Goal: Task Accomplishment & Management: Manage account settings

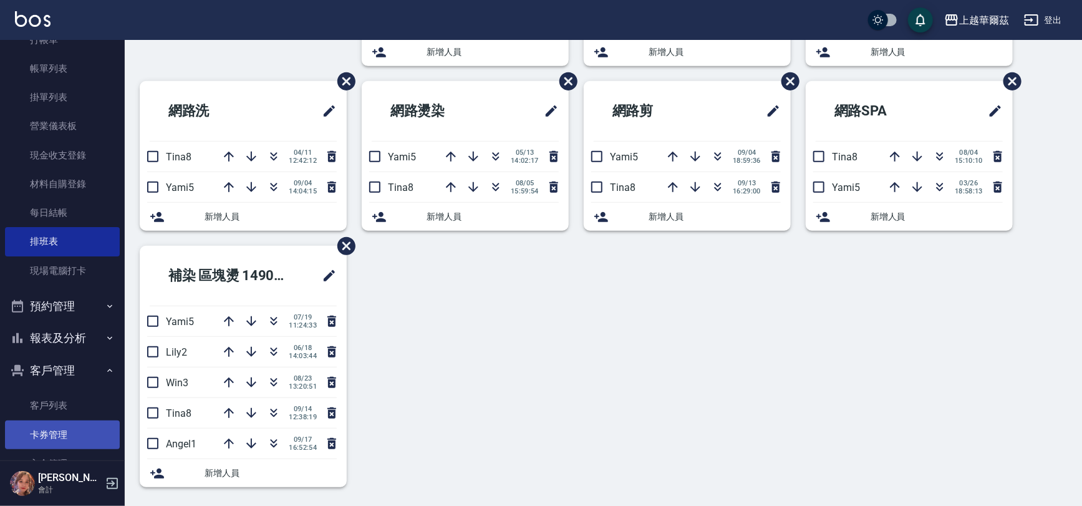
scroll to position [60, 0]
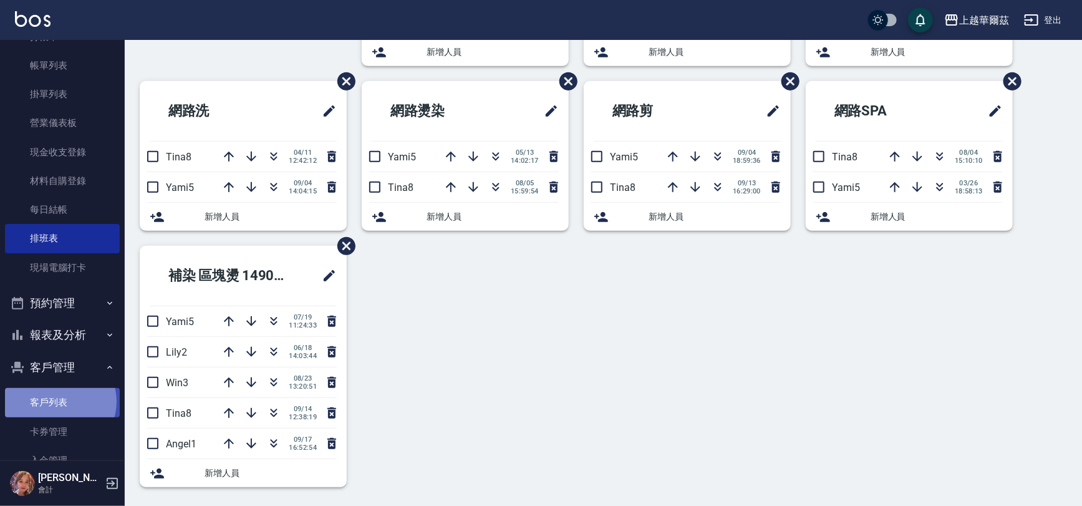
click at [57, 401] on link "客戶列表" at bounding box center [62, 402] width 115 height 29
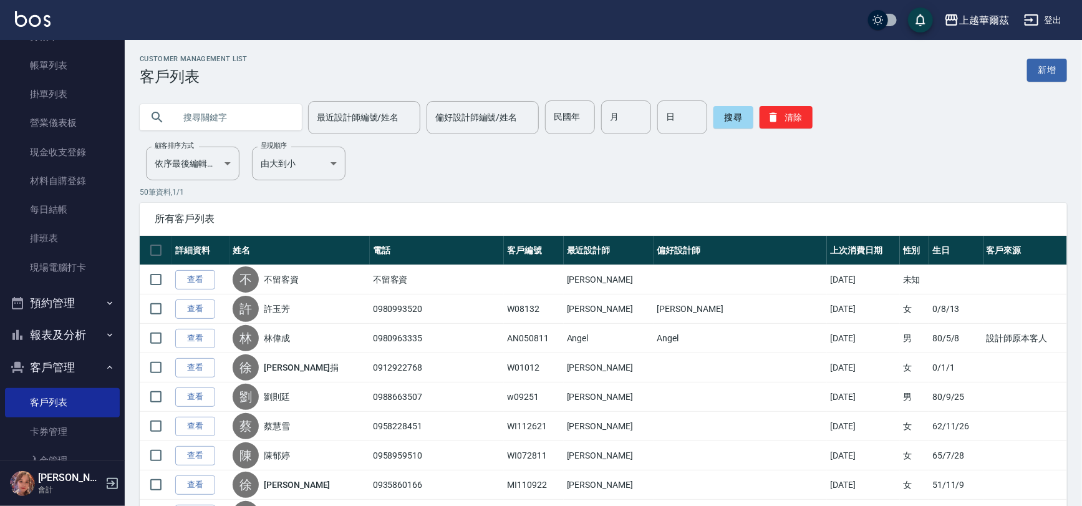
drag, startPoint x: 117, startPoint y: 111, endPoint x: 118, endPoint y: 46, distance: 65.5
click at [118, 46] on nav "櫃檯作業 打帳單 帳單列表 掛單列表 營業儀表板 現金收支登錄 材料自購登錄 每日結帳 排班表 現場電腦打卡 預約管理 預約管理 單日預約紀錄 單週預約紀錄 …" at bounding box center [62, 250] width 125 height 420
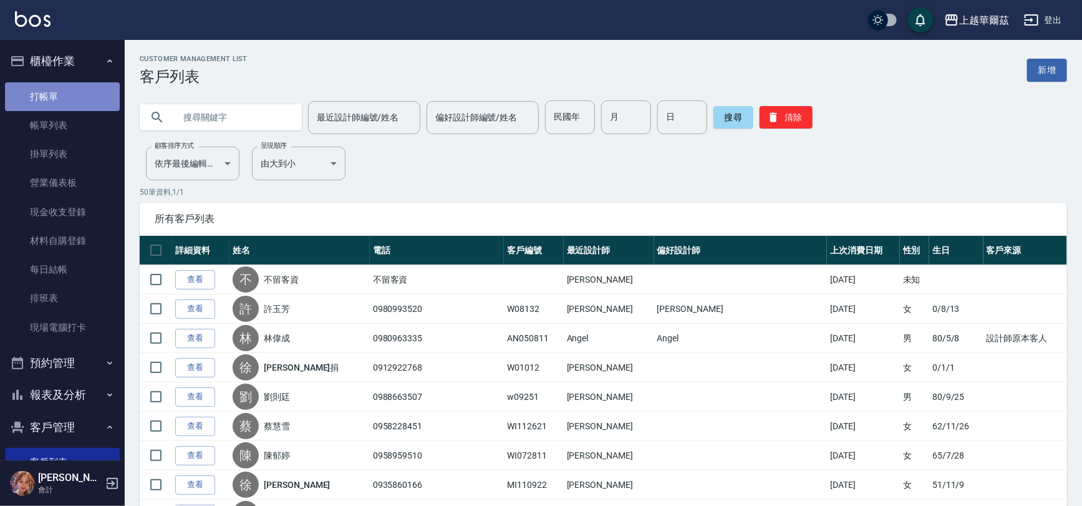
click at [62, 96] on link "打帳單" at bounding box center [62, 96] width 115 height 29
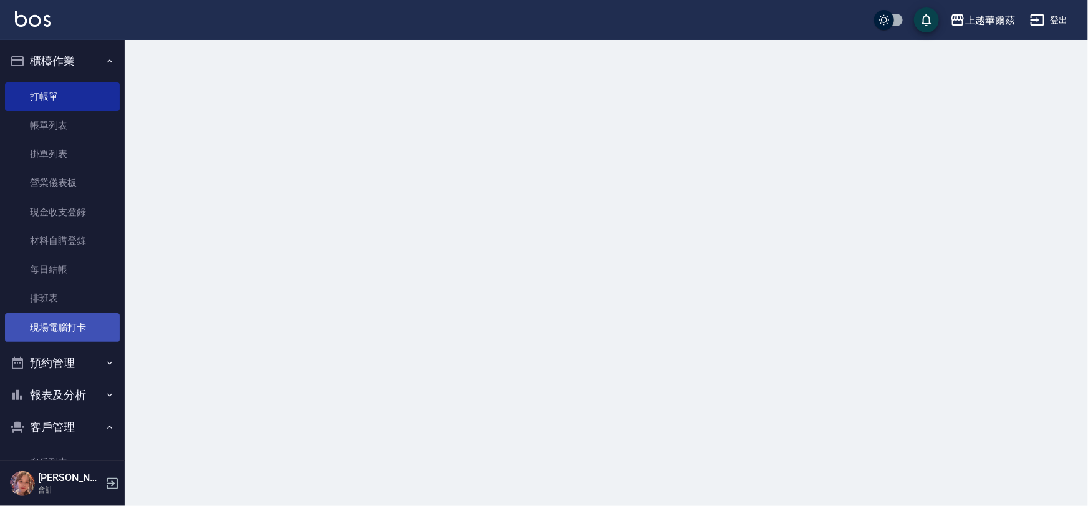
click at [81, 336] on link "現場電腦打卡" at bounding box center [62, 327] width 115 height 29
click at [75, 324] on link "現場電腦打卡" at bounding box center [62, 327] width 115 height 29
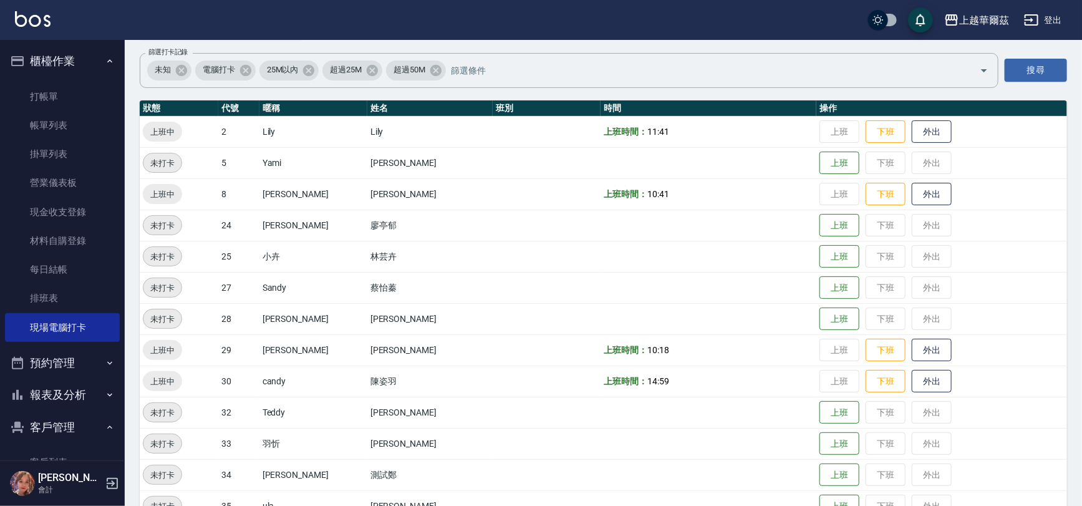
scroll to position [102, 0]
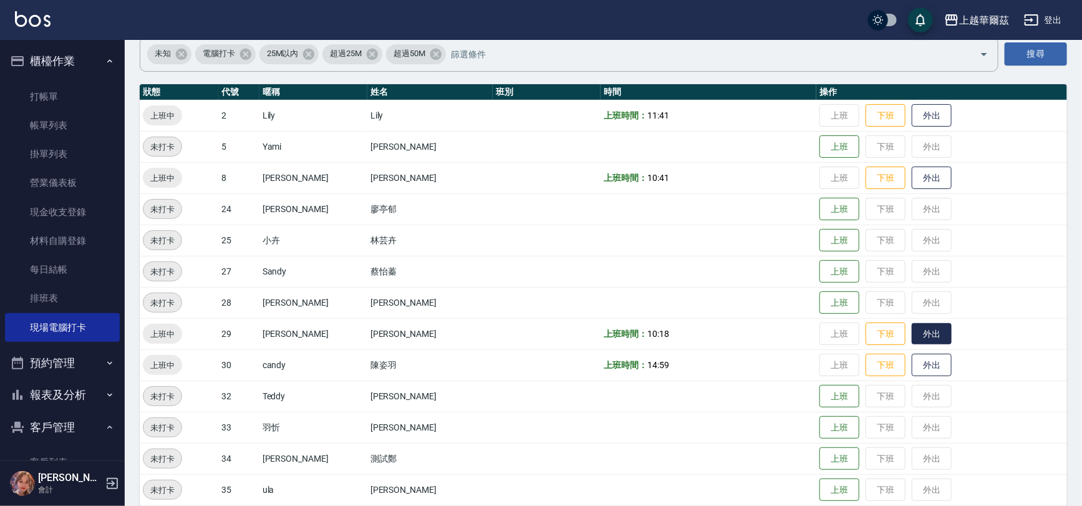
click at [912, 332] on button "外出" at bounding box center [932, 334] width 40 height 22
click at [72, 424] on button "客戶管理" at bounding box center [62, 427] width 115 height 32
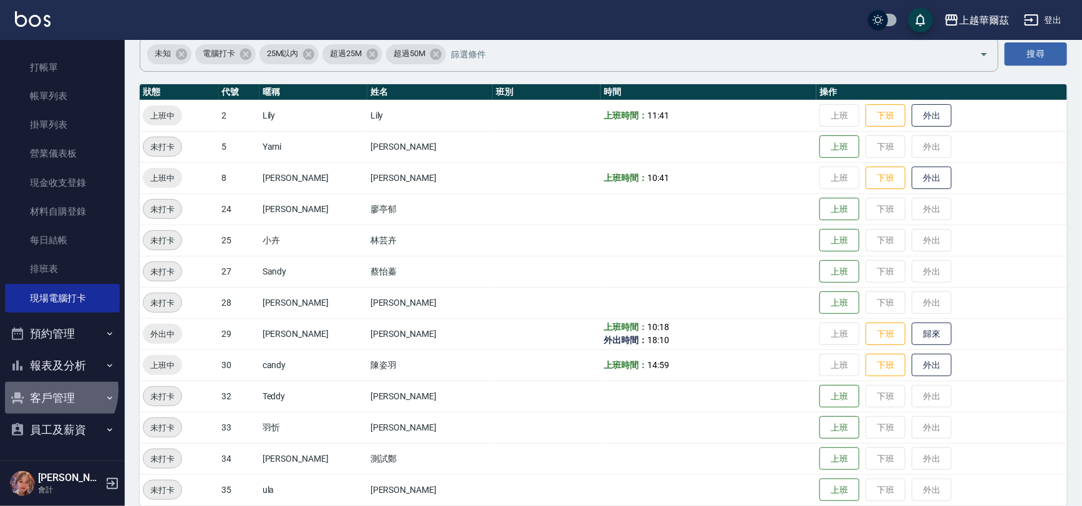
click at [55, 390] on button "客戶管理" at bounding box center [62, 398] width 115 height 32
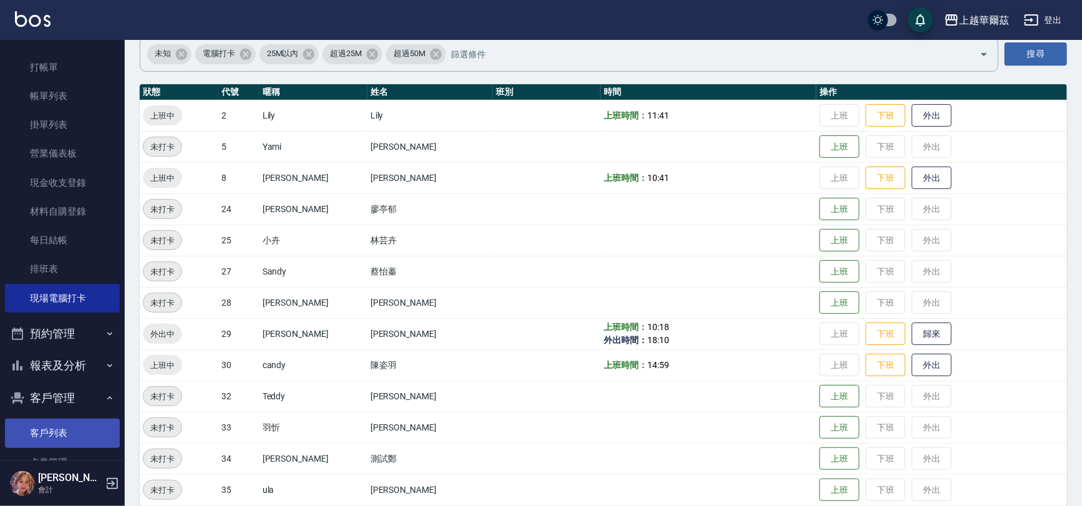
click at [51, 434] on link "客戶列表" at bounding box center [62, 432] width 115 height 29
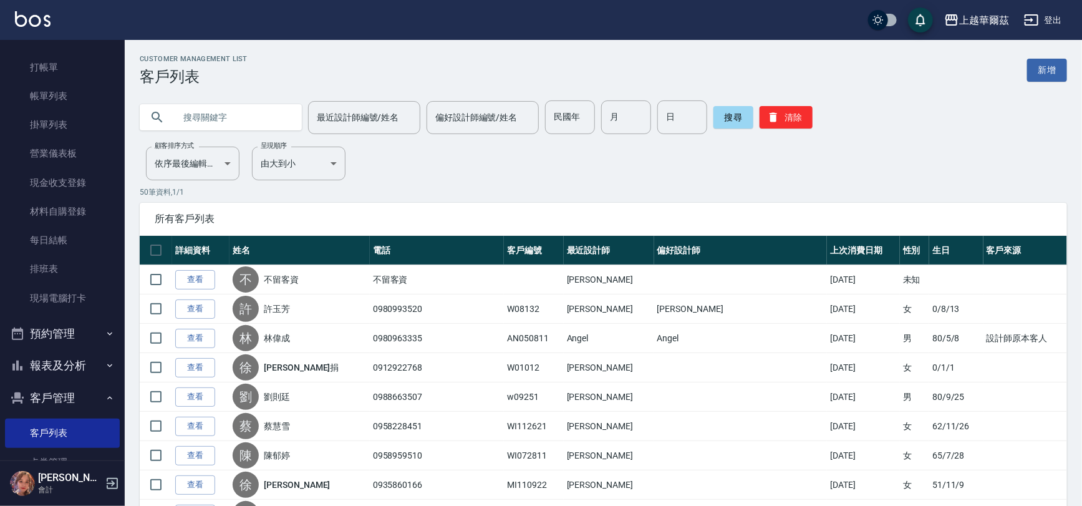
click at [212, 120] on input "text" at bounding box center [233, 117] width 117 height 34
click at [80, 300] on link "現場電腦打卡" at bounding box center [62, 298] width 115 height 29
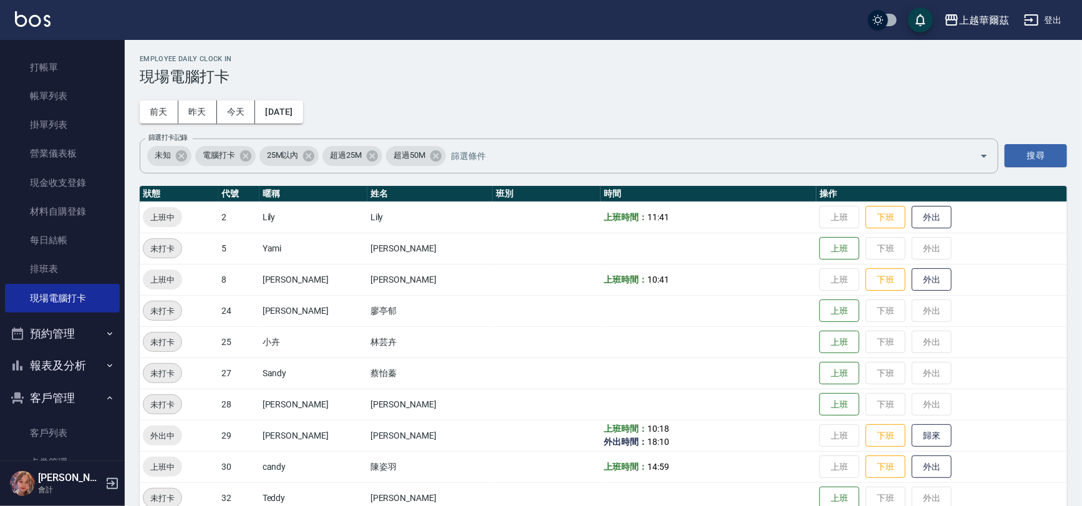
drag, startPoint x: 902, startPoint y: 437, endPoint x: 934, endPoint y: 434, distance: 31.3
click at [912, 437] on button "歸來" at bounding box center [932, 435] width 40 height 23
click at [48, 65] on link "打帳單" at bounding box center [62, 67] width 115 height 29
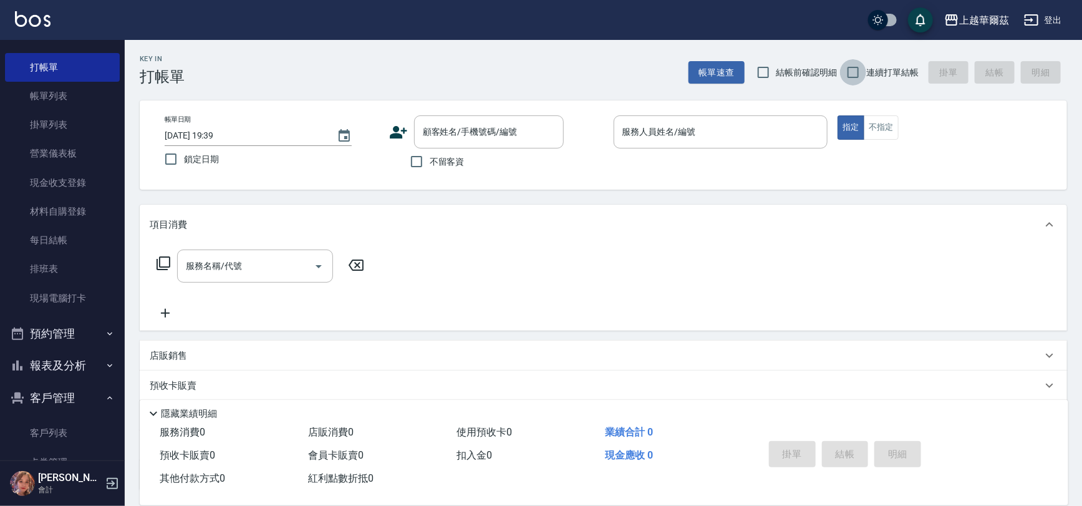
click at [851, 68] on input "連續打單結帳" at bounding box center [853, 72] width 26 height 26
checkbox input "true"
click at [415, 160] on input "不留客資" at bounding box center [416, 161] width 26 height 26
checkbox input "true"
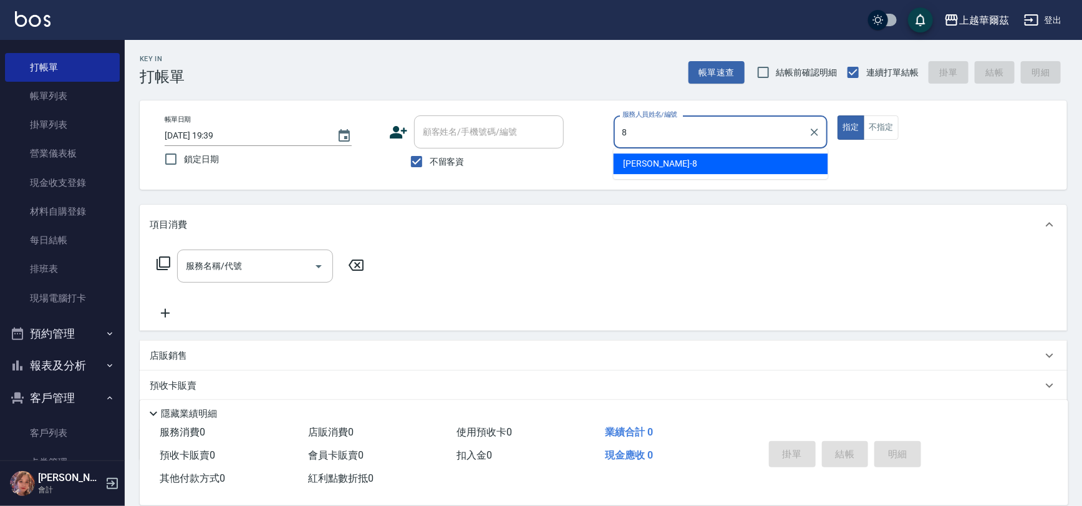
click at [645, 167] on span "[PERSON_NAME] -8" at bounding box center [661, 163] width 74 height 13
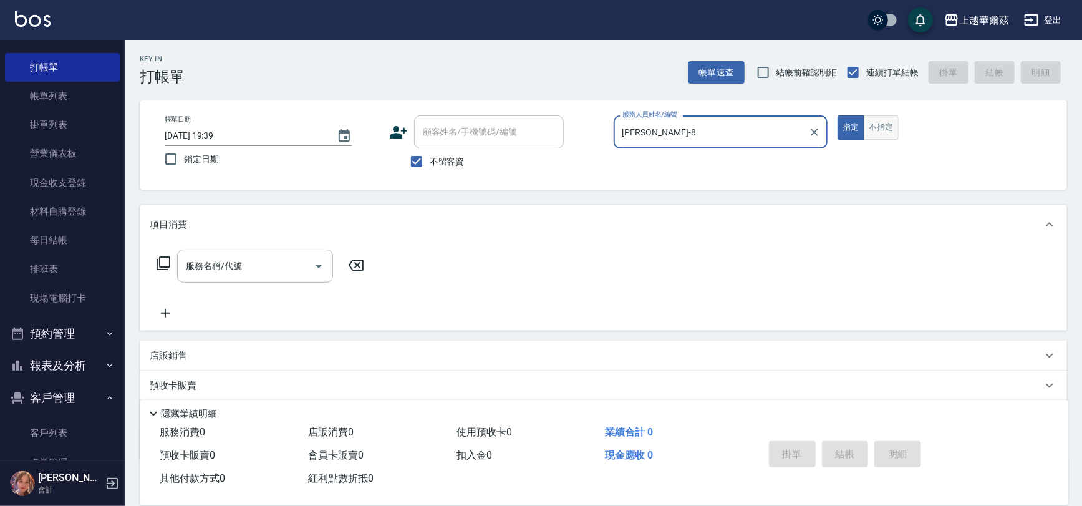
type input "[PERSON_NAME]-8"
click at [884, 124] on button "不指定" at bounding box center [881, 127] width 35 height 24
click at [221, 260] on div "服務名稱/代號 服務名稱/代號" at bounding box center [255, 265] width 156 height 33
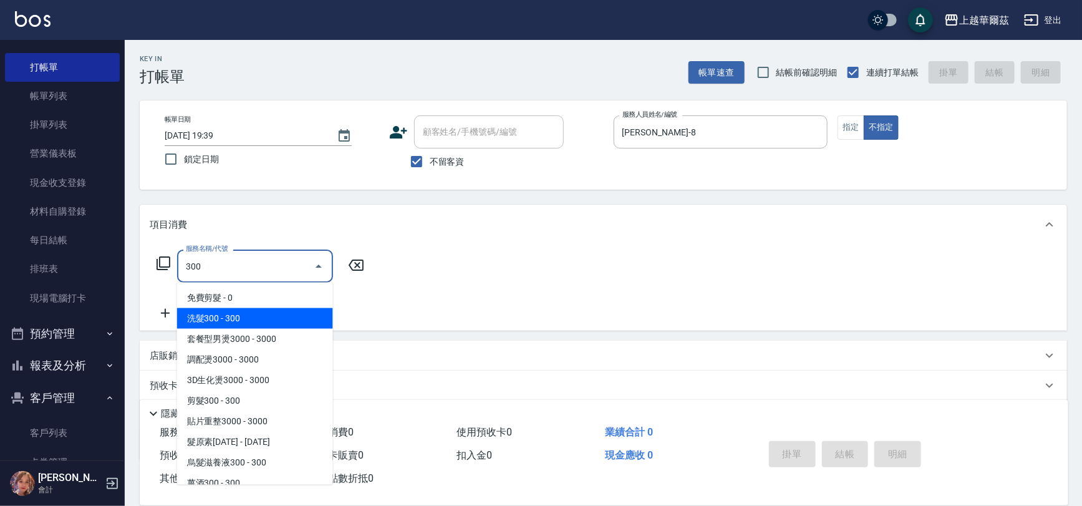
click at [236, 314] on span "洗髮300 - 300" at bounding box center [255, 318] width 156 height 21
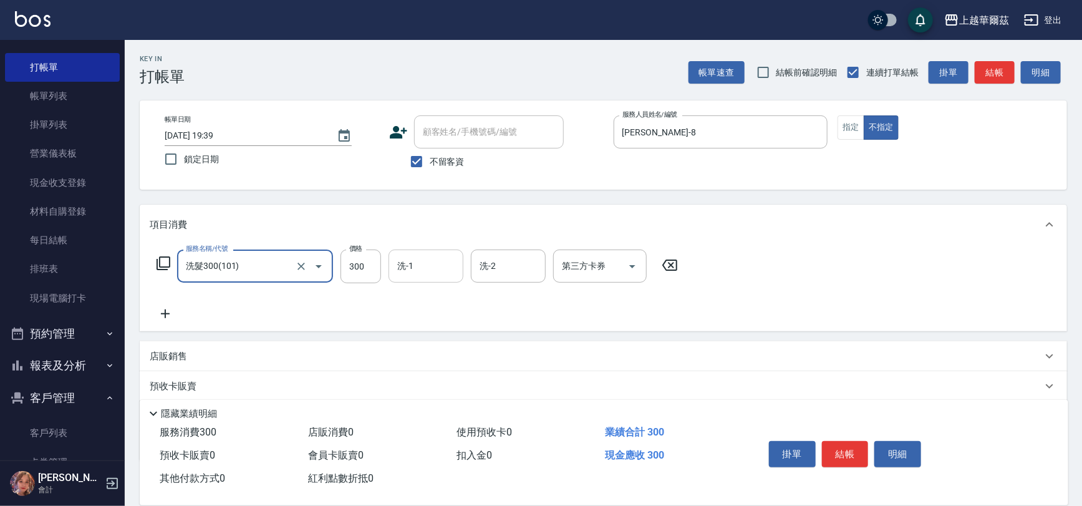
type input "洗髮300(101)"
click at [419, 268] on input "洗-1" at bounding box center [426, 266] width 64 height 22
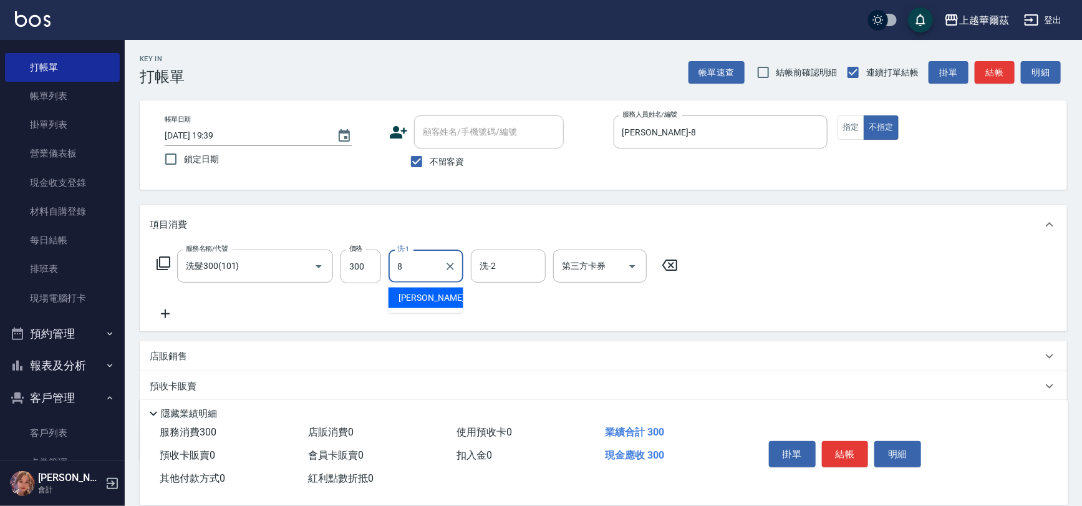
click at [429, 296] on div "[PERSON_NAME] -8" at bounding box center [426, 298] width 75 height 21
type input "[PERSON_NAME]-8"
click at [175, 355] on p "店販銷售" at bounding box center [168, 356] width 37 height 13
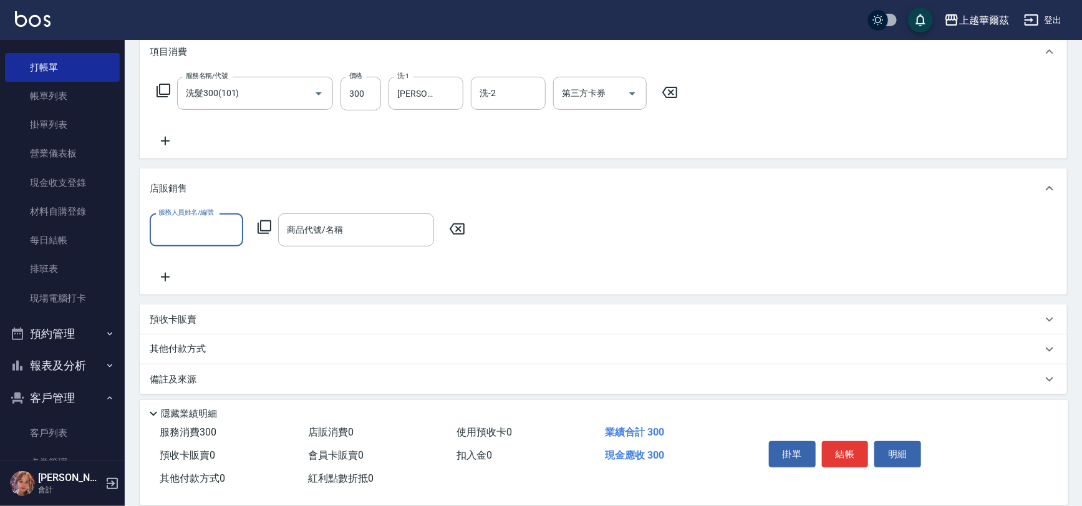
scroll to position [175, 0]
type input "[PERSON_NAME]-8"
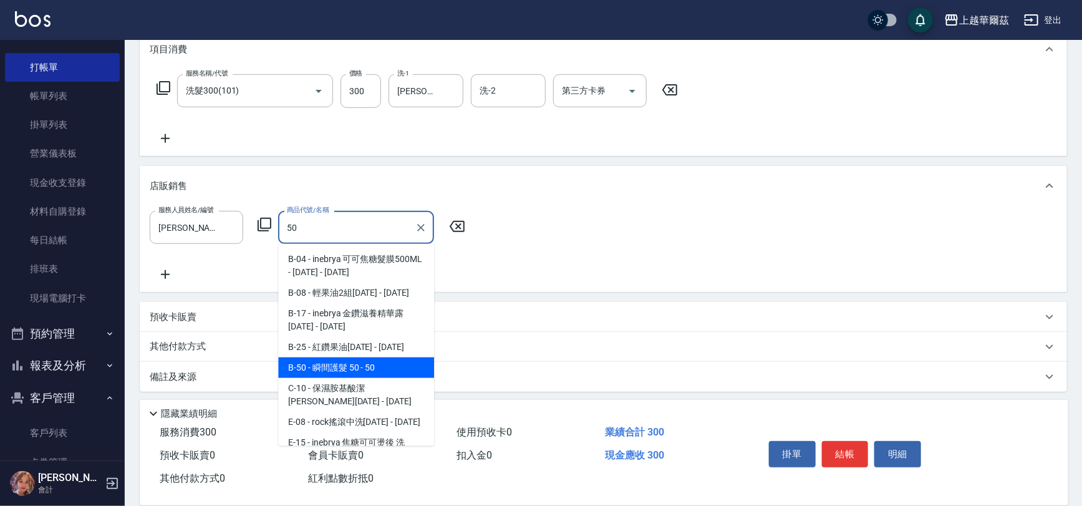
click at [375, 366] on span "B-50 - 瞬間護髮 50 - 50" at bounding box center [356, 367] width 156 height 21
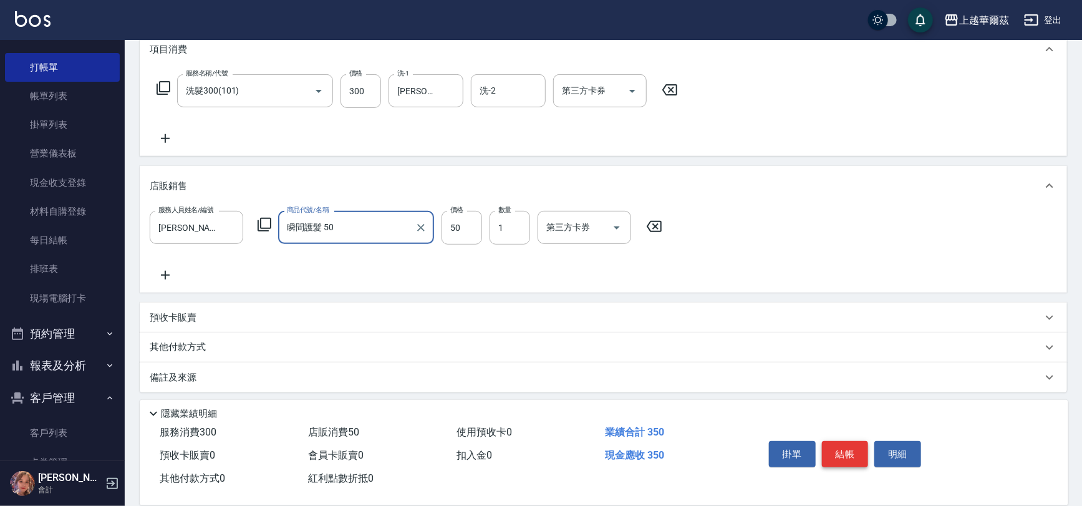
type input "瞬間護髮 50"
click at [848, 448] on button "結帳" at bounding box center [845, 454] width 47 height 26
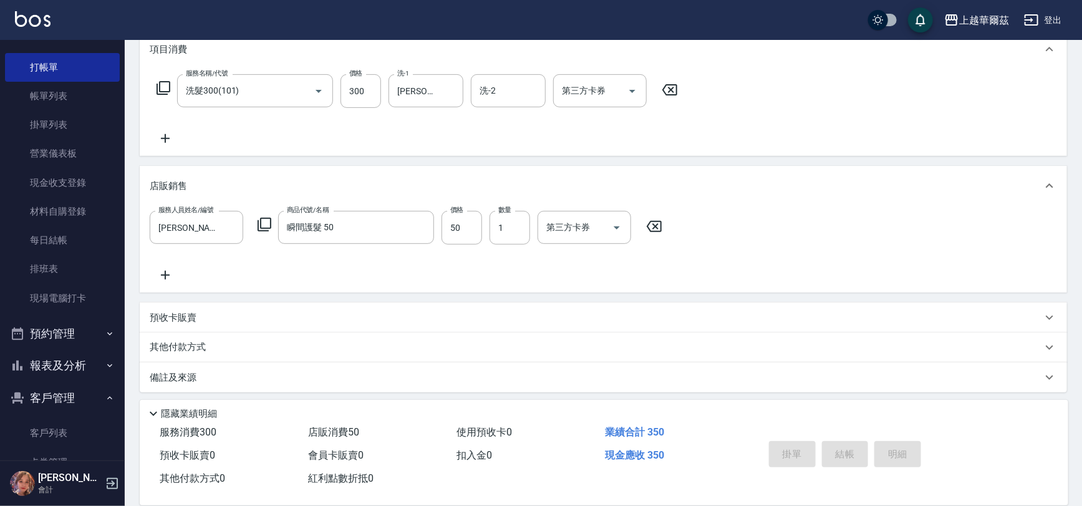
type input "[DATE] 19:40"
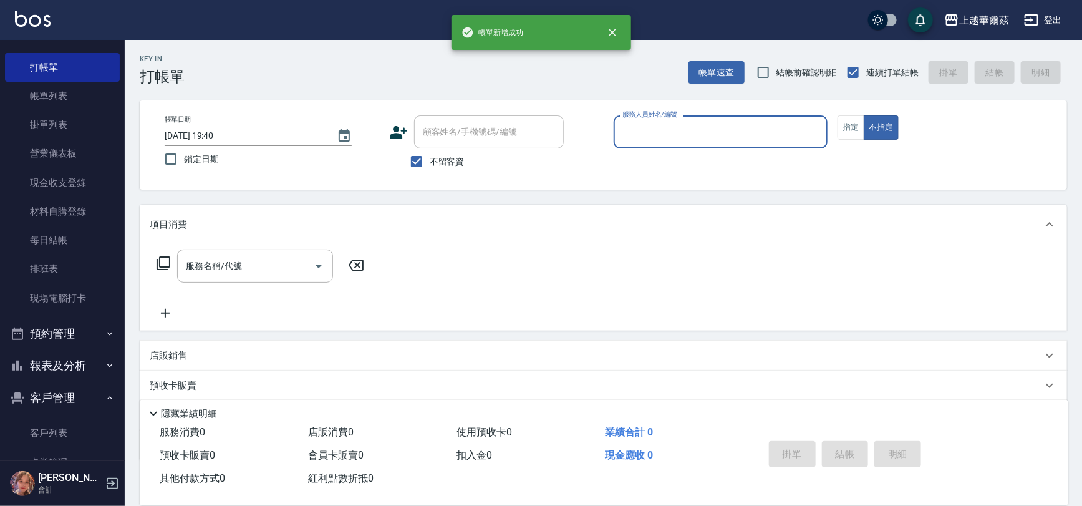
scroll to position [0, 0]
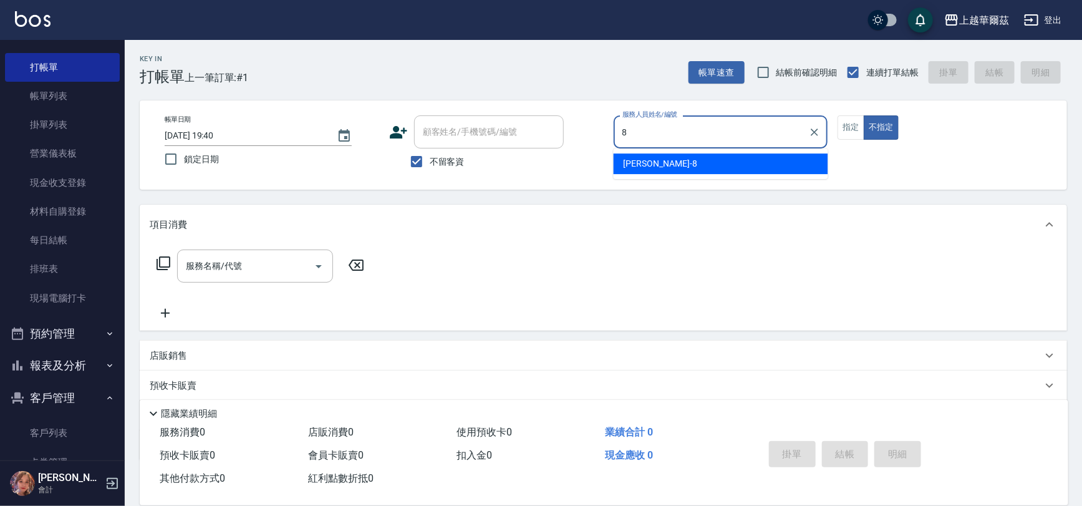
click at [635, 163] on span "[PERSON_NAME] -8" at bounding box center [661, 163] width 74 height 13
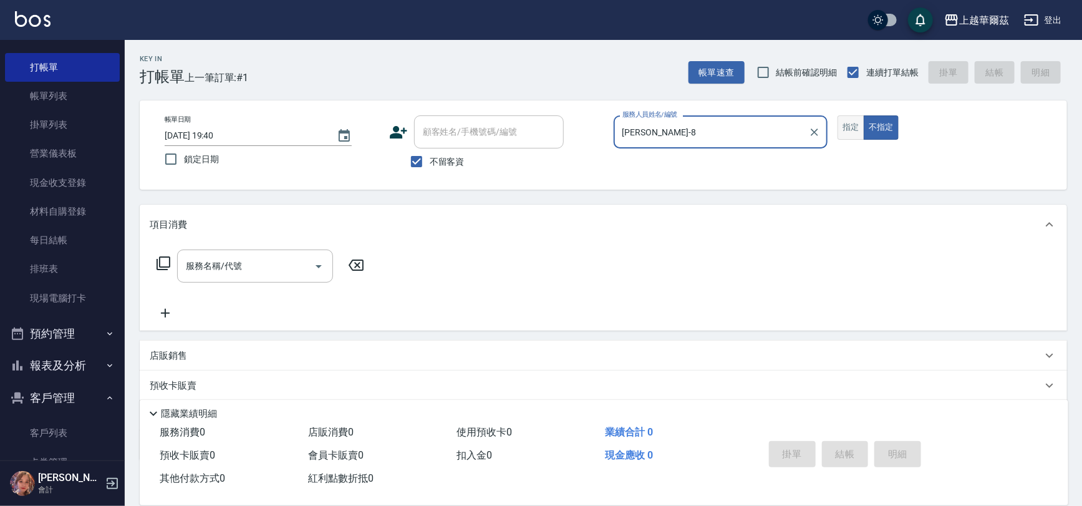
type input "[PERSON_NAME]-8"
click at [849, 129] on button "指定" at bounding box center [851, 127] width 27 height 24
click at [208, 267] on div "服務名稱/代號 服務名稱/代號" at bounding box center [255, 265] width 156 height 33
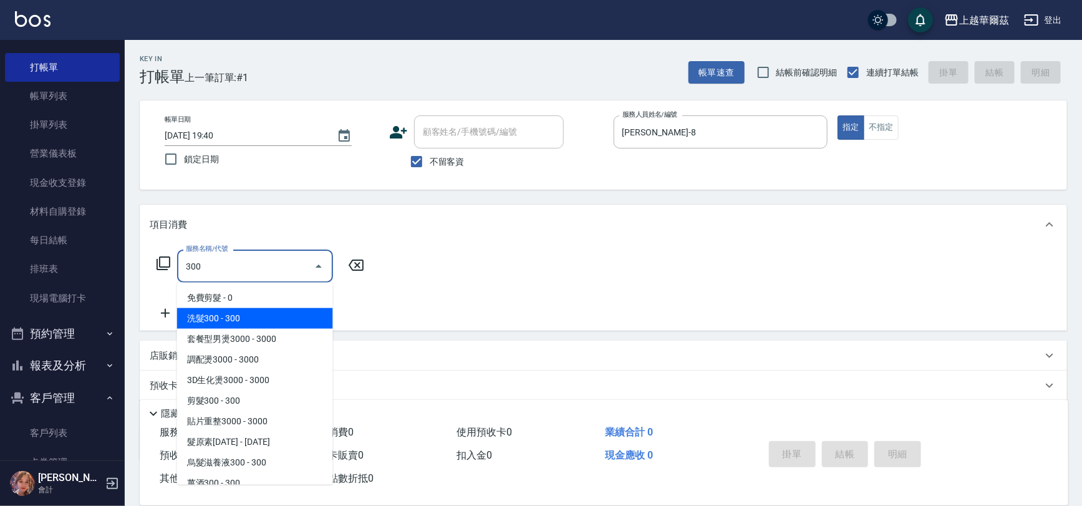
click at [218, 314] on span "洗髮300 - 300" at bounding box center [255, 318] width 156 height 21
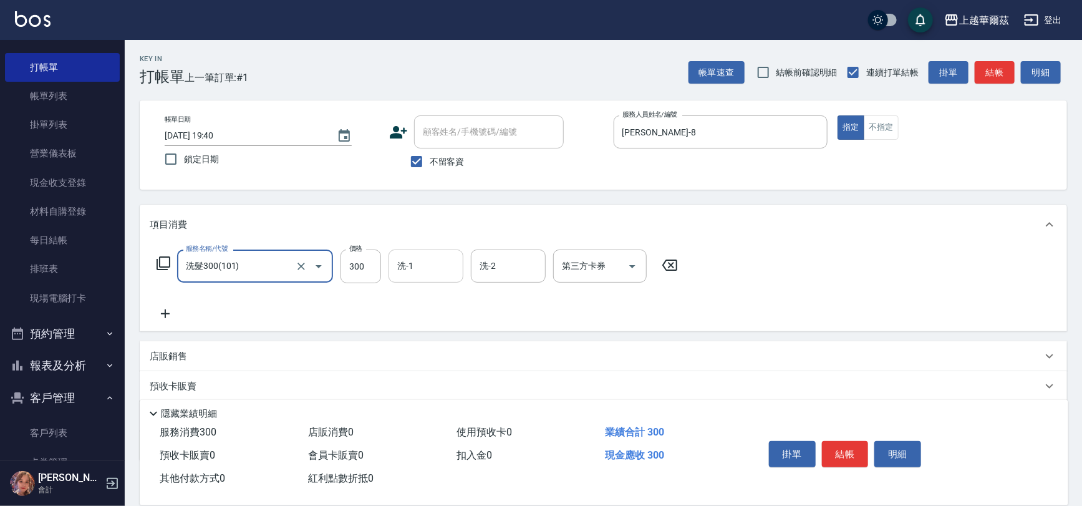
type input "洗髮300(101)"
click at [394, 264] on input "洗-1" at bounding box center [426, 266] width 64 height 22
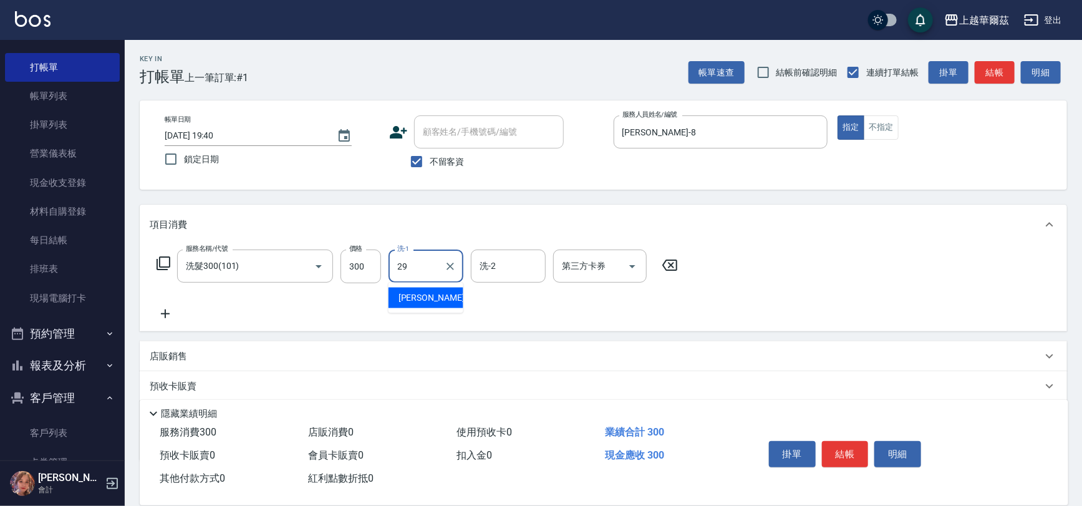
click at [418, 301] on span "[PERSON_NAME] -29" at bounding box center [438, 297] width 79 height 13
type input "[PERSON_NAME]-29"
click at [167, 311] on icon at bounding box center [165, 313] width 31 height 15
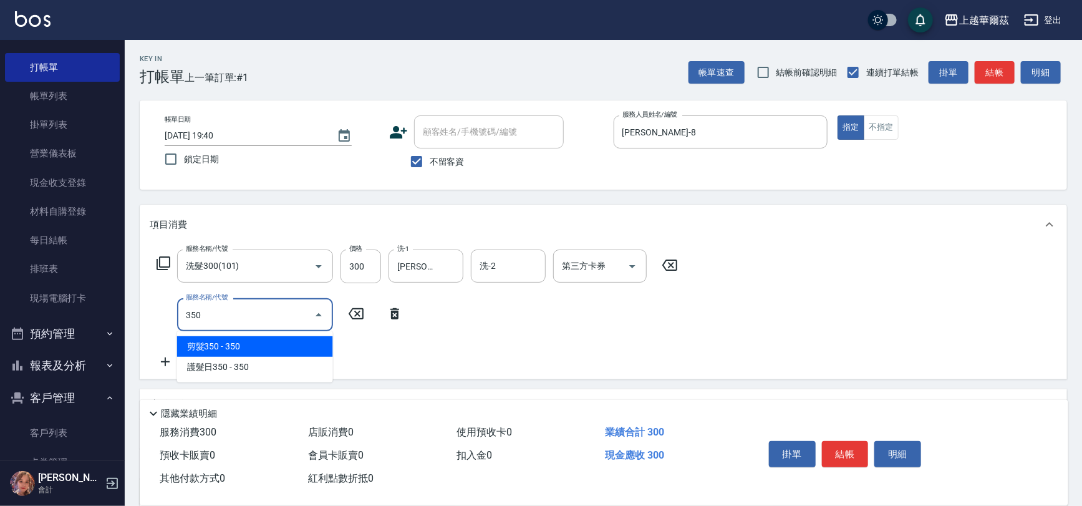
click at [228, 344] on span "剪髮350 - 350" at bounding box center [255, 346] width 156 height 21
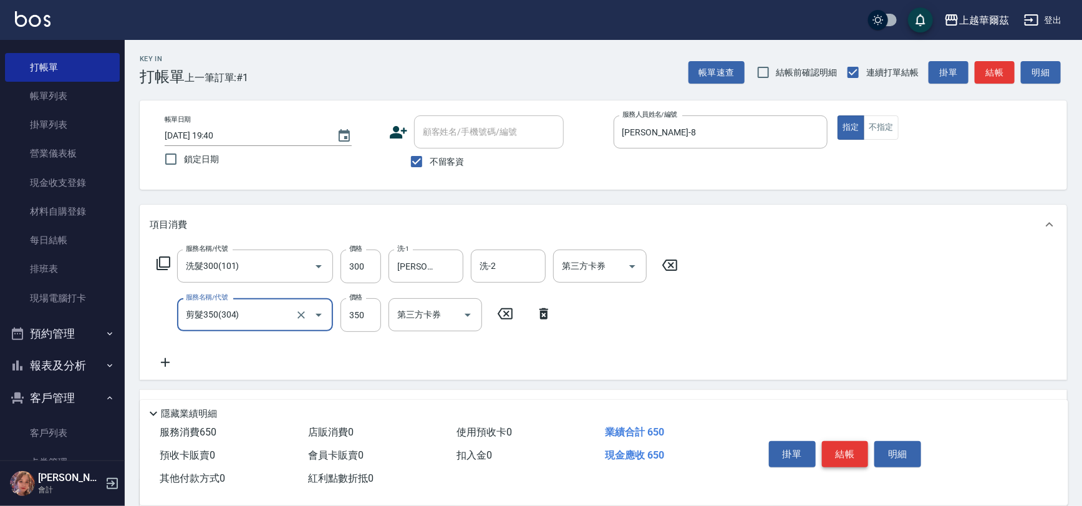
type input "剪髮350(304)"
click at [843, 448] on button "結帳" at bounding box center [845, 454] width 47 height 26
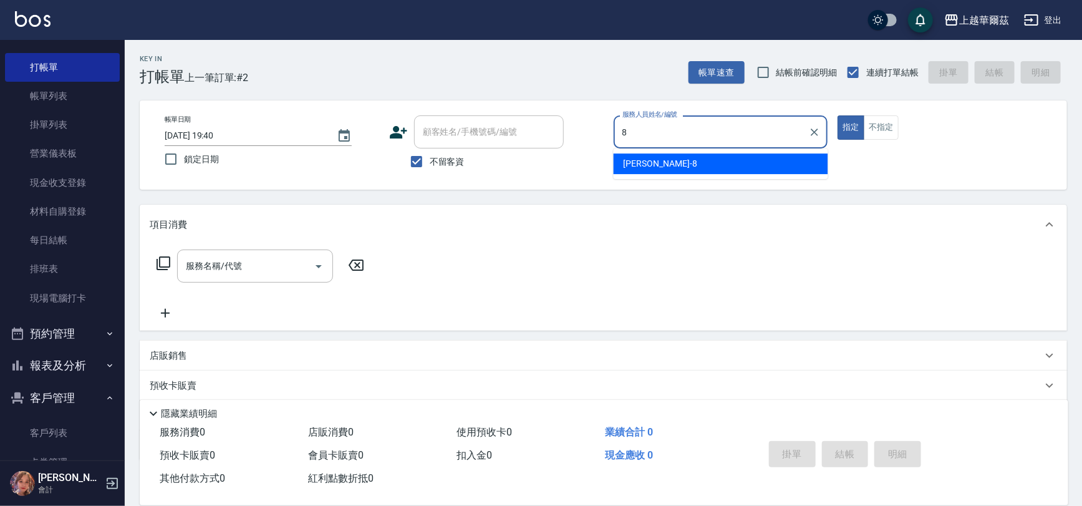
click at [655, 159] on div "[PERSON_NAME] -8" at bounding box center [721, 163] width 215 height 21
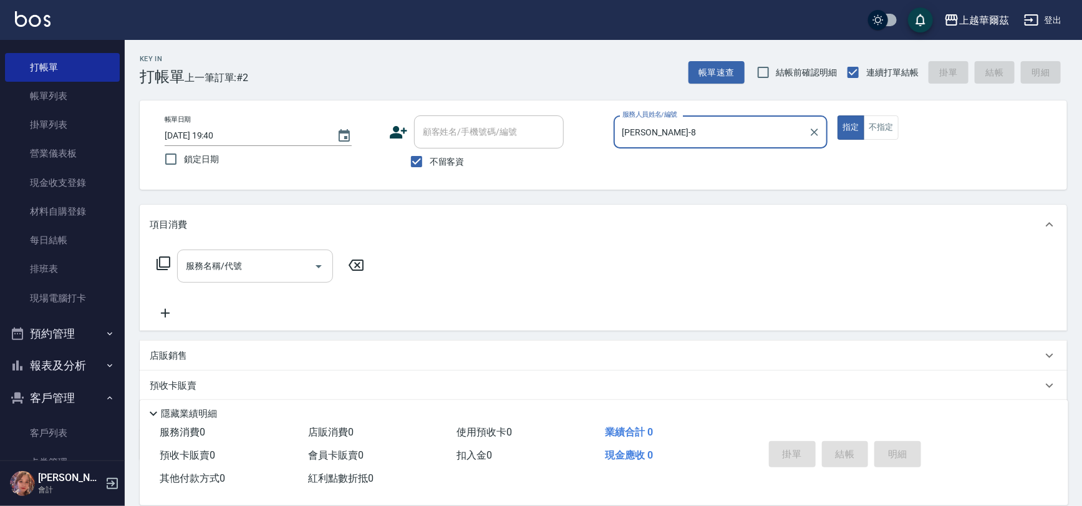
type input "[PERSON_NAME]-8"
click at [208, 261] on div "服務名稱/代號 服務名稱/代號" at bounding box center [255, 265] width 156 height 33
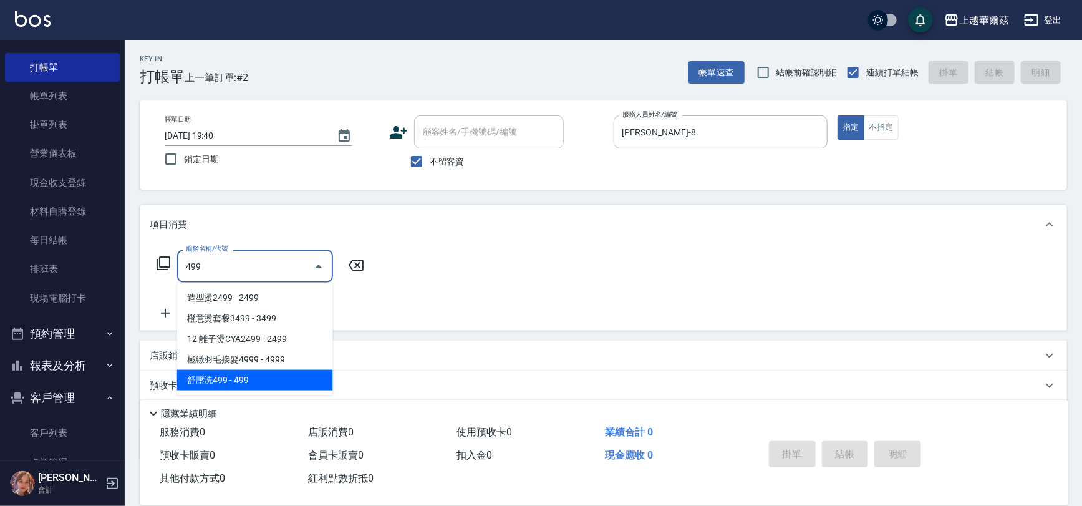
click at [251, 380] on span "舒壓洗499 - 499" at bounding box center [255, 380] width 156 height 21
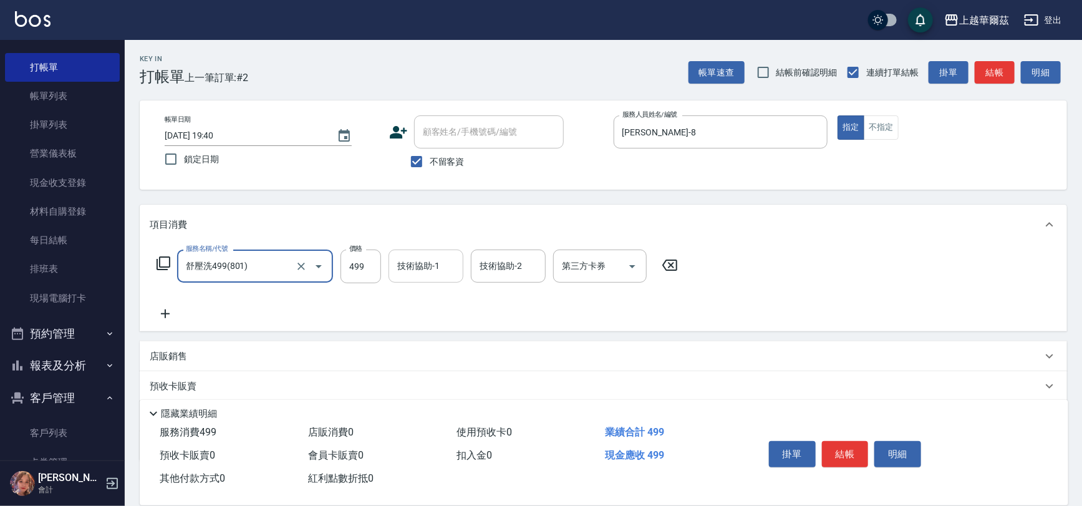
type input "舒壓洗499(801)"
click at [407, 263] on div "技術協助-1 技術協助-1" at bounding box center [426, 265] width 75 height 33
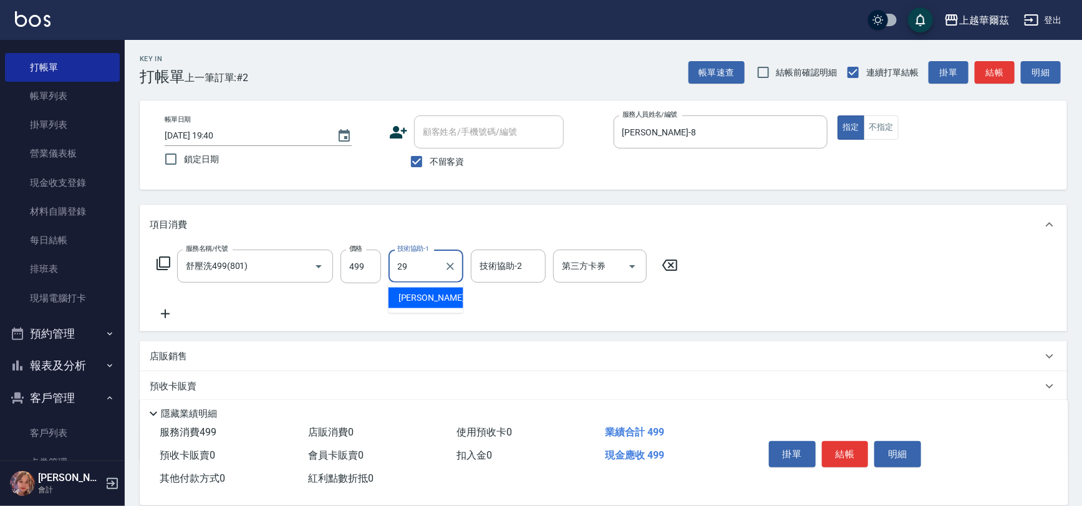
click at [433, 299] on div "[PERSON_NAME] -29" at bounding box center [426, 298] width 75 height 21
type input "[PERSON_NAME]-29"
click at [167, 314] on icon at bounding box center [165, 313] width 9 height 9
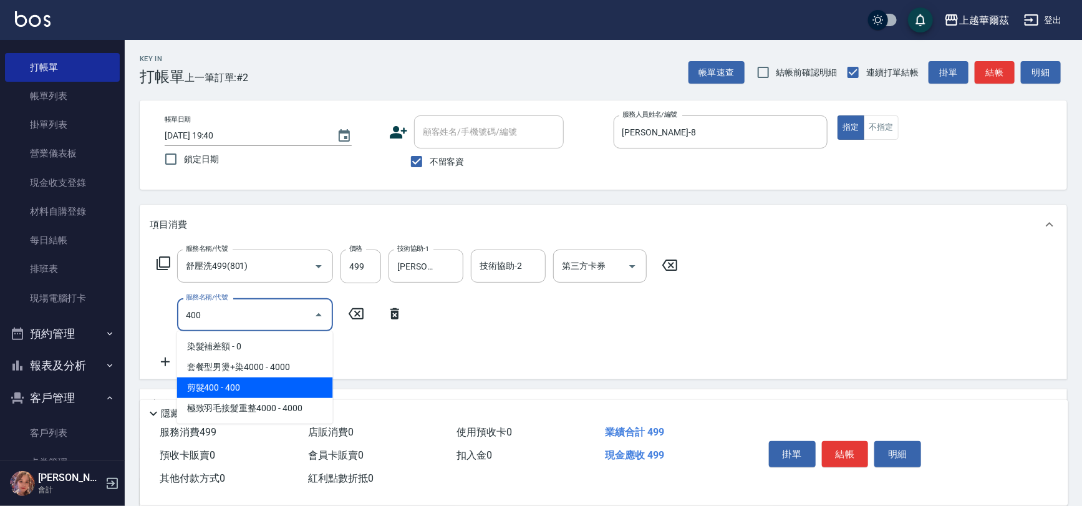
click at [243, 387] on span "剪髮400 - 400" at bounding box center [255, 387] width 156 height 21
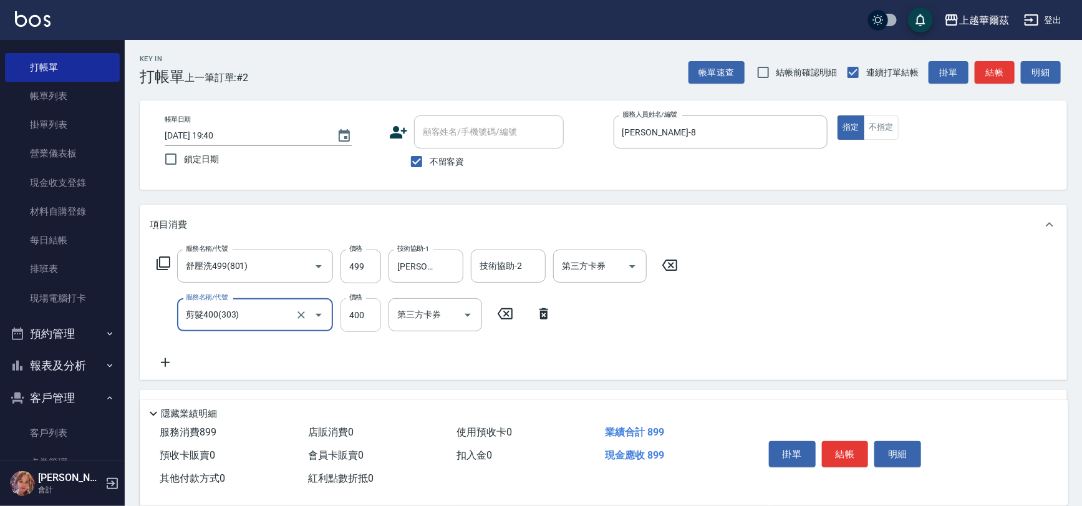
type input "剪髮400(303)"
click at [372, 313] on input "400" at bounding box center [361, 315] width 41 height 34
type input "450"
click at [850, 448] on button "結帳" at bounding box center [845, 454] width 47 height 26
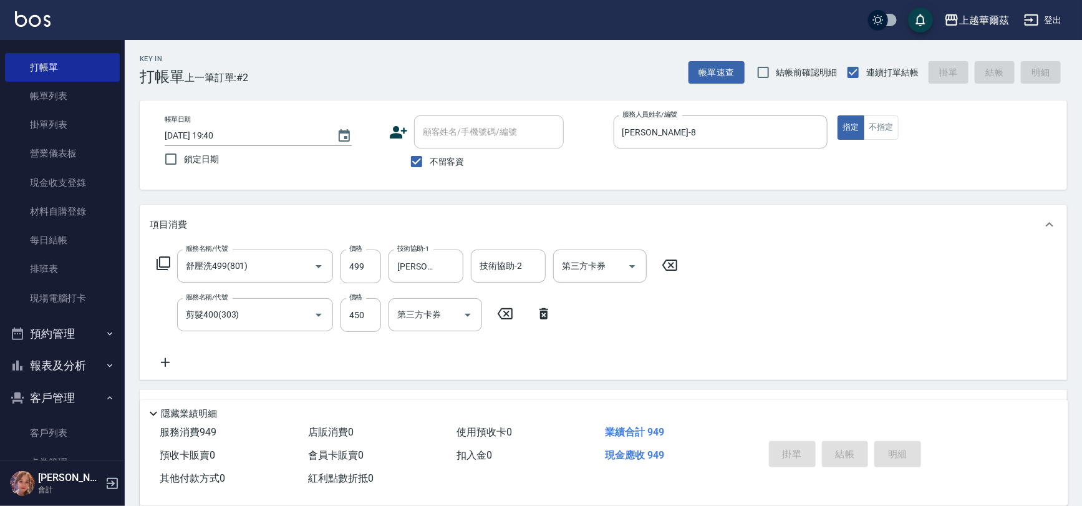
type input "[DATE] 19:41"
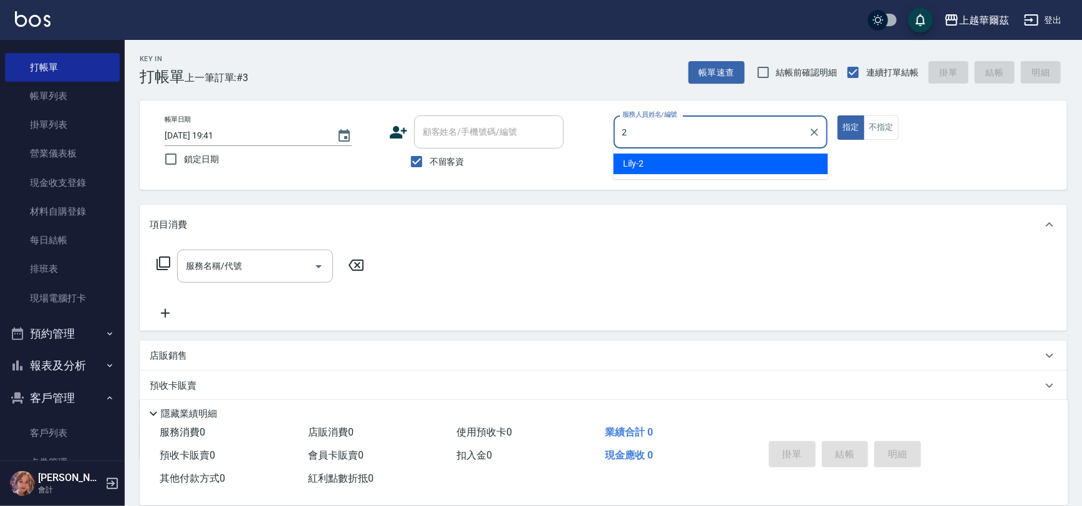
click at [650, 158] on div "Lily -2" at bounding box center [721, 163] width 215 height 21
type input "Lily-2"
click at [189, 266] on div "服務名稱/代號 服務名稱/代號" at bounding box center [255, 265] width 156 height 33
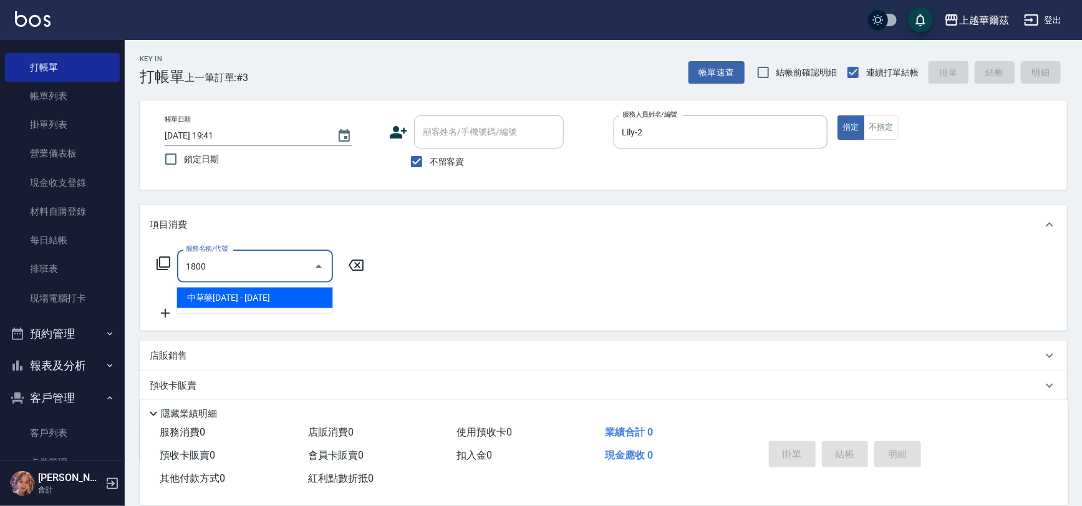
click at [221, 301] on span "中草藥[DATE] - [DATE]" at bounding box center [255, 298] width 156 height 21
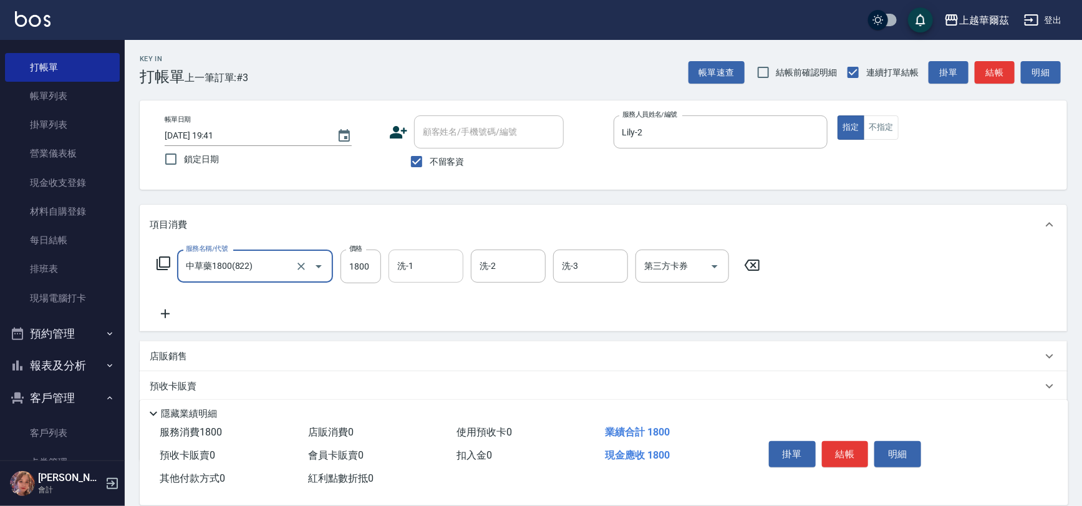
type input "中草藥1800(822)"
click at [405, 266] on div "洗-1 洗-1" at bounding box center [426, 265] width 75 height 33
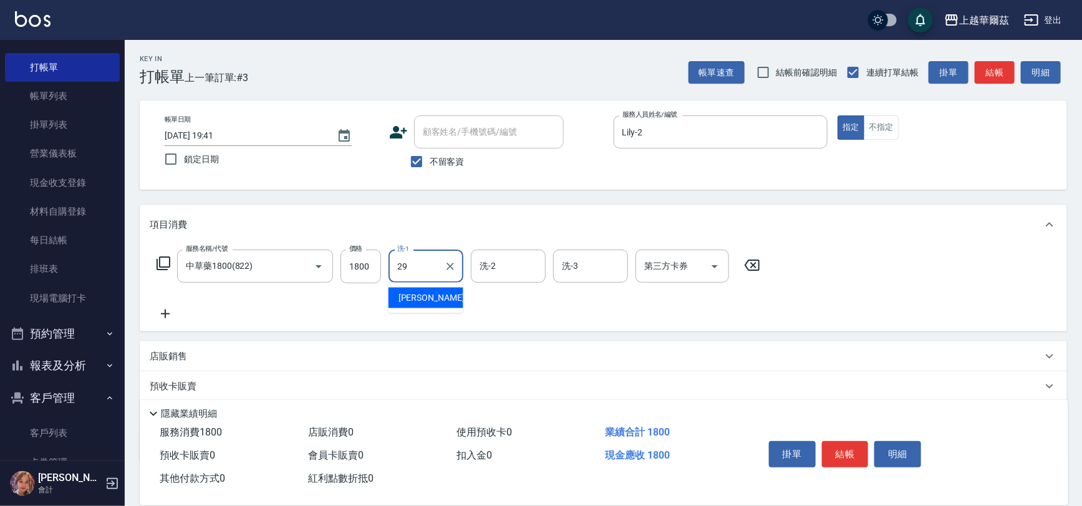
click at [428, 299] on span "[PERSON_NAME] -29" at bounding box center [438, 297] width 79 height 13
type input "[PERSON_NAME]-29"
click at [165, 311] on icon at bounding box center [165, 313] width 9 height 9
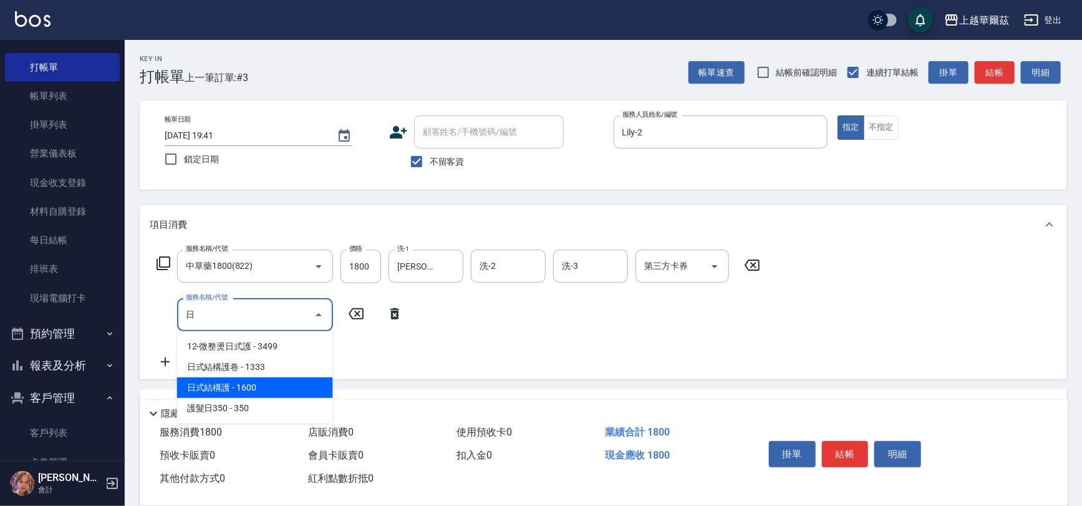
drag, startPoint x: 243, startPoint y: 387, endPoint x: 425, endPoint y: 347, distance: 186.4
click at [243, 387] on span "日式結構護 - 1600" at bounding box center [255, 387] width 156 height 21
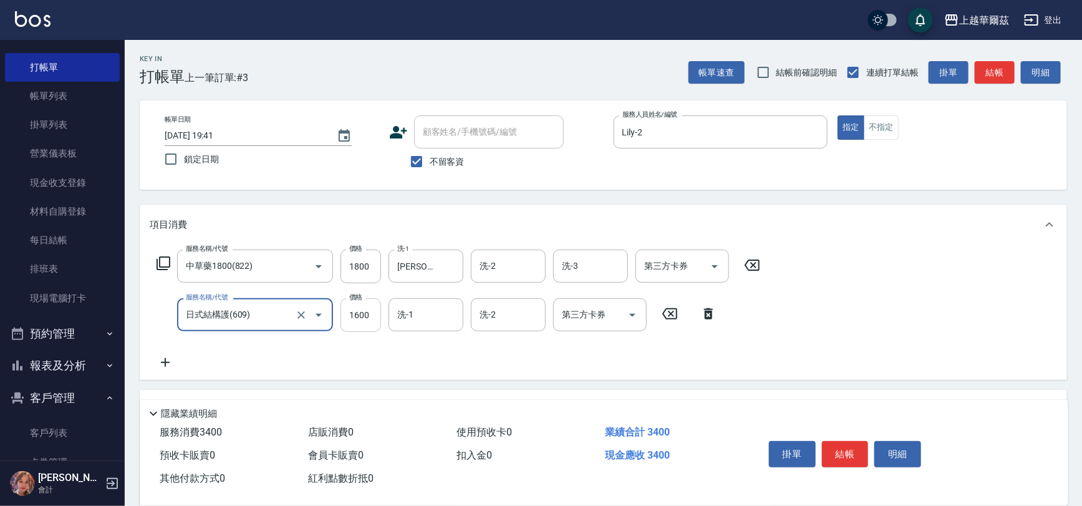
type input "日式結構護(609)"
click at [360, 314] on input "1600" at bounding box center [361, 315] width 41 height 34
type input "2000"
click at [167, 361] on icon at bounding box center [165, 362] width 31 height 15
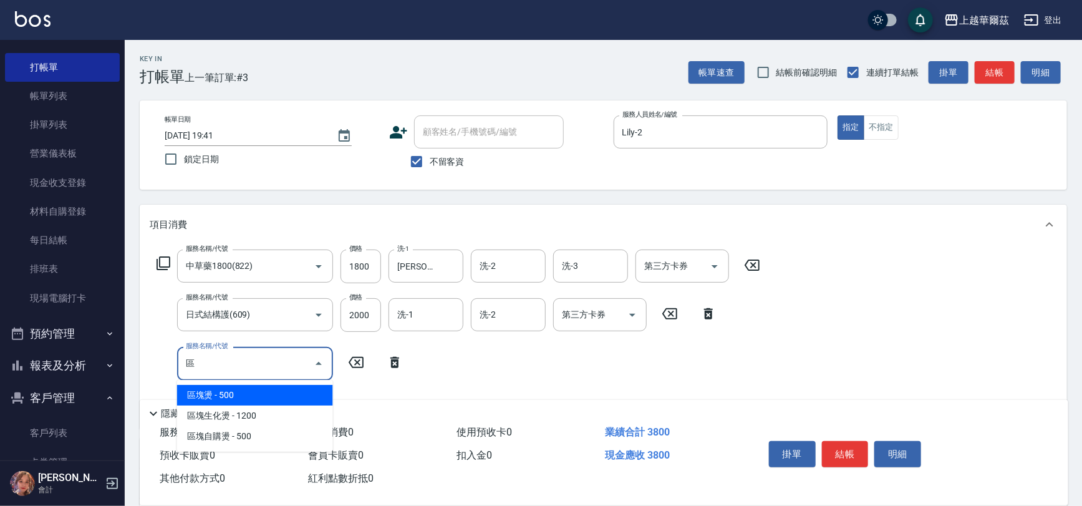
click at [223, 399] on span "區塊燙 - 500" at bounding box center [255, 395] width 156 height 21
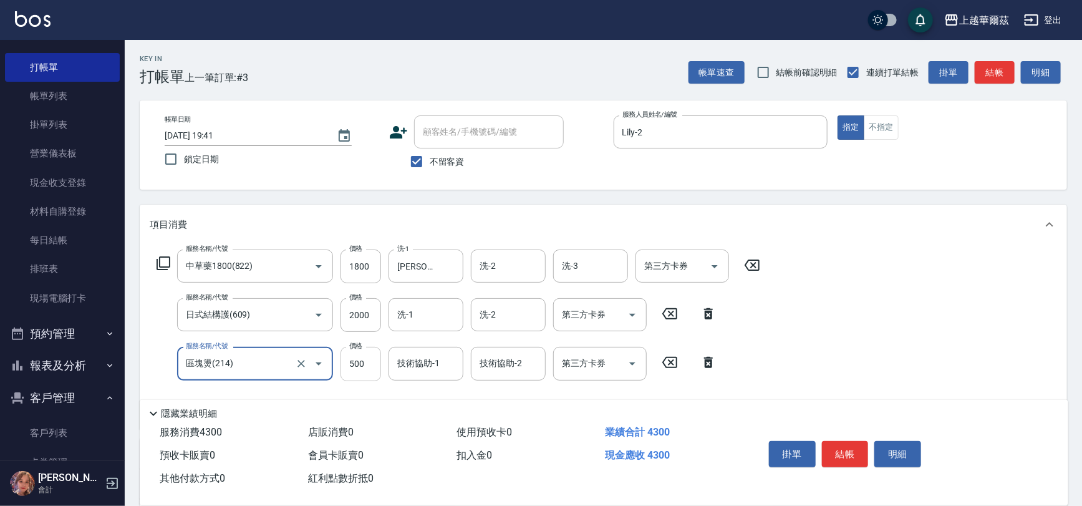
type input "區塊燙(214)"
click at [377, 362] on input "500" at bounding box center [361, 364] width 41 height 34
type input "1500"
click at [420, 362] on div "技術協助-1 技術協助-1" at bounding box center [426, 363] width 75 height 33
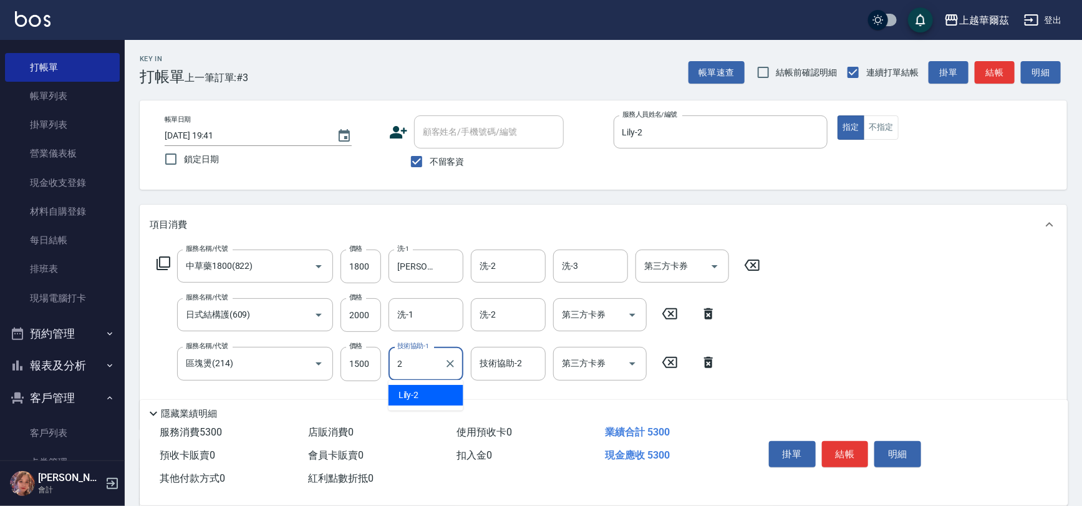
type input "Lily-2"
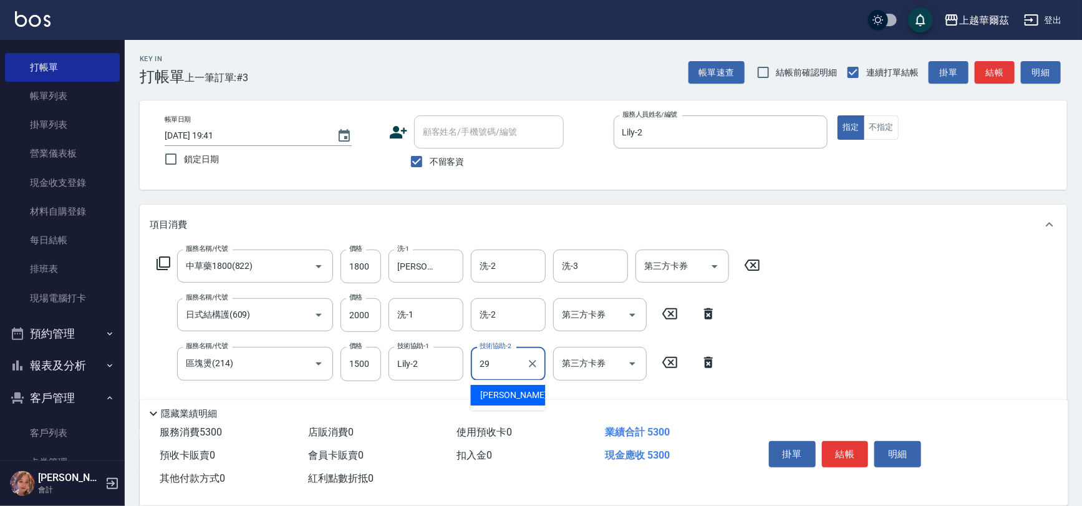
click at [487, 393] on span "[PERSON_NAME] -29" at bounding box center [520, 395] width 79 height 13
type input "[PERSON_NAME]-29"
click at [405, 306] on input "洗-1" at bounding box center [426, 315] width 64 height 22
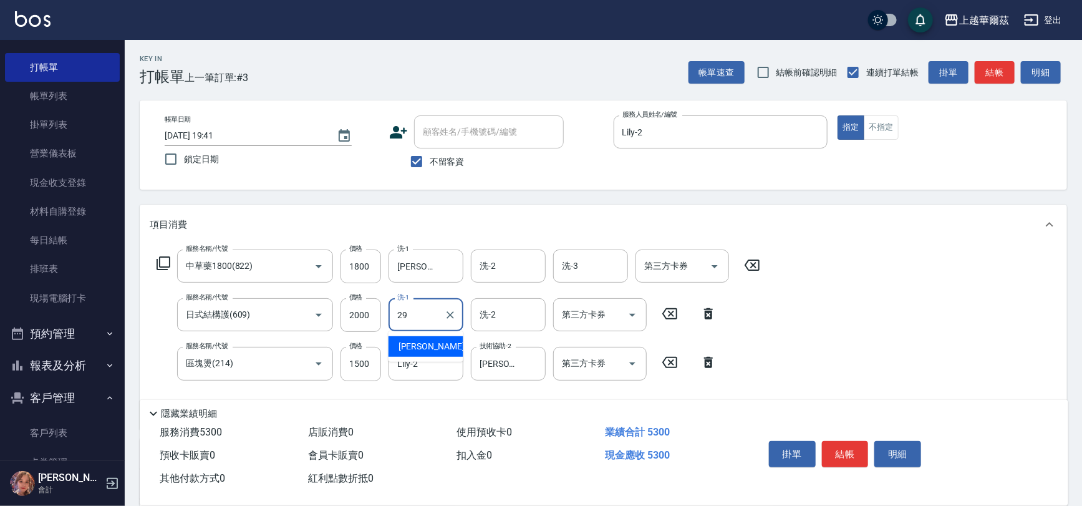
click at [436, 341] on div "[PERSON_NAME] -29" at bounding box center [426, 346] width 75 height 21
type input "[PERSON_NAME]-29"
click at [844, 446] on button "結帳" at bounding box center [845, 454] width 47 height 26
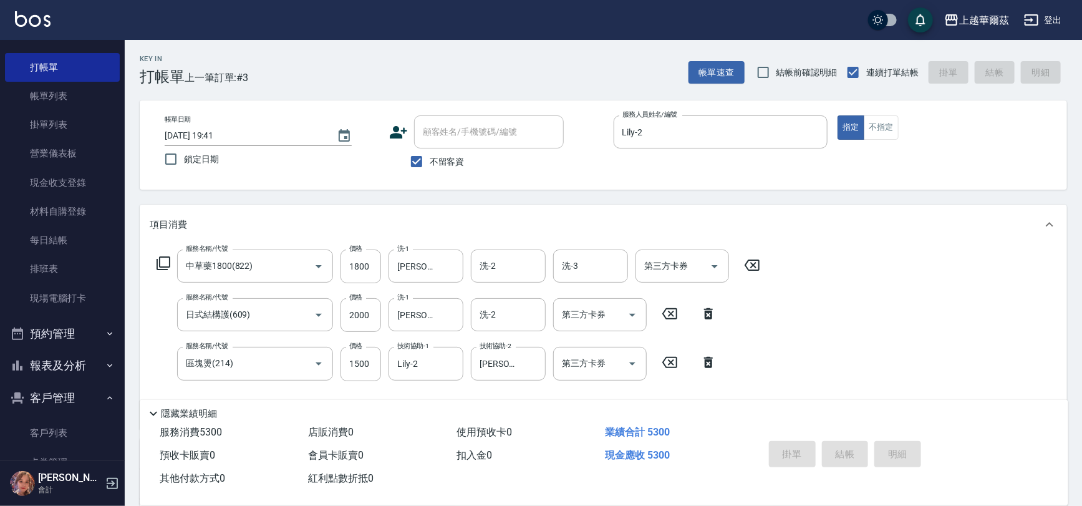
type input "[DATE] 19:42"
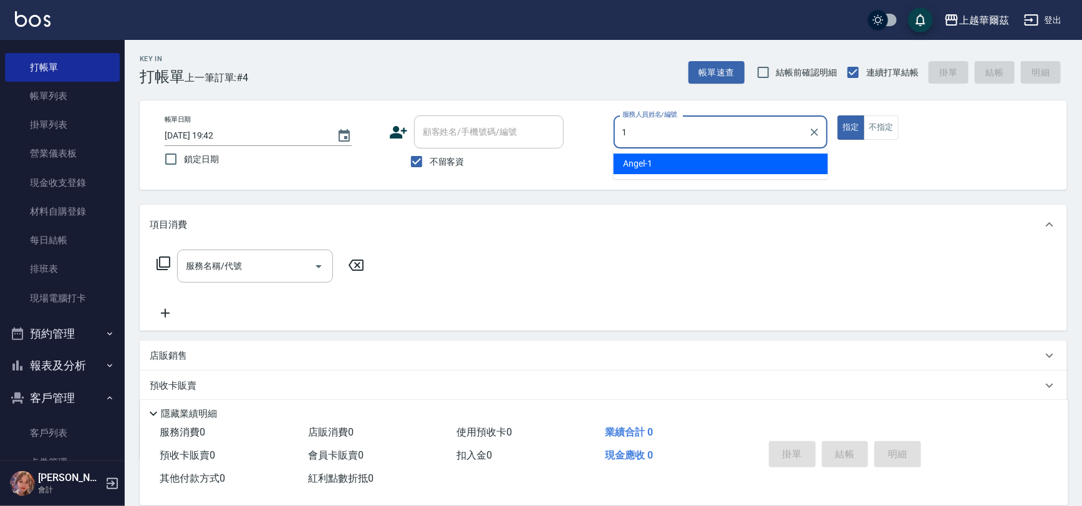
click at [652, 163] on div "[PERSON_NAME] -1" at bounding box center [721, 163] width 215 height 21
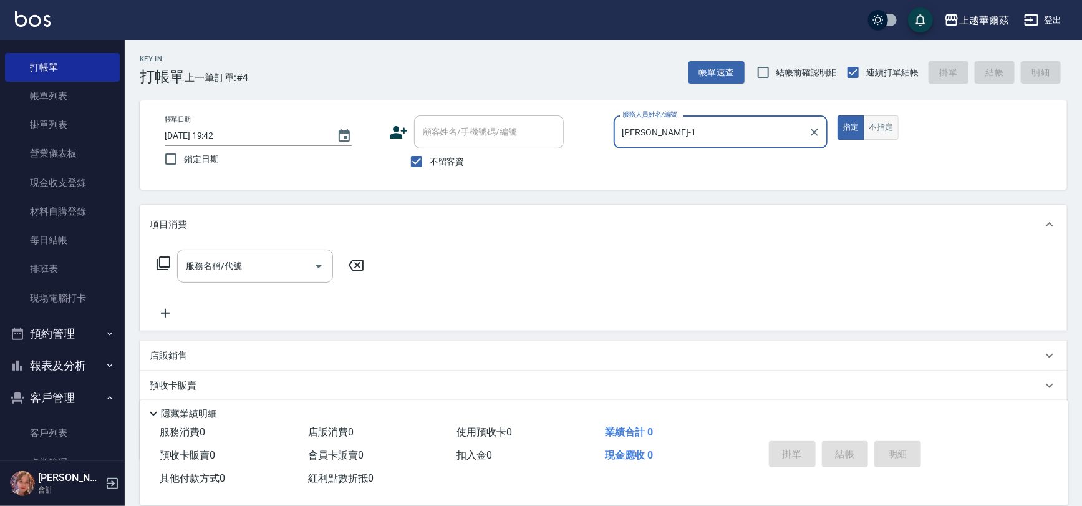
type input "[PERSON_NAME]-1"
click at [886, 124] on button "不指定" at bounding box center [881, 127] width 35 height 24
click at [200, 260] on div "服務名稱/代號 服務名稱/代號" at bounding box center [255, 265] width 156 height 33
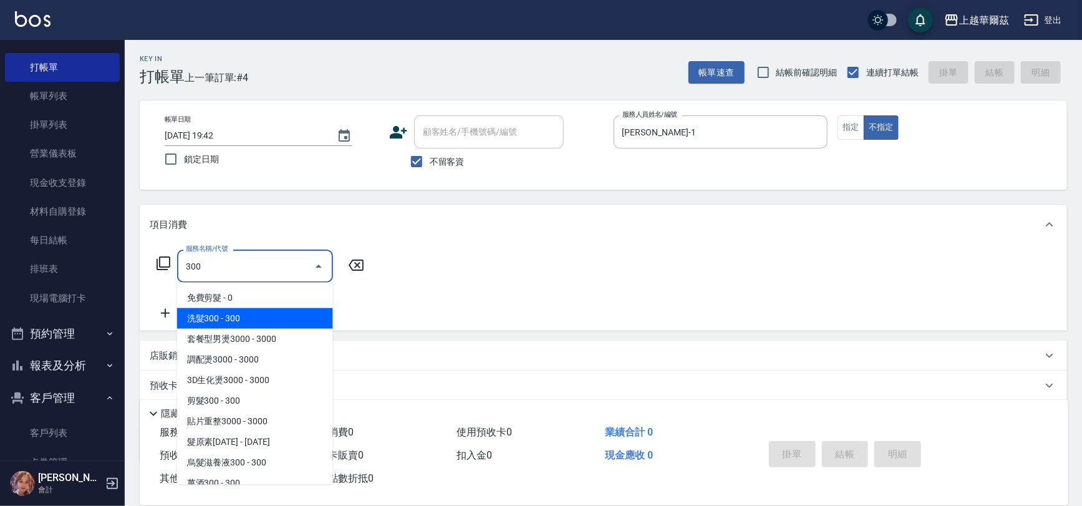
click at [226, 321] on span "洗髮300 - 300" at bounding box center [255, 318] width 156 height 21
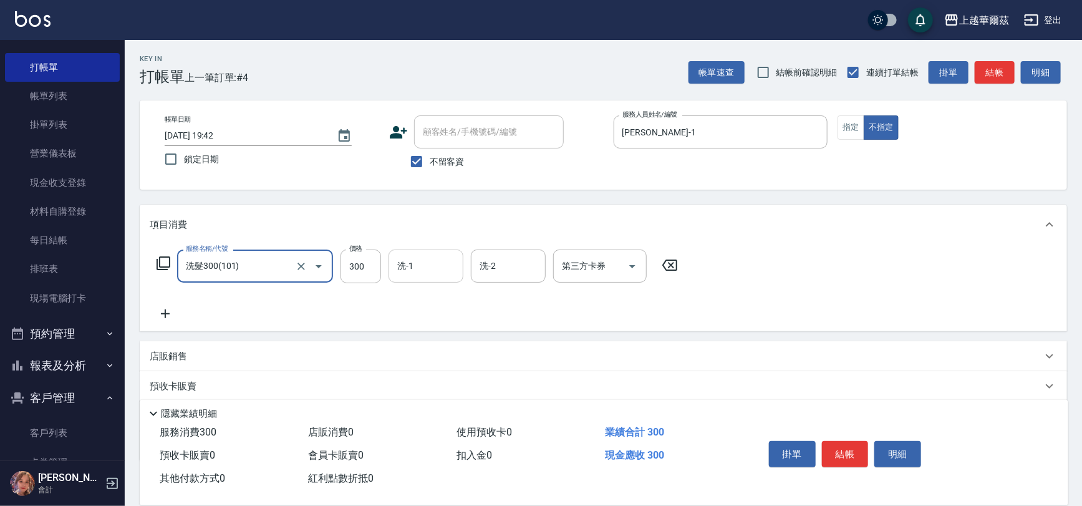
type input "洗髮300(101)"
click at [427, 263] on input "洗-1" at bounding box center [426, 266] width 64 height 22
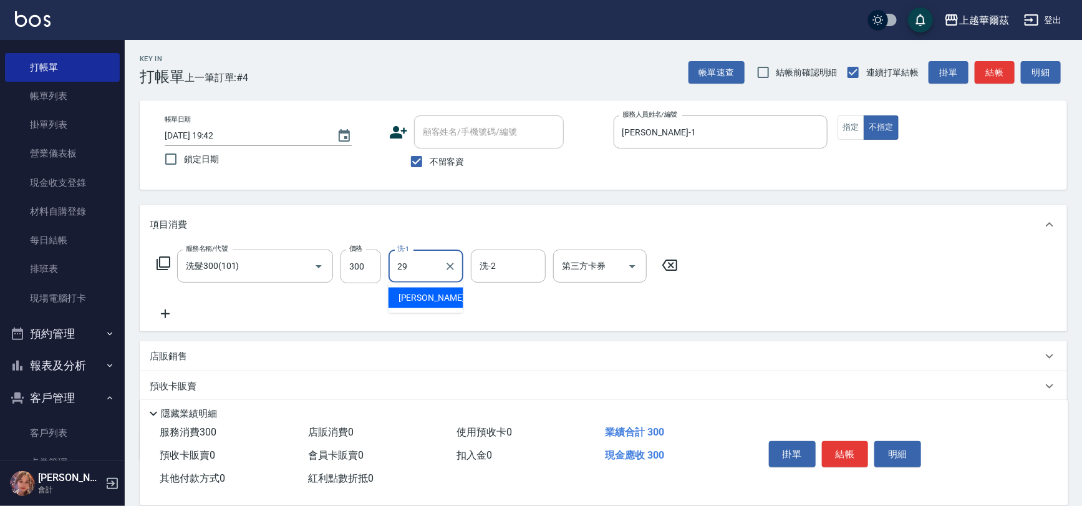
click at [438, 292] on div "[PERSON_NAME] -29" at bounding box center [426, 298] width 75 height 21
type input "[PERSON_NAME]-29"
click at [165, 312] on icon at bounding box center [165, 313] width 9 height 9
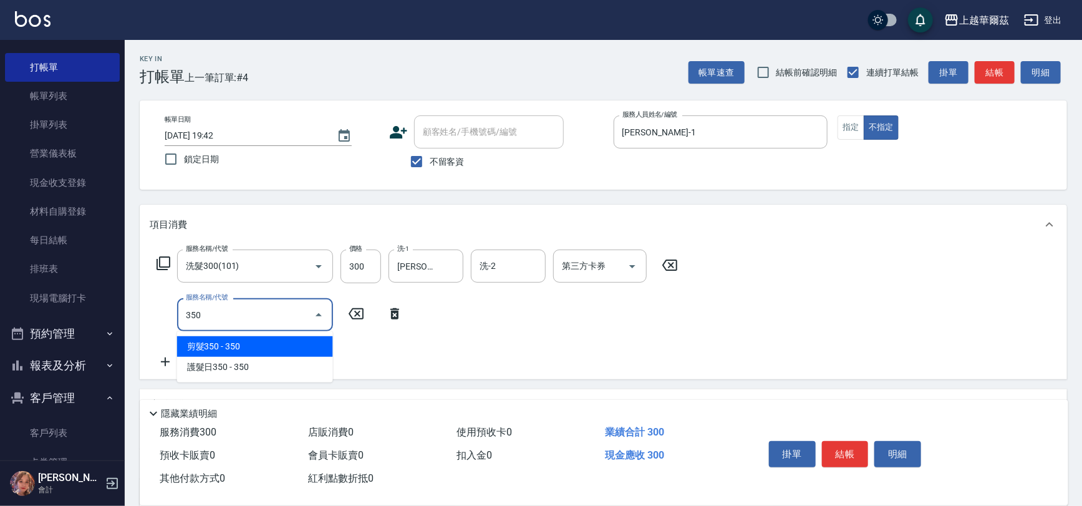
click at [248, 347] on span "剪髮350 - 350" at bounding box center [255, 346] width 156 height 21
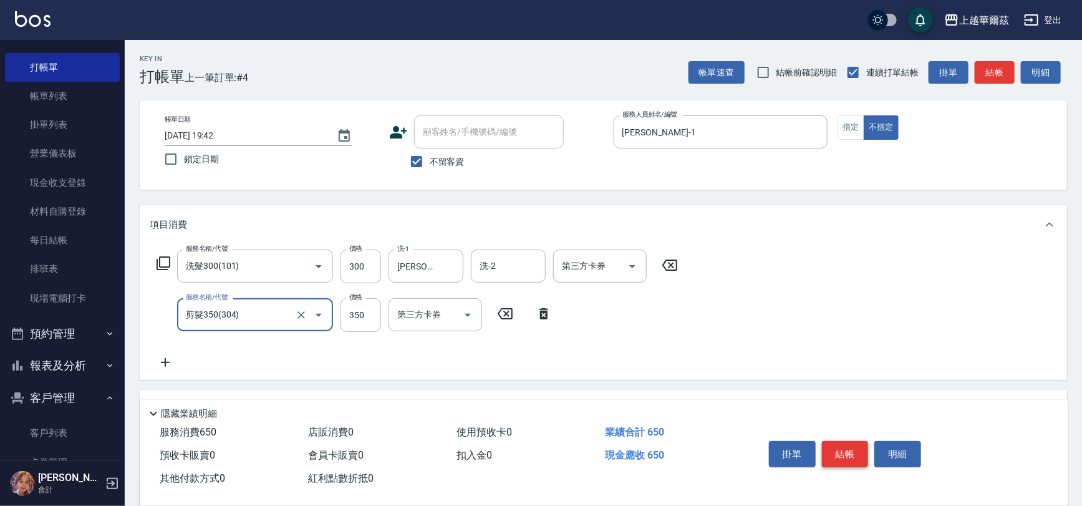
type input "剪髮350(304)"
click at [846, 447] on button "結帳" at bounding box center [845, 454] width 47 height 26
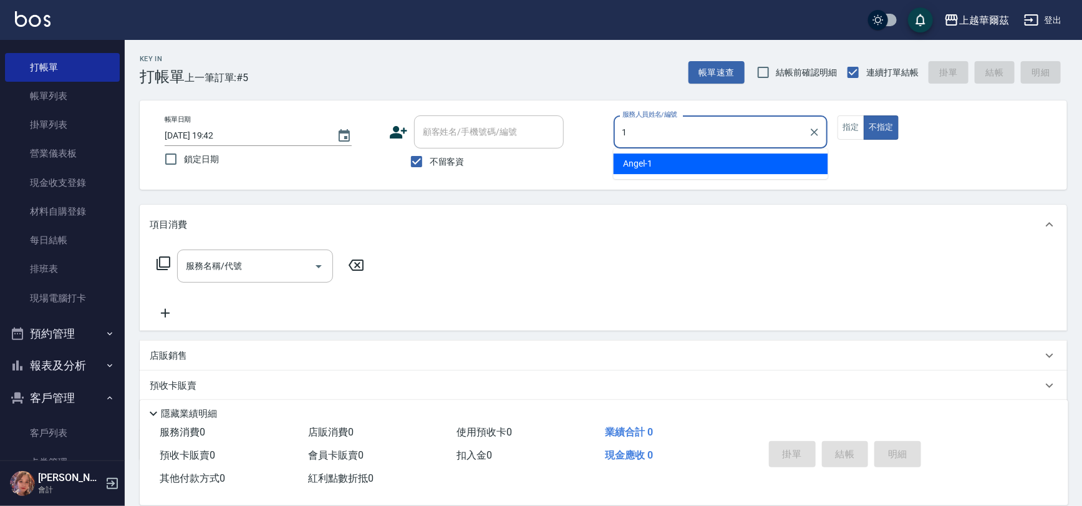
drag, startPoint x: 629, startPoint y: 163, endPoint x: 856, endPoint y: 97, distance: 235.7
click at [640, 155] on div "[PERSON_NAME] -1" at bounding box center [721, 163] width 215 height 21
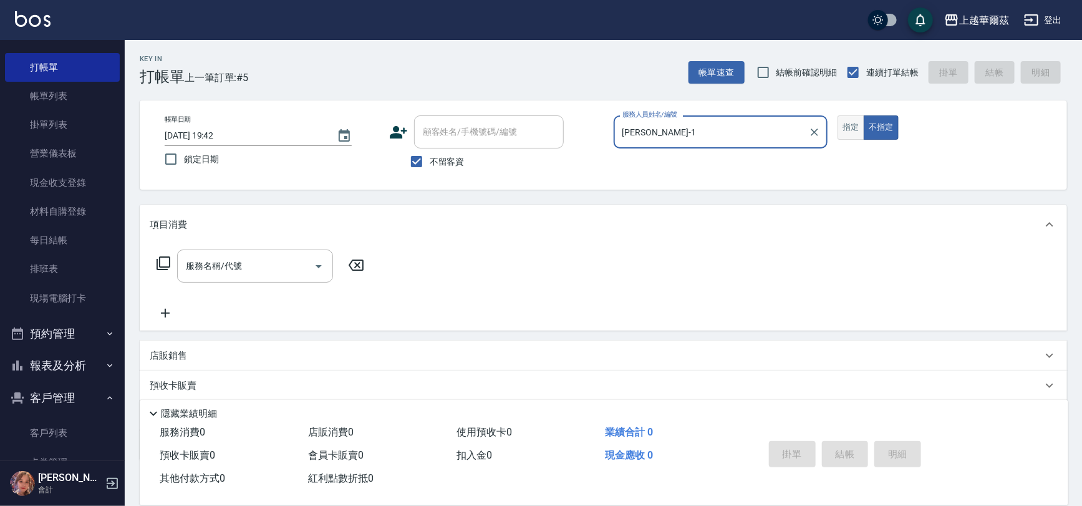
type input "[PERSON_NAME]-1"
click at [853, 122] on button "指定" at bounding box center [851, 127] width 27 height 24
click at [205, 262] on div "服務名稱/代號 服務名稱/代號" at bounding box center [255, 265] width 156 height 33
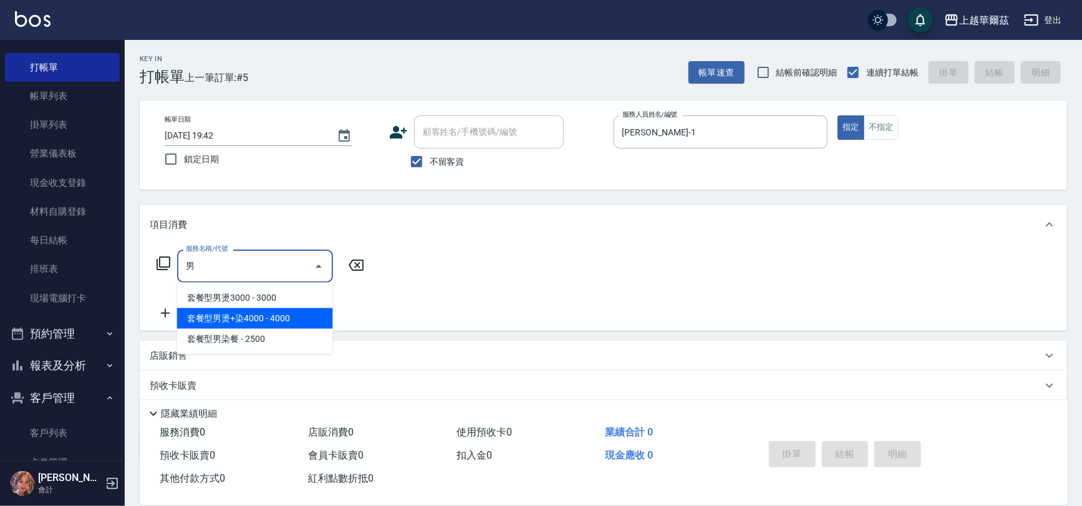
click at [246, 318] on span "套餐型男燙+染4000 - 4000" at bounding box center [255, 318] width 156 height 21
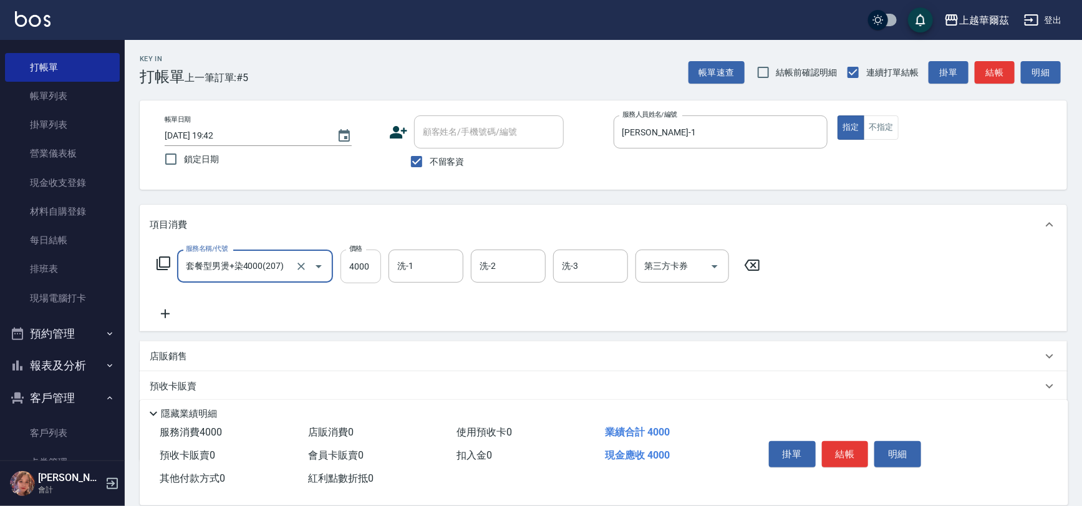
type input "套餐型男燙+染4000(207)"
click at [379, 262] on input "4000" at bounding box center [361, 266] width 41 height 34
type input "3640"
click at [441, 266] on input "洗-1" at bounding box center [426, 266] width 64 height 22
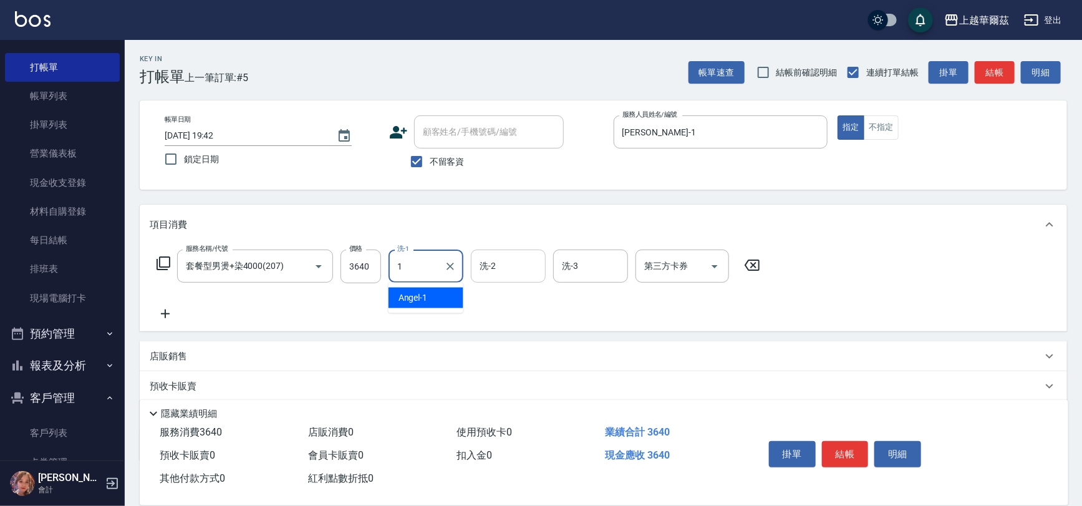
drag, startPoint x: 437, startPoint y: 296, endPoint x: 500, endPoint y: 258, distance: 73.9
click at [437, 296] on div "[PERSON_NAME] -1" at bounding box center [426, 298] width 75 height 21
type input "[PERSON_NAME]-1"
click at [500, 258] on input "洗-2" at bounding box center [508, 266] width 64 height 22
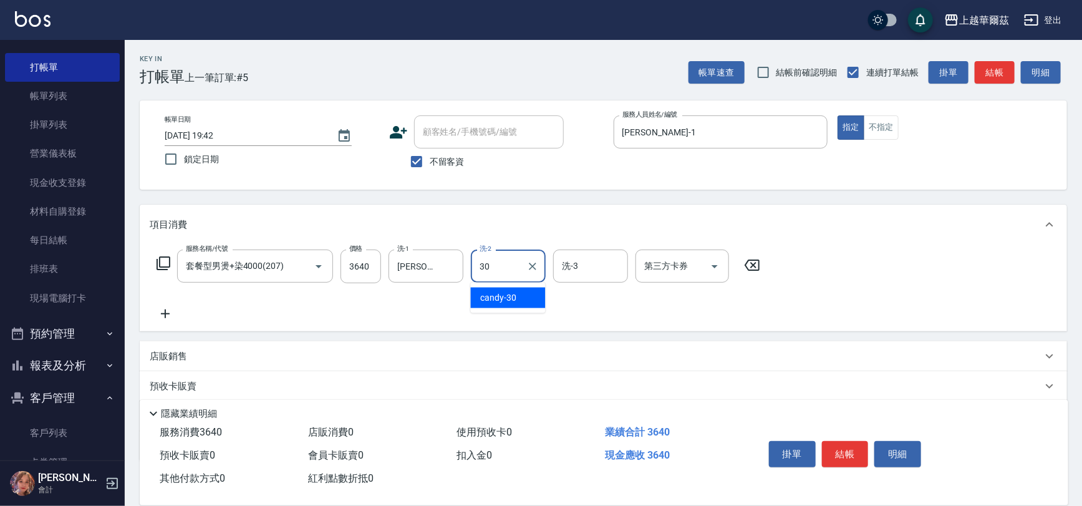
click at [518, 299] on div "candy -30" at bounding box center [508, 298] width 75 height 21
type input "candy-30"
drag, startPoint x: 838, startPoint y: 445, endPoint x: 830, endPoint y: 436, distance: 11.5
click at [831, 441] on button "結帳" at bounding box center [845, 454] width 47 height 26
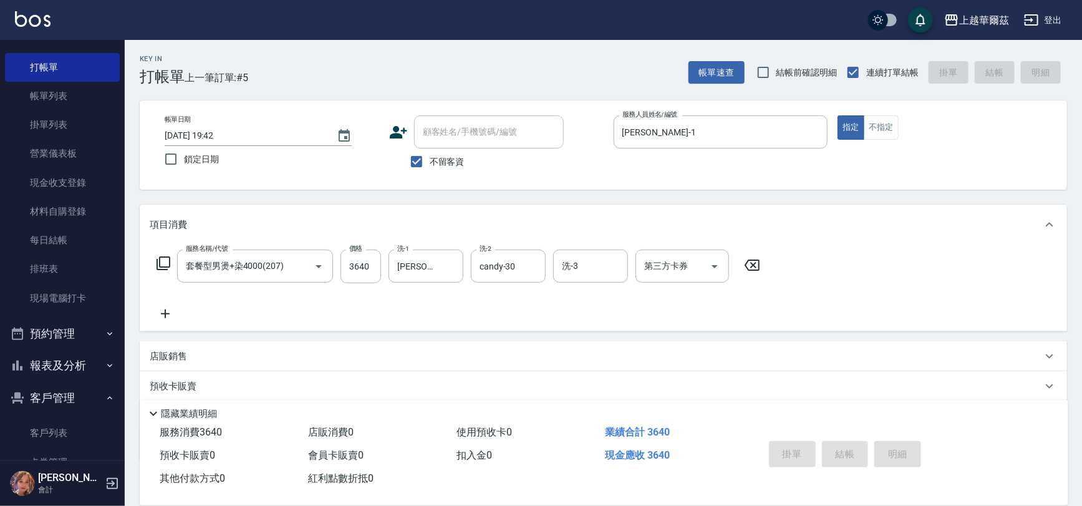
type input "[DATE] 19:43"
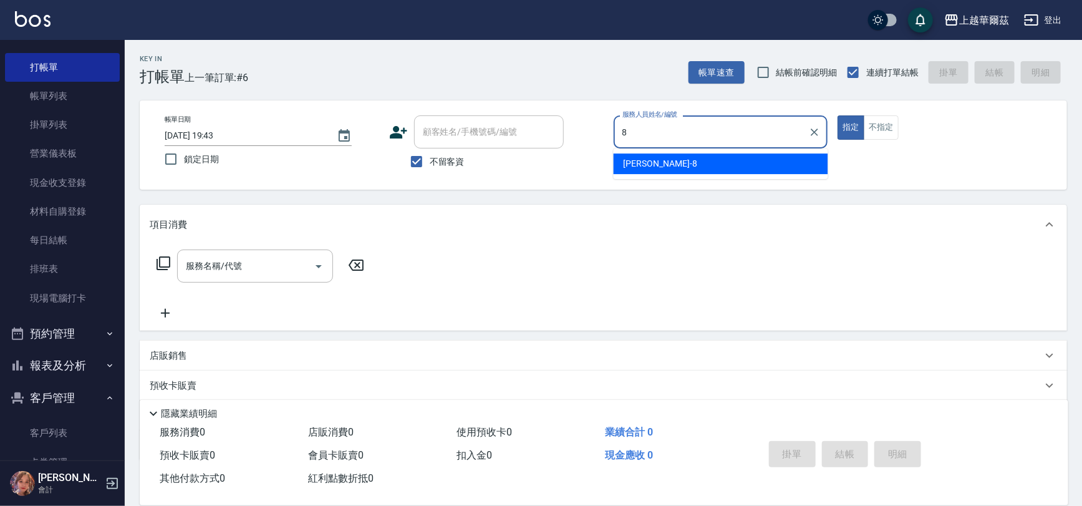
click at [650, 164] on div "[PERSON_NAME] -8" at bounding box center [721, 163] width 215 height 21
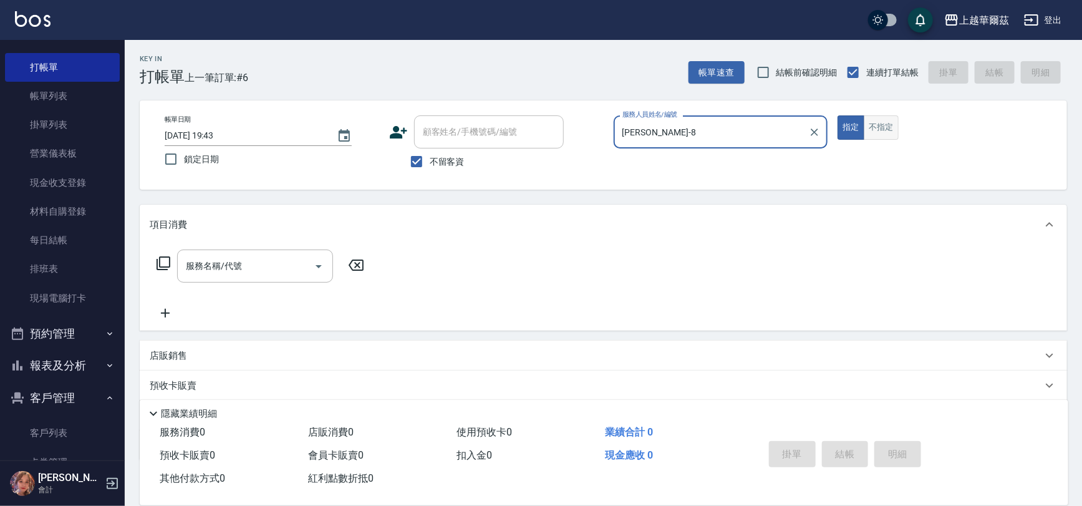
type input "[PERSON_NAME]-8"
click at [885, 126] on button "不指定" at bounding box center [881, 127] width 35 height 24
click at [218, 264] on div "服務名稱/代號 服務名稱/代號" at bounding box center [255, 265] width 156 height 33
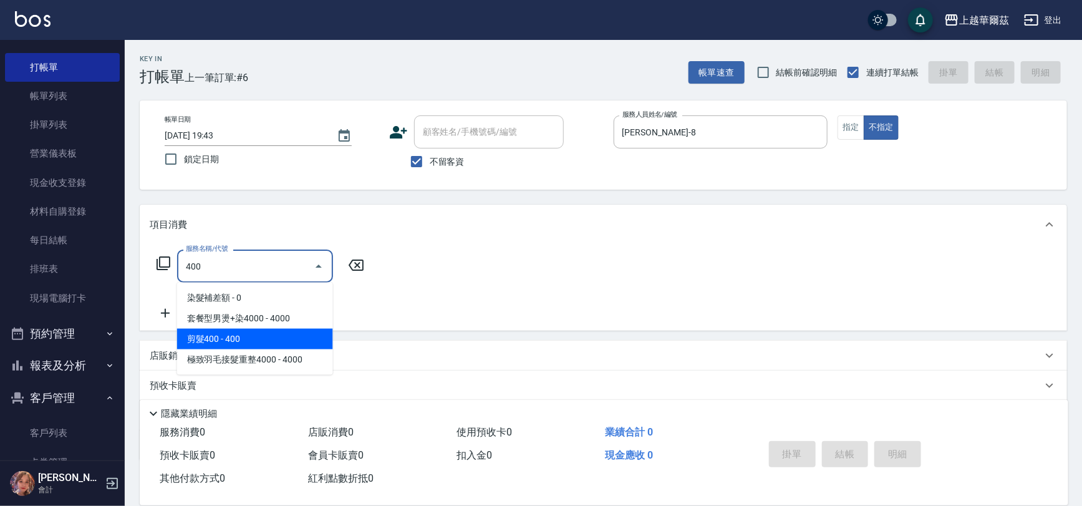
click at [243, 331] on span "剪髮400 - 400" at bounding box center [255, 339] width 156 height 21
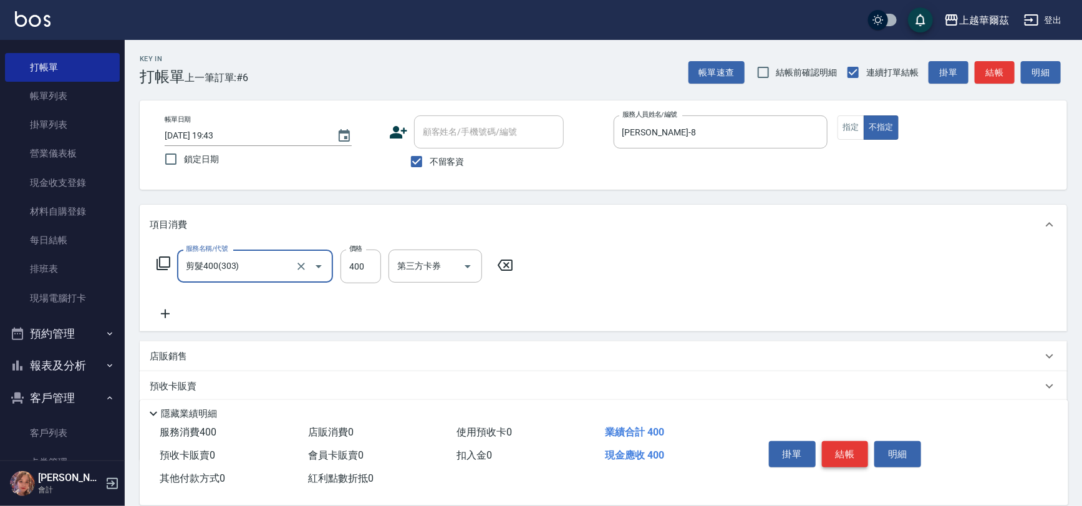
type input "剪髮400(303)"
click at [846, 450] on button "結帳" at bounding box center [845, 454] width 47 height 26
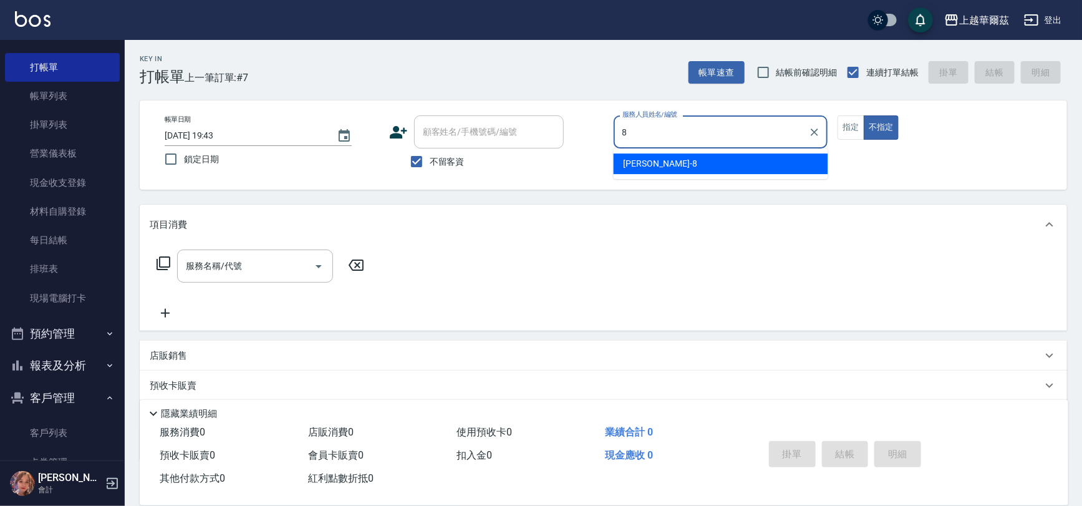
click at [632, 160] on span "[PERSON_NAME] -8" at bounding box center [661, 163] width 74 height 13
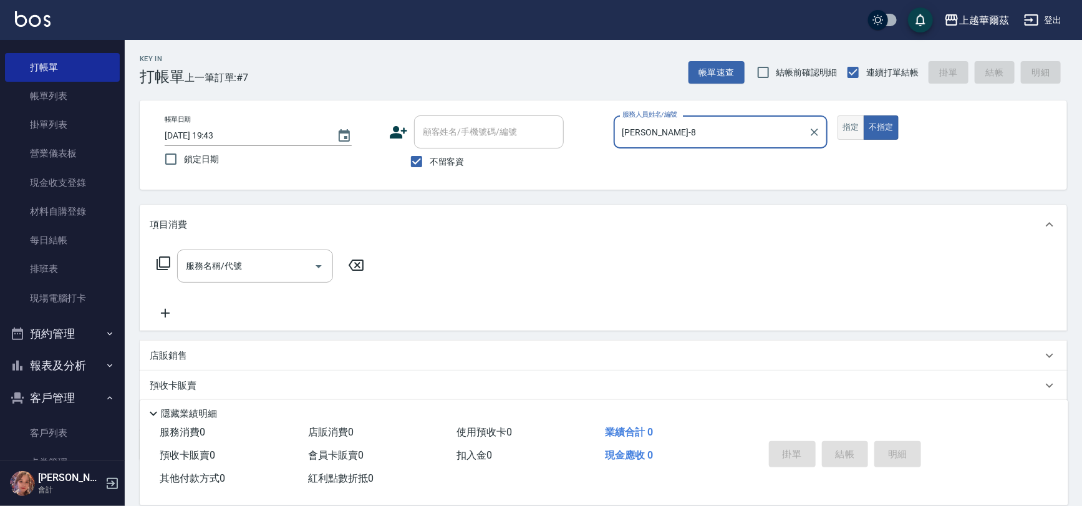
type input "[PERSON_NAME]-8"
click at [842, 127] on button "指定" at bounding box center [851, 127] width 27 height 24
click at [190, 261] on div "服務名稱/代號 服務名稱/代號" at bounding box center [255, 265] width 156 height 33
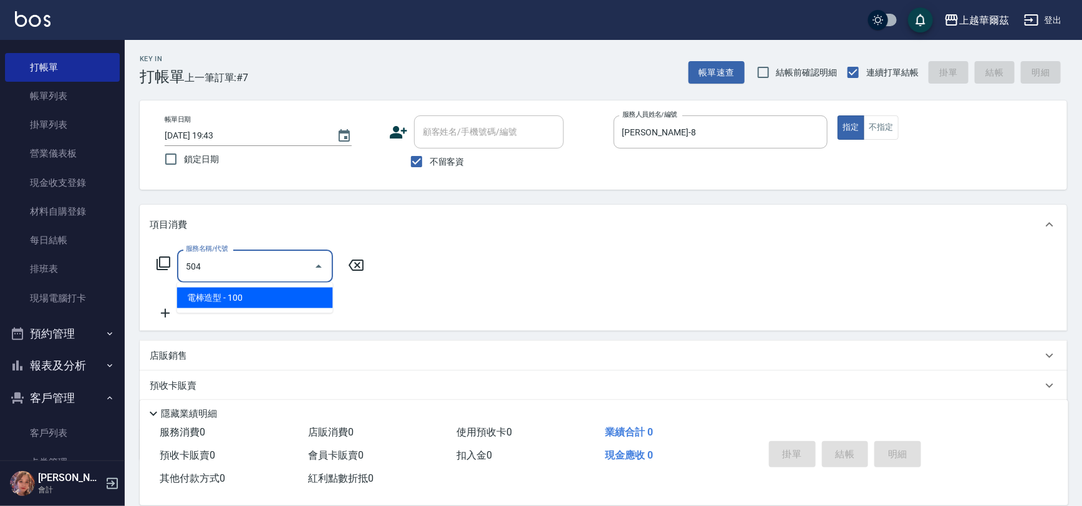
click at [212, 294] on span "電棒造型 - 100" at bounding box center [255, 298] width 156 height 21
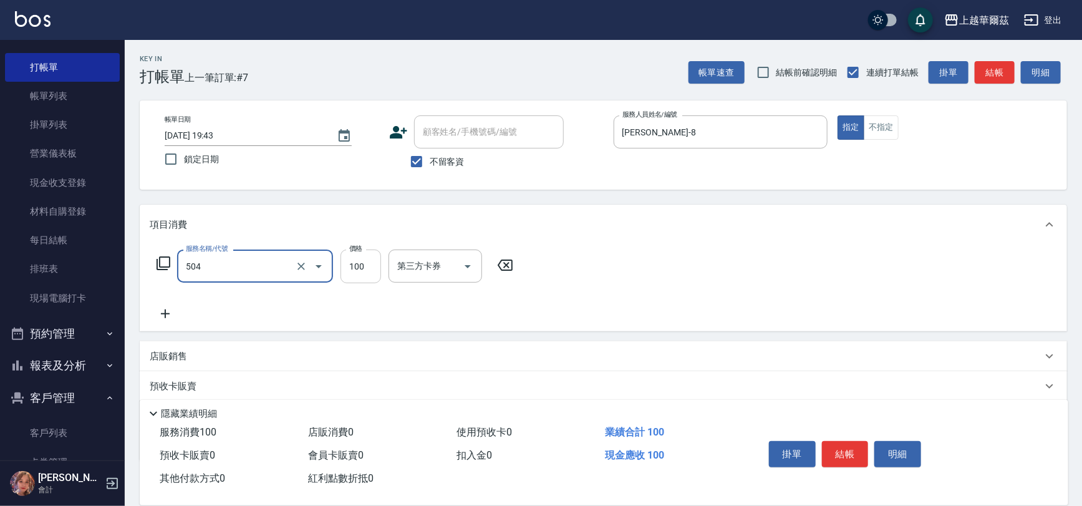
type input "電棒造型(504)"
click at [362, 261] on input "100" at bounding box center [361, 266] width 41 height 34
type input "200"
click at [851, 446] on button "結帳" at bounding box center [845, 454] width 47 height 26
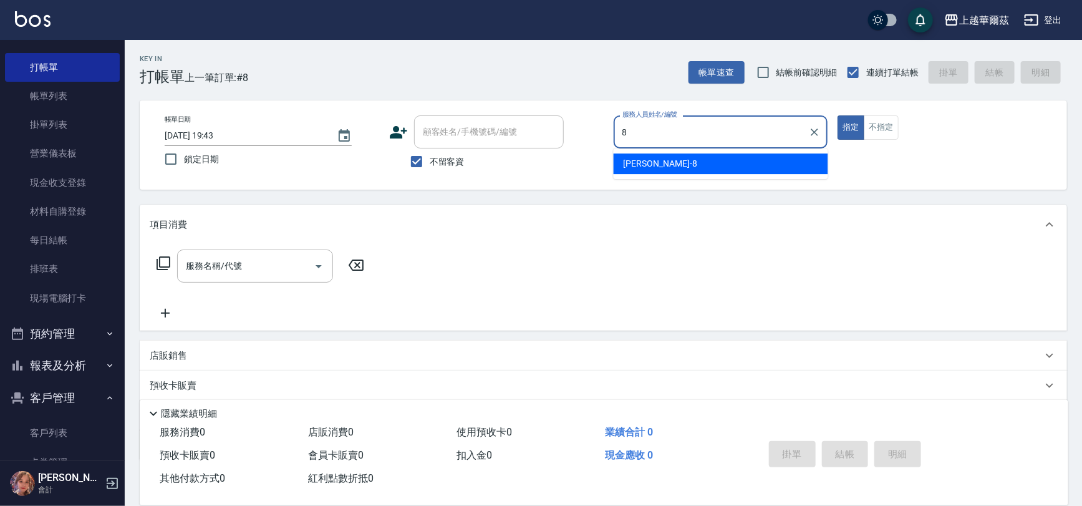
click at [663, 165] on div "[PERSON_NAME] -8" at bounding box center [721, 163] width 215 height 21
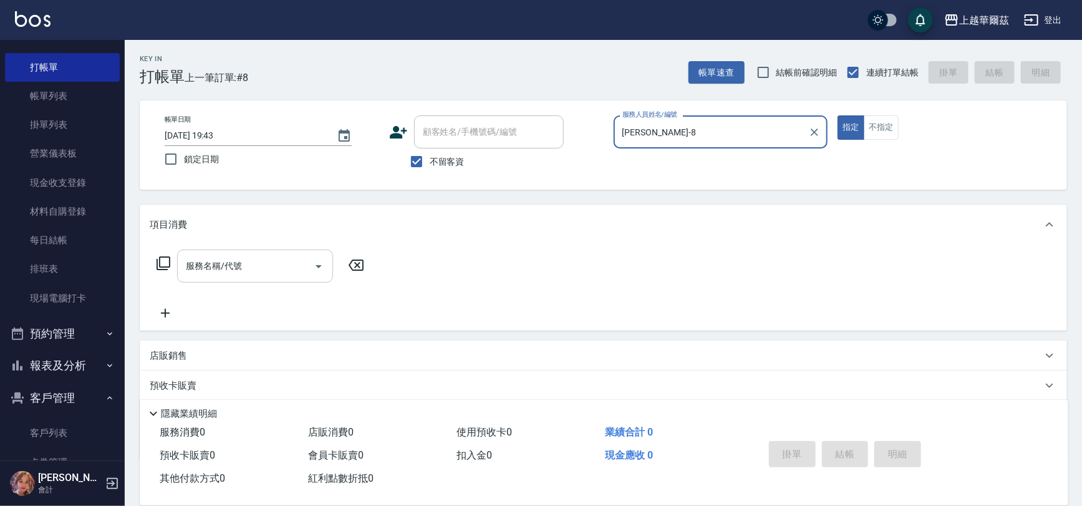
type input "[PERSON_NAME]-8"
click at [236, 261] on div "服務名稱/代號 服務名稱/代號" at bounding box center [255, 265] width 156 height 33
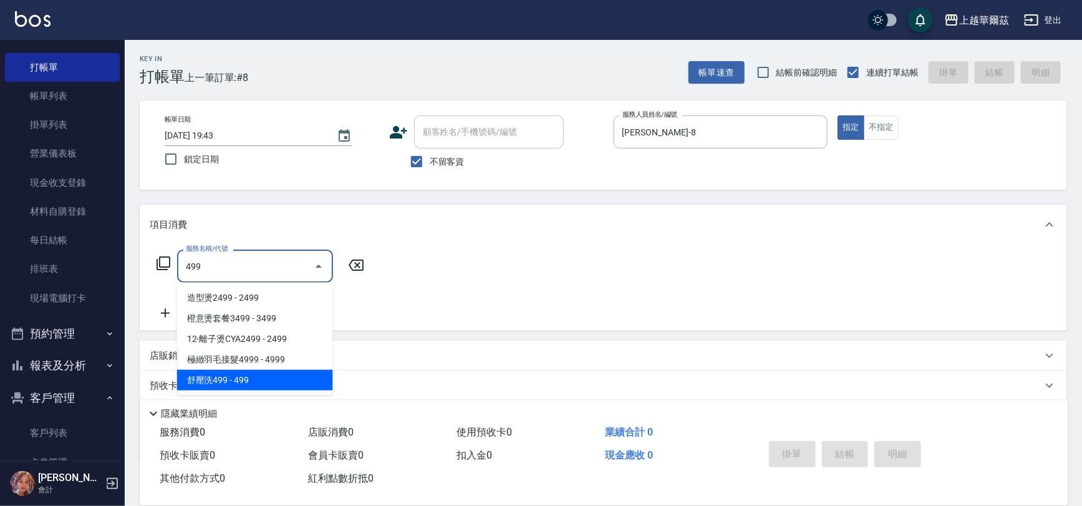
click at [248, 374] on span "舒壓洗499 - 499" at bounding box center [255, 380] width 156 height 21
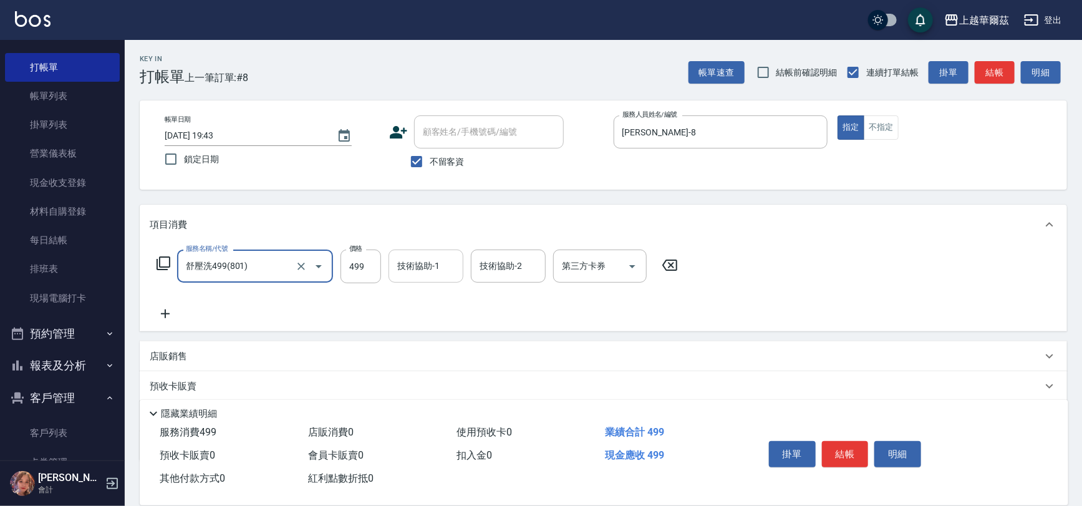
type input "舒壓洗499(801)"
click at [415, 259] on div "技術協助-1 技術協助-1" at bounding box center [426, 265] width 75 height 33
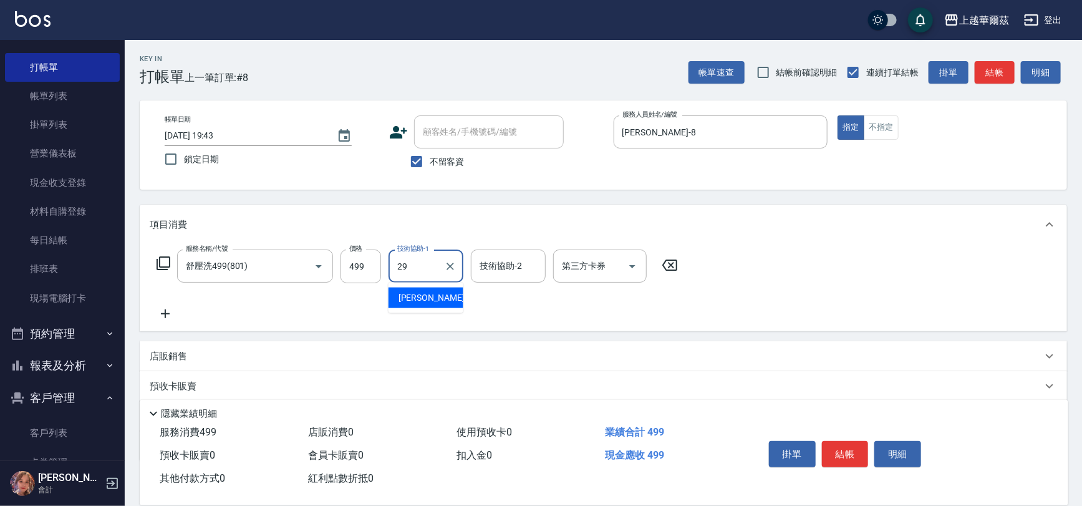
click at [420, 301] on span "[PERSON_NAME] -29" at bounding box center [438, 297] width 79 height 13
type input "[PERSON_NAME]-29"
click at [850, 445] on button "結帳" at bounding box center [845, 454] width 47 height 26
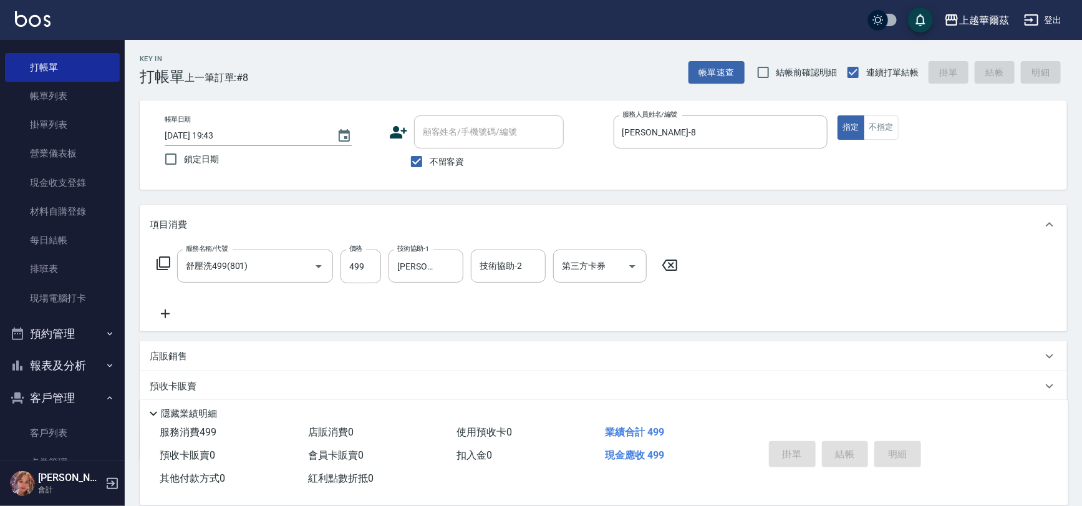
type input "[DATE] 19:44"
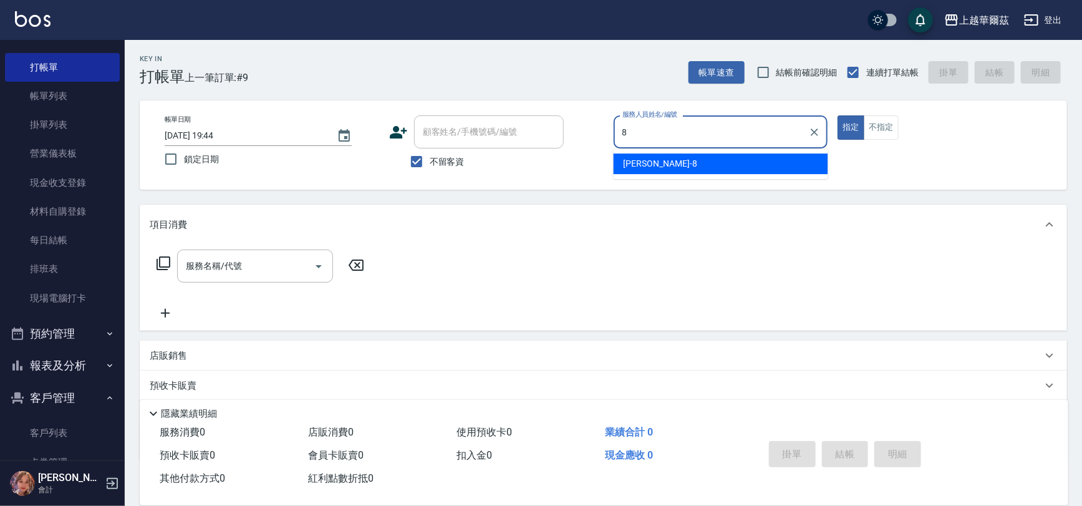
click at [663, 157] on div "[PERSON_NAME] -8" at bounding box center [721, 163] width 215 height 21
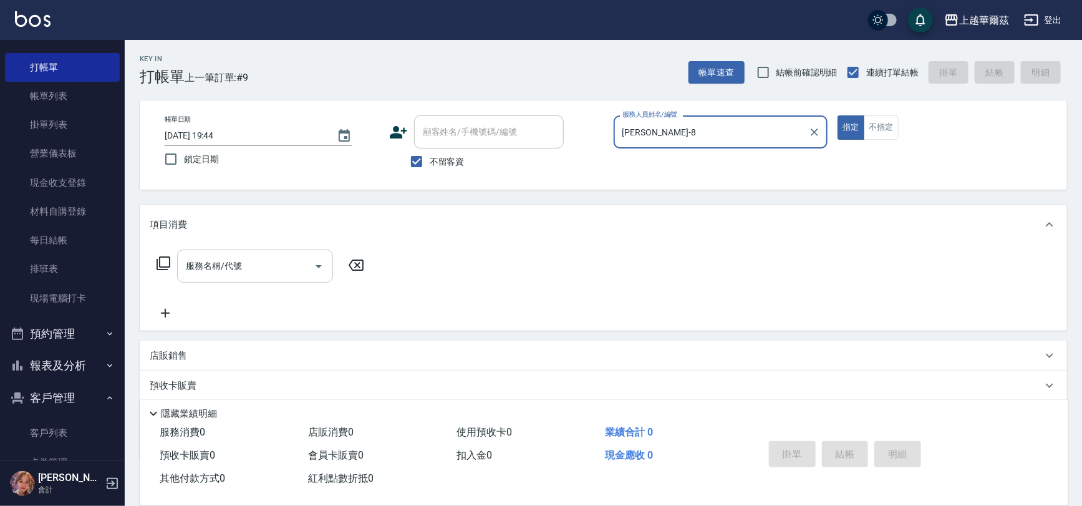
type input "[PERSON_NAME]-8"
click at [224, 274] on input "服務名稱/代號" at bounding box center [246, 266] width 126 height 22
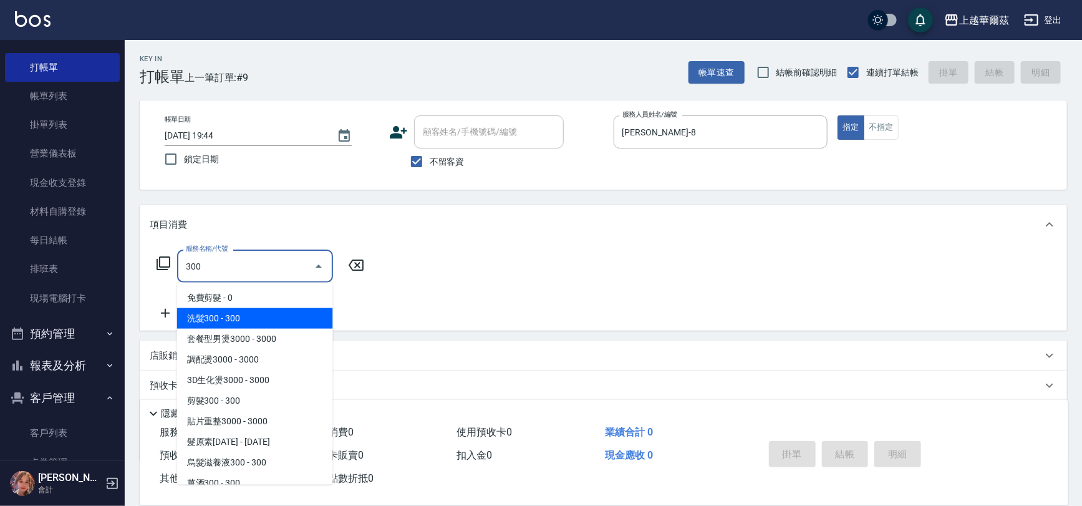
click at [235, 322] on span "洗髮300 - 300" at bounding box center [255, 318] width 156 height 21
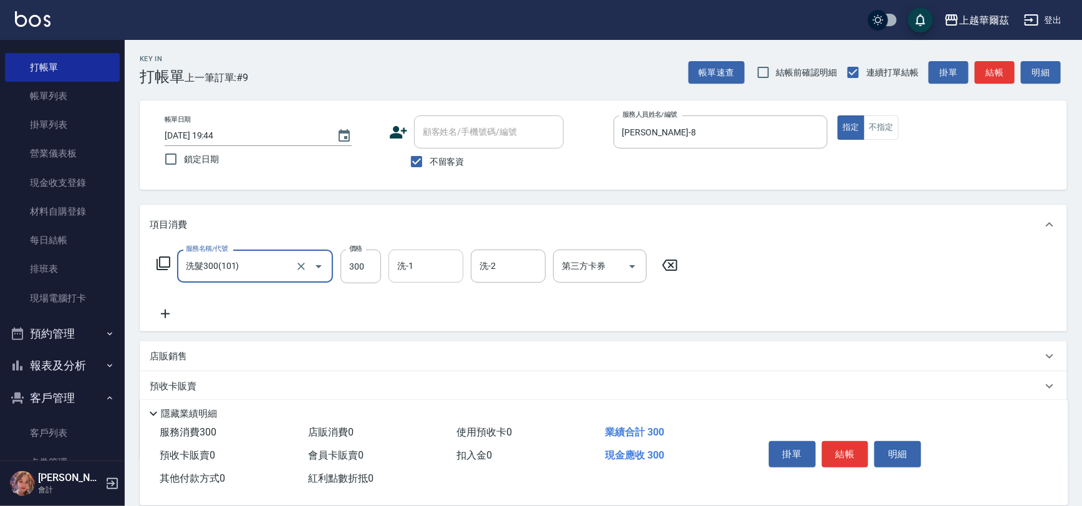
type input "洗髮300(101)"
click at [408, 266] on div "洗-1 洗-1" at bounding box center [426, 265] width 75 height 33
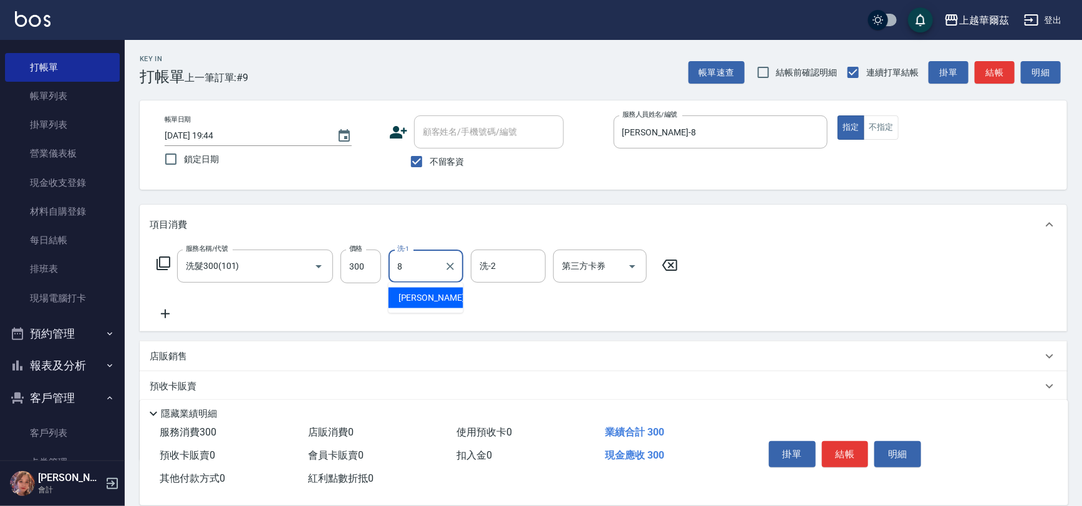
click at [427, 297] on div "[PERSON_NAME] -8" at bounding box center [426, 298] width 75 height 21
type input "[PERSON_NAME]-8"
click at [498, 256] on input "洗-2" at bounding box center [508, 266] width 64 height 22
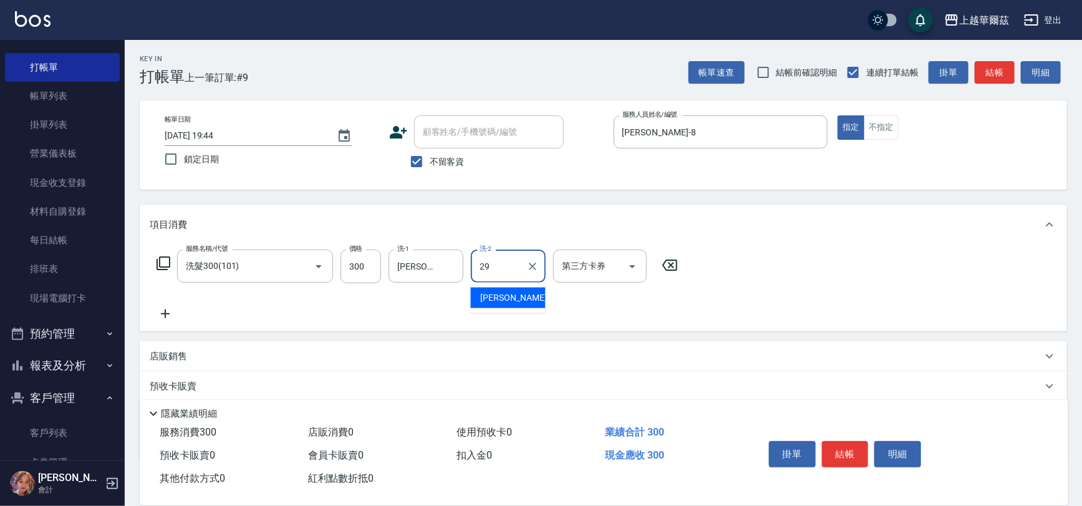
click at [488, 297] on span "[PERSON_NAME] -29" at bounding box center [520, 297] width 79 height 13
type input "[PERSON_NAME]-29"
click at [849, 443] on button "結帳" at bounding box center [845, 454] width 47 height 26
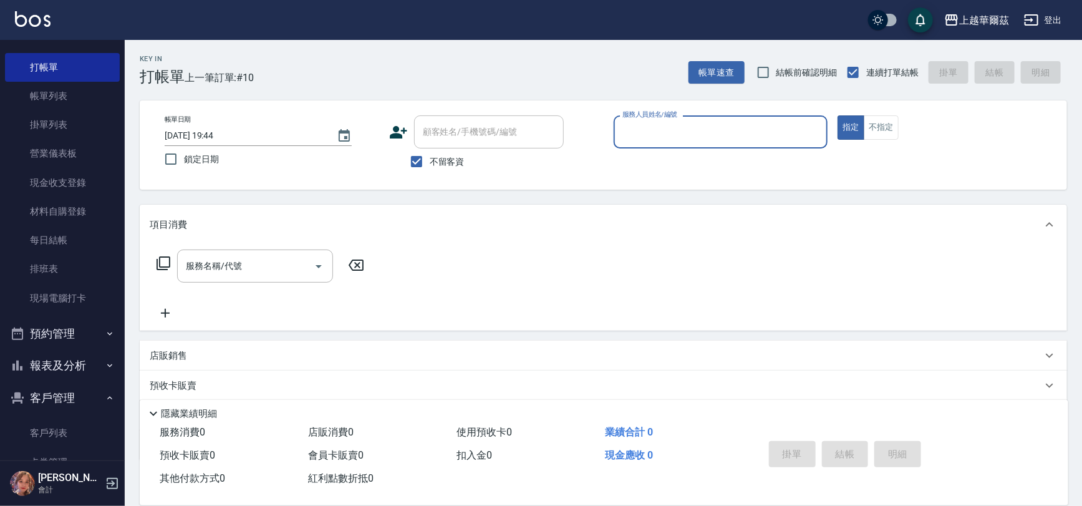
click at [81, 365] on button "報表及分析" at bounding box center [62, 365] width 115 height 32
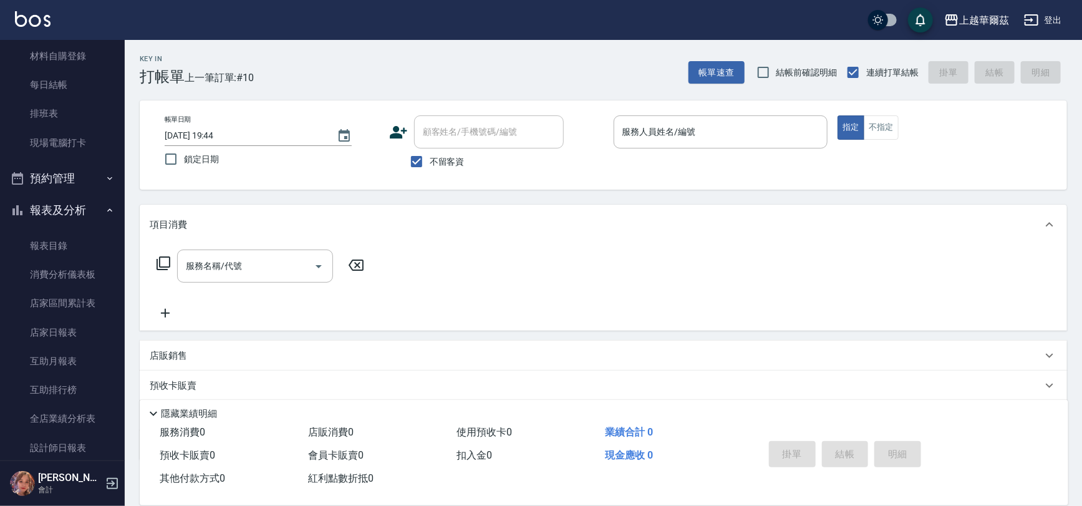
scroll to position [195, 0]
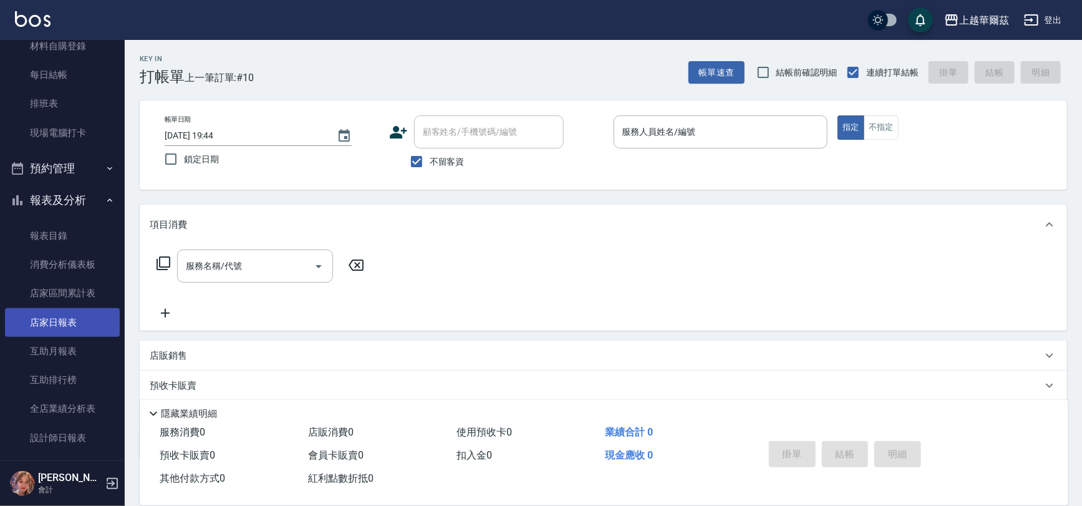
click at [69, 321] on link "店家日報表" at bounding box center [62, 322] width 115 height 29
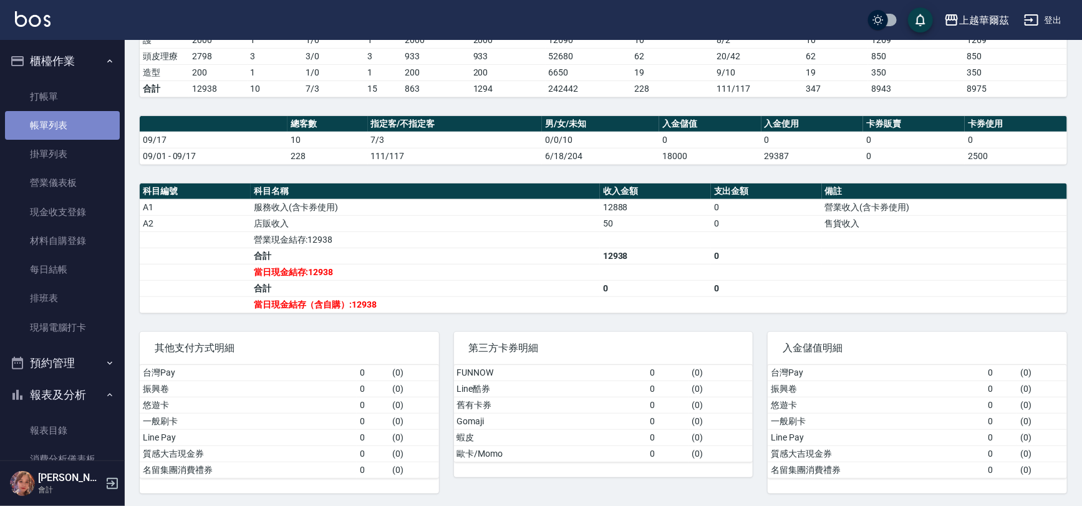
click at [62, 121] on link "帳單列表" at bounding box center [62, 125] width 115 height 29
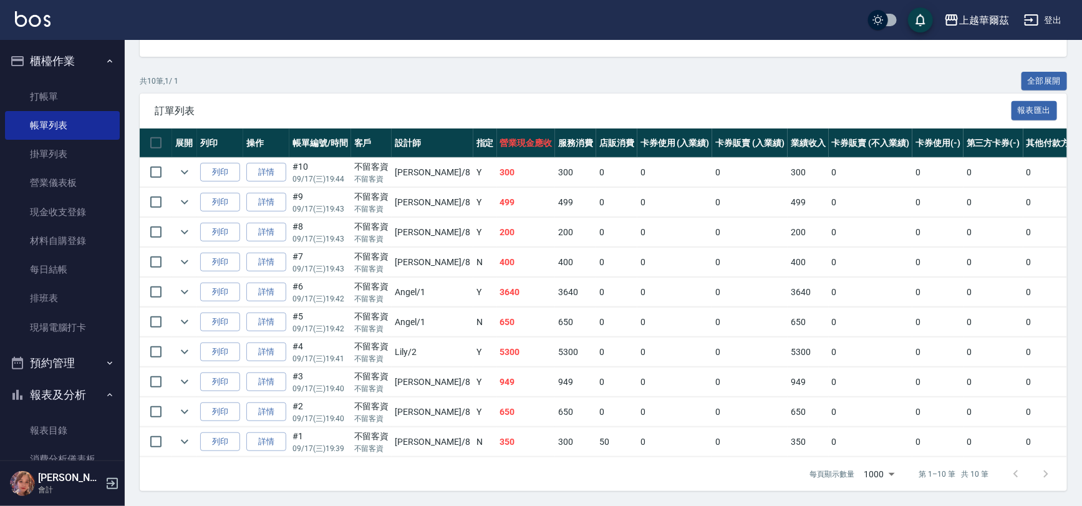
scroll to position [225, 0]
click at [266, 402] on link "詳情" at bounding box center [266, 411] width 40 height 19
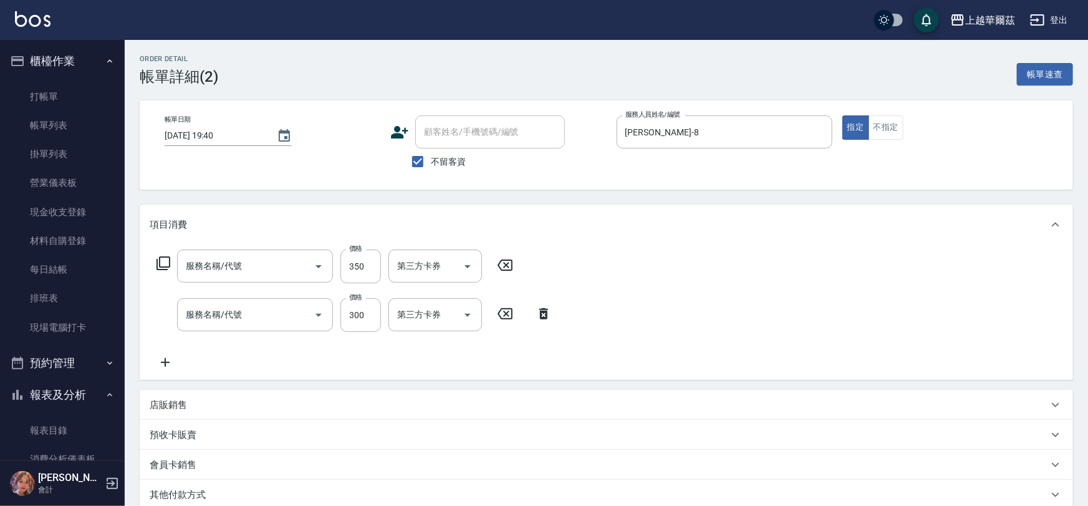
type input "[DATE] 19:40"
checkbox input "true"
type input "[PERSON_NAME]-8"
type input "剪髮350(304)"
type input "洗髮300(101)"
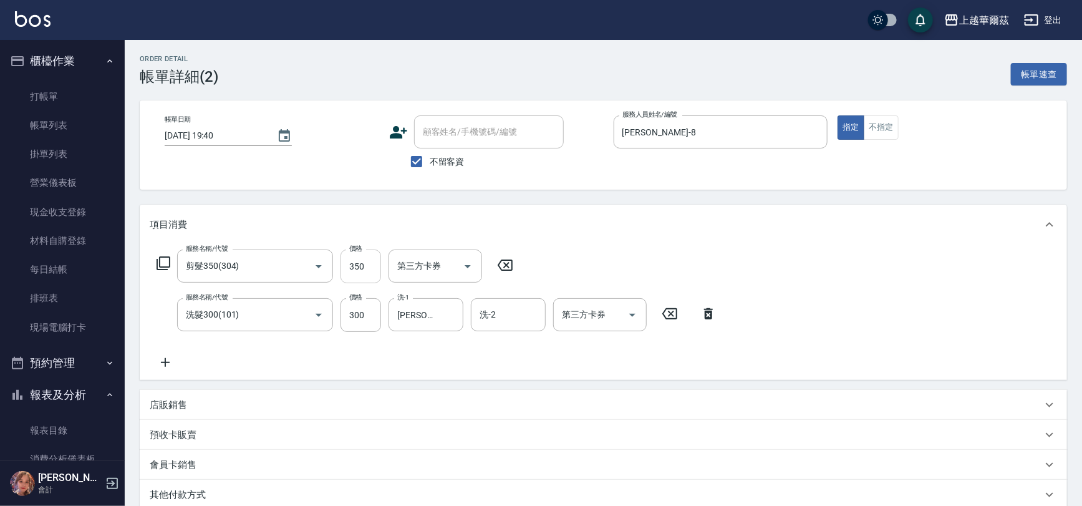
click at [363, 266] on input "350" at bounding box center [361, 266] width 41 height 34
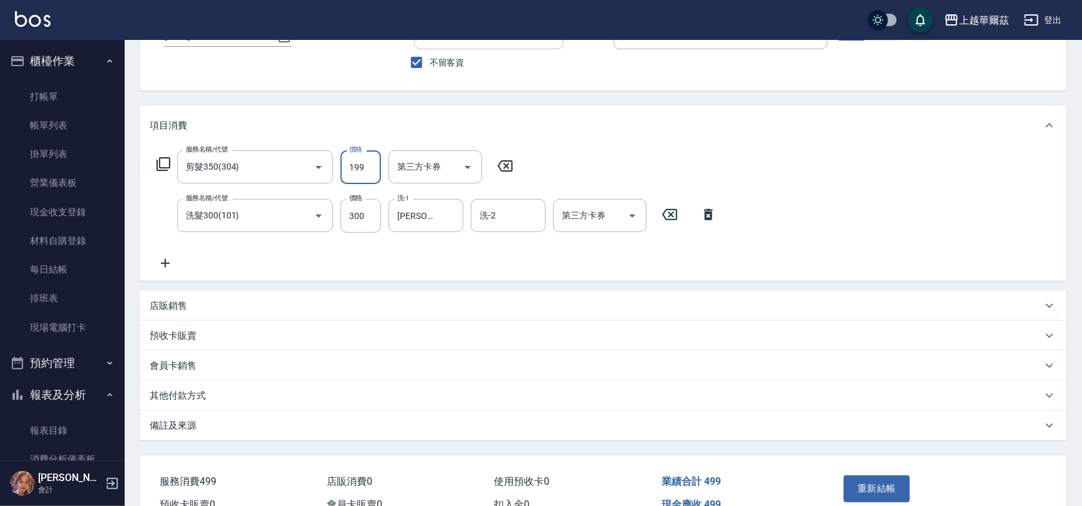
scroll to position [166, 0]
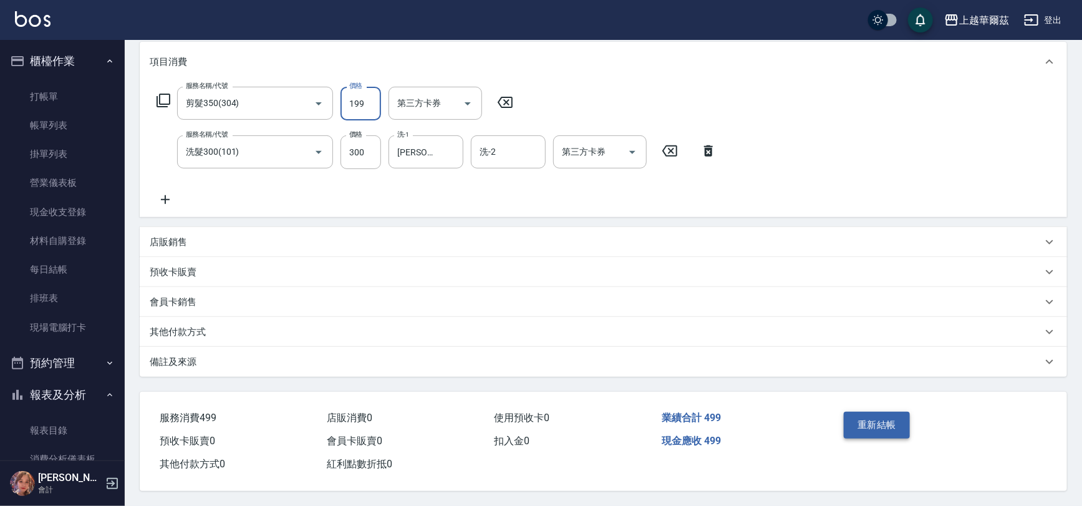
type input "199"
click at [858, 413] on button "重新結帳" at bounding box center [877, 425] width 66 height 26
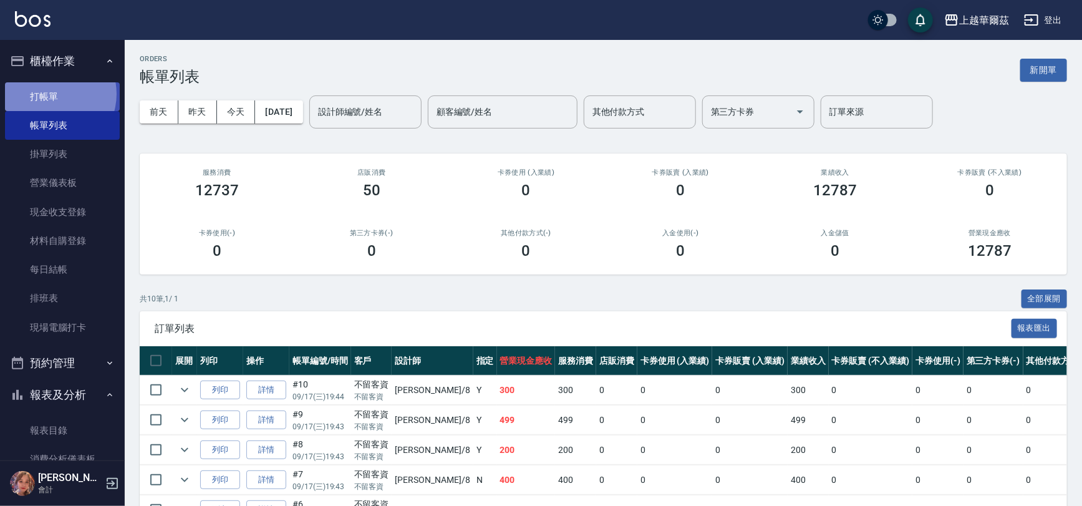
click at [50, 94] on link "打帳單" at bounding box center [62, 96] width 115 height 29
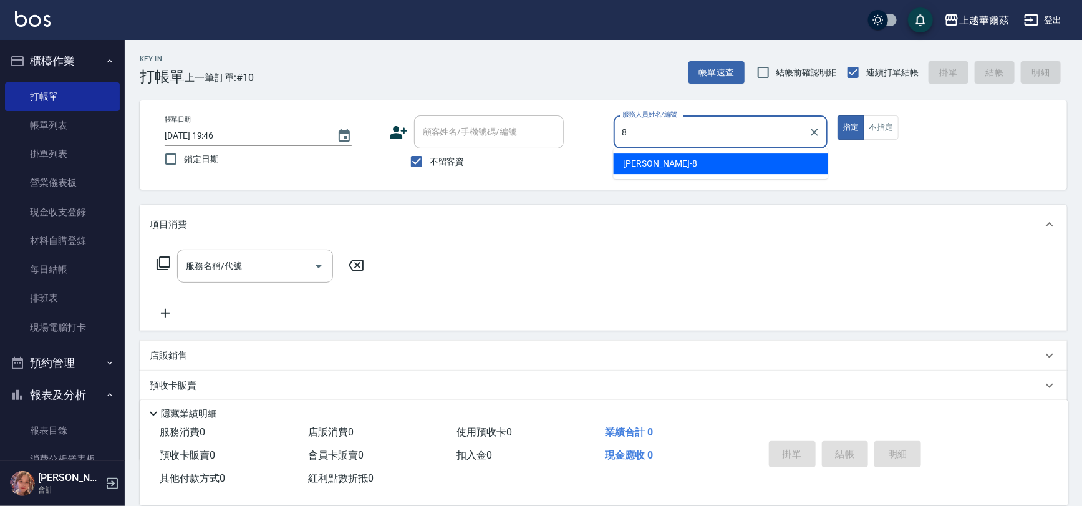
click at [642, 167] on span "[PERSON_NAME] -8" at bounding box center [661, 163] width 74 height 13
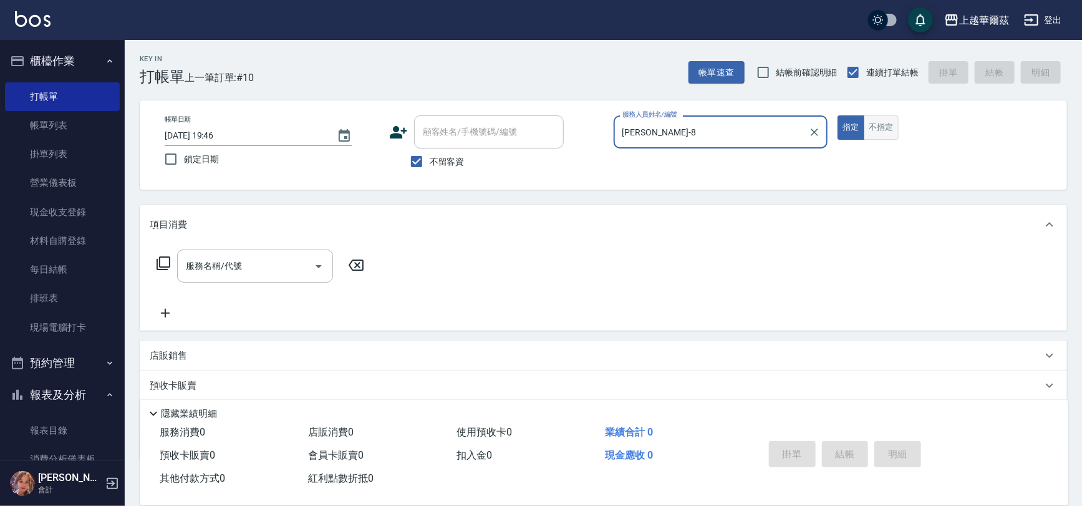
type input "[PERSON_NAME]-8"
click at [886, 125] on button "不指定" at bounding box center [881, 127] width 35 height 24
click at [225, 256] on input "服務名稱/代號" at bounding box center [246, 266] width 126 height 22
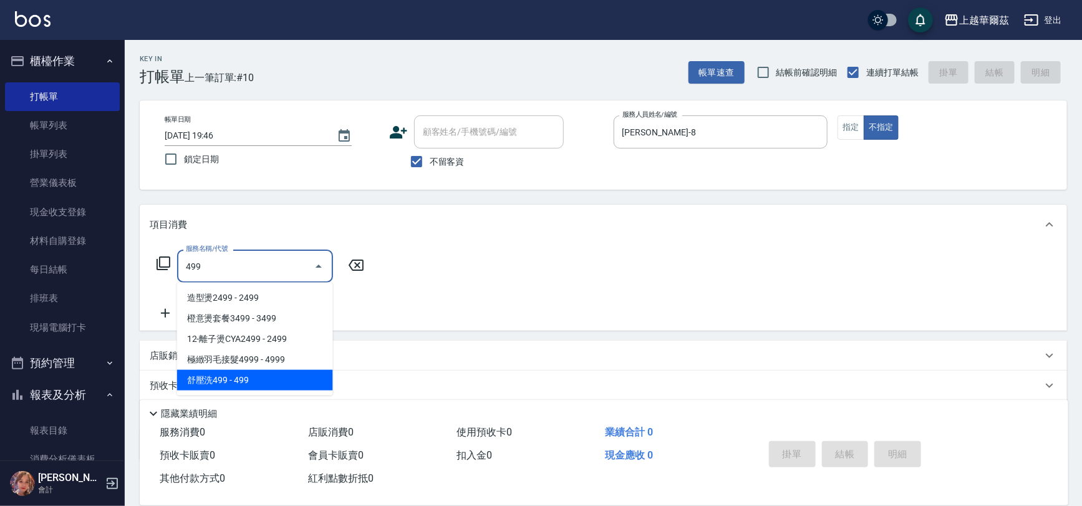
drag, startPoint x: 239, startPoint y: 380, endPoint x: 290, endPoint y: 366, distance: 52.9
click at [238, 380] on span "舒壓洗499 - 499" at bounding box center [255, 380] width 156 height 21
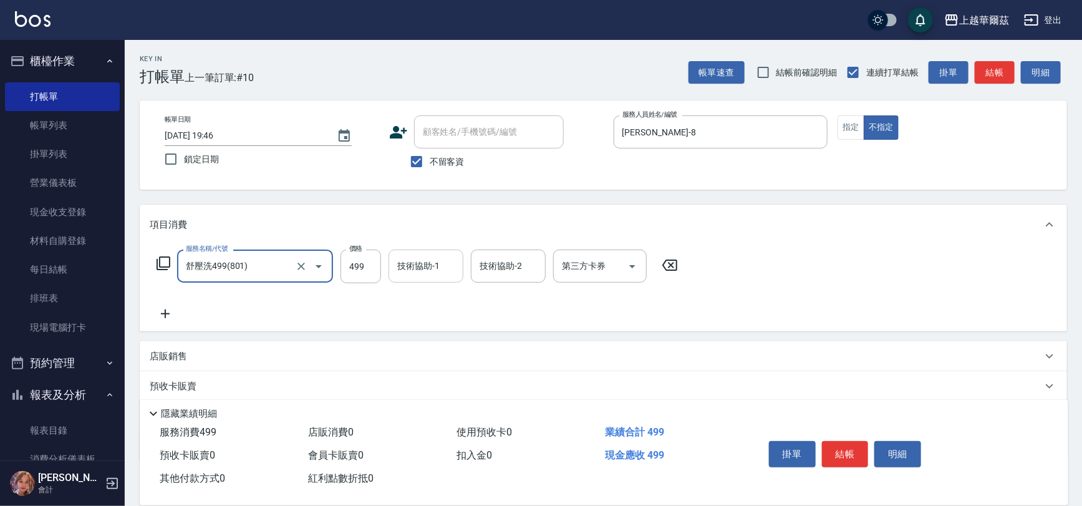
type input "舒壓洗499(801)"
click at [404, 268] on div "技術協助-1 技術協助-1" at bounding box center [426, 265] width 75 height 33
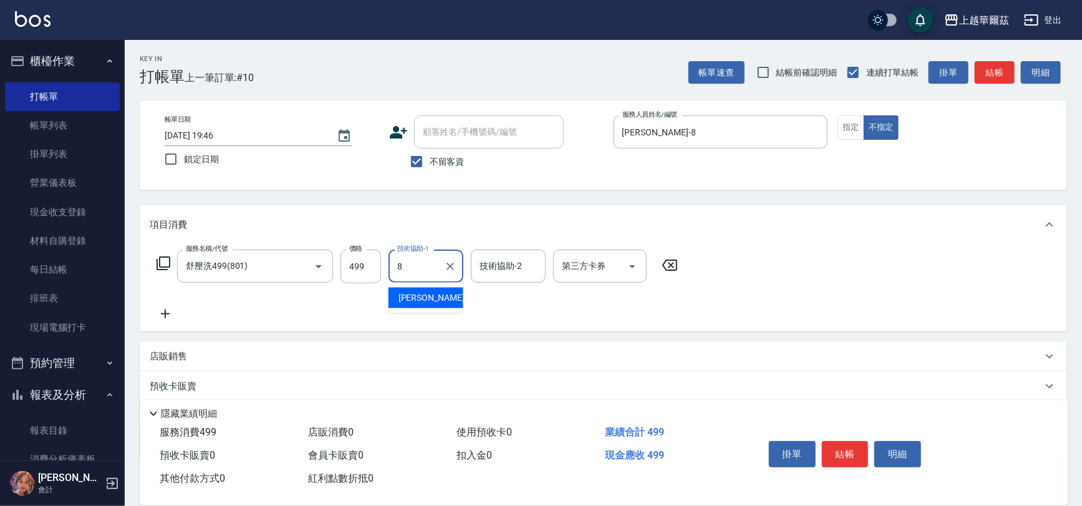
click at [433, 302] on div "[PERSON_NAME] -8" at bounding box center [426, 298] width 75 height 21
type input "[PERSON_NAME]-8"
click at [168, 313] on icon at bounding box center [165, 313] width 9 height 9
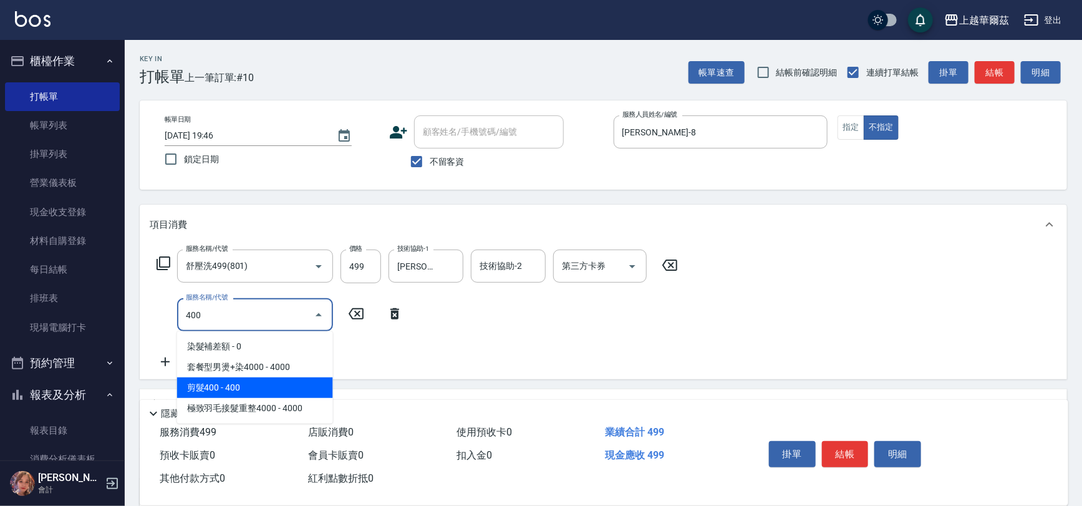
click at [248, 387] on span "剪髮400 - 400" at bounding box center [255, 387] width 156 height 21
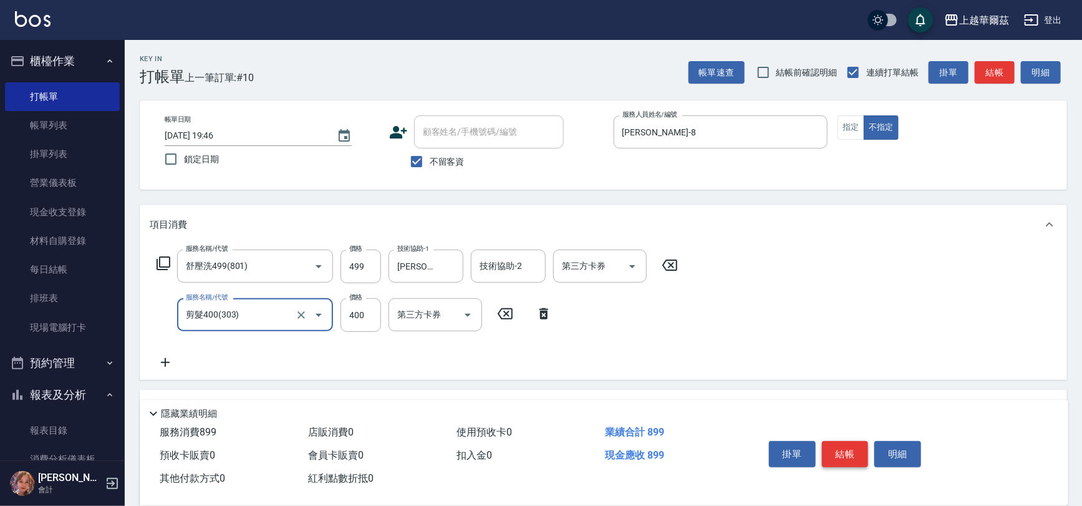
type input "剪髮400(303)"
click at [848, 441] on button "結帳" at bounding box center [845, 454] width 47 height 26
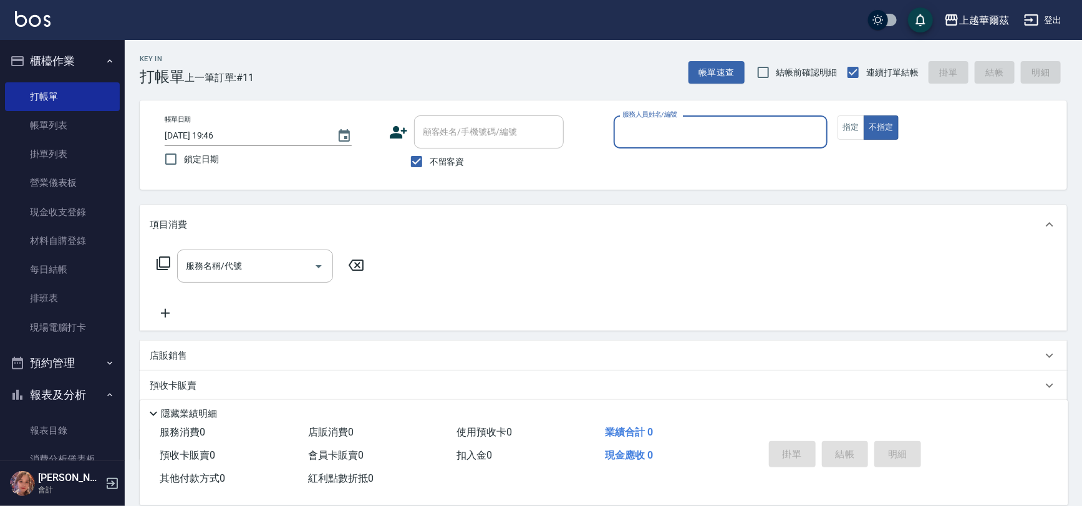
click at [105, 56] on icon "button" at bounding box center [110, 61] width 10 height 10
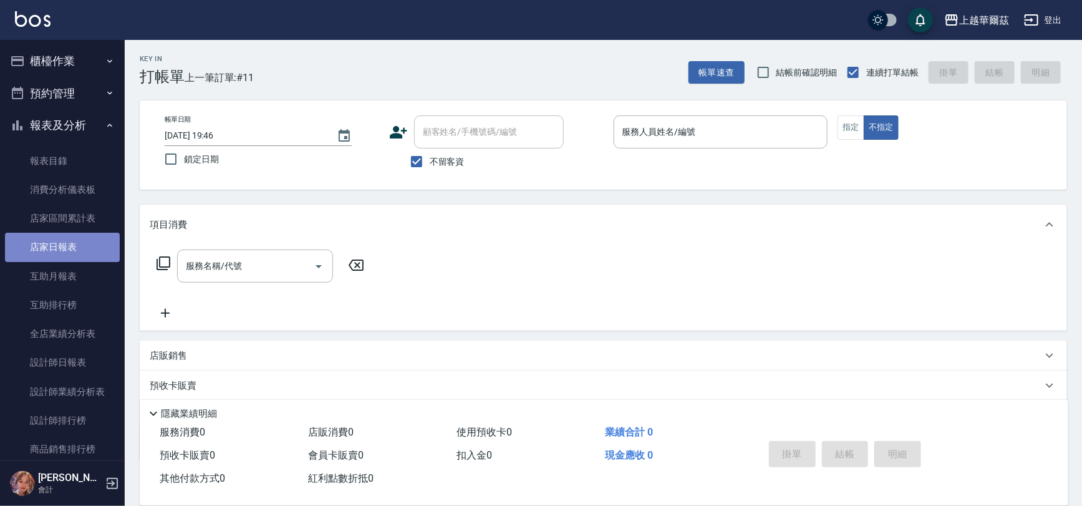
click at [70, 248] on link "店家日報表" at bounding box center [62, 247] width 115 height 29
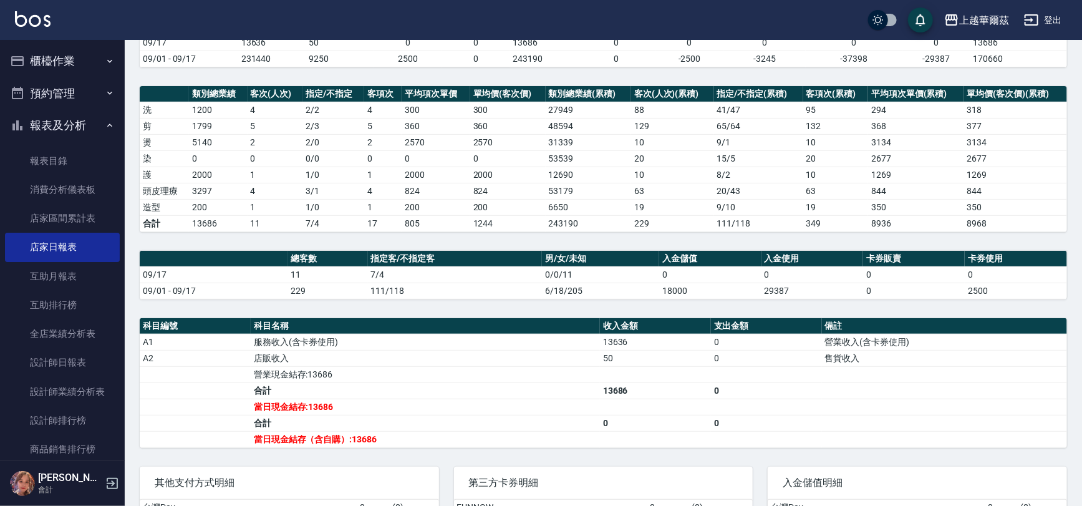
scroll to position [268, 0]
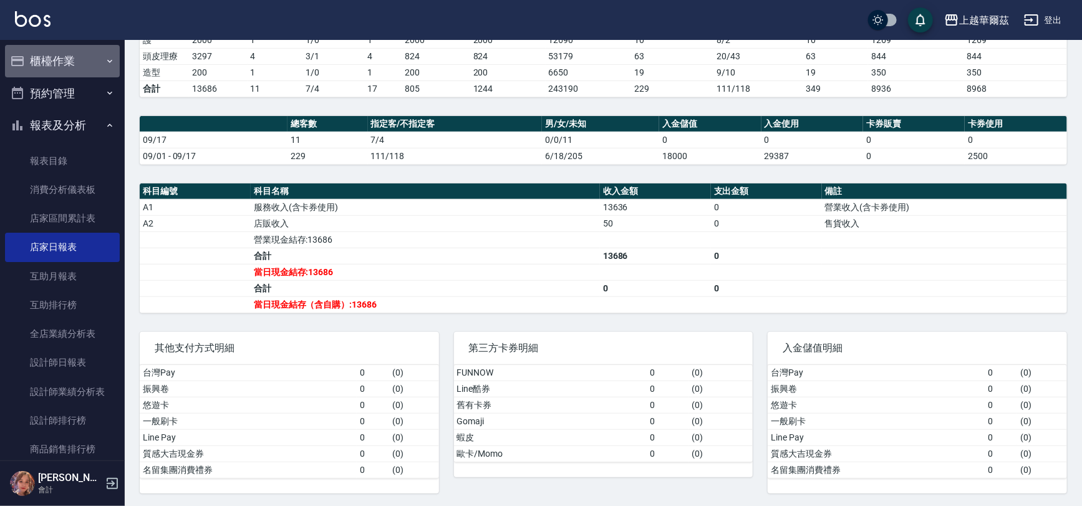
click at [92, 57] on button "櫃檯作業" at bounding box center [62, 61] width 115 height 32
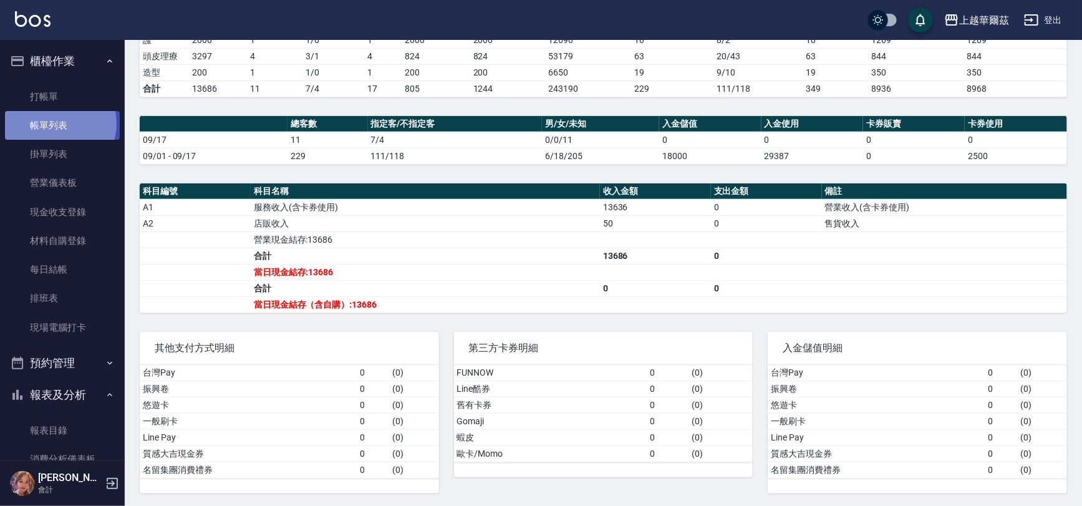
click at [59, 124] on link "帳單列表" at bounding box center [62, 125] width 115 height 29
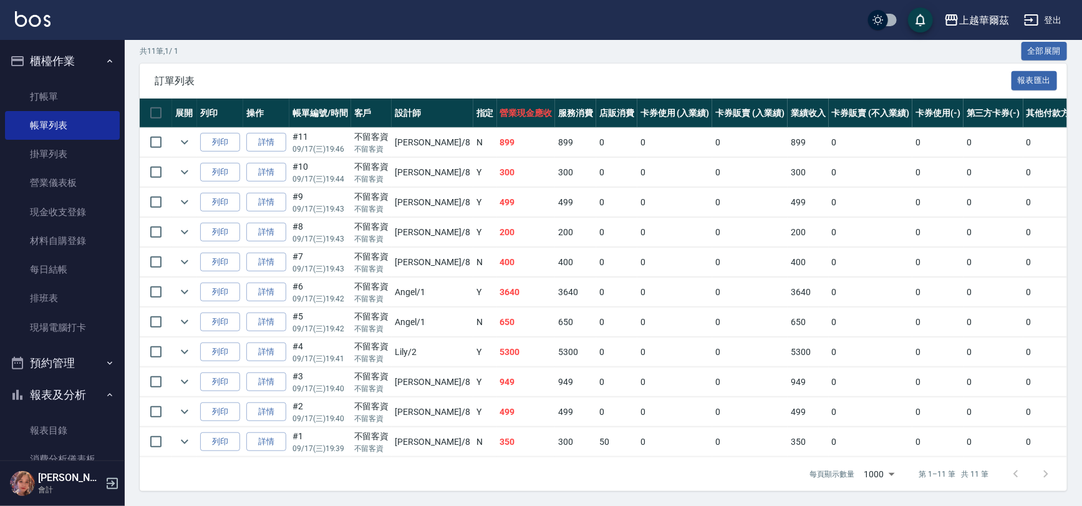
scroll to position [137, 0]
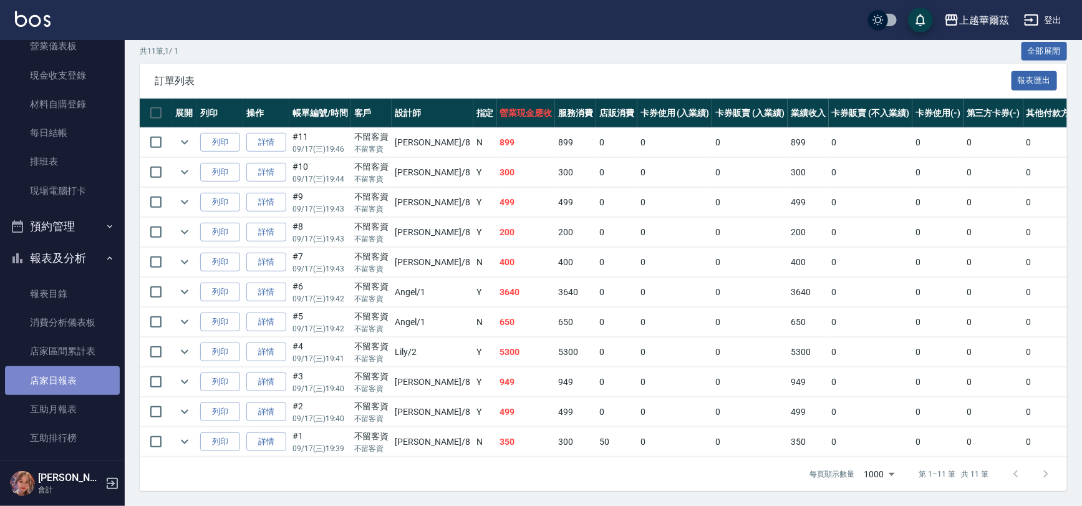
click at [68, 378] on link "店家日報表" at bounding box center [62, 380] width 115 height 29
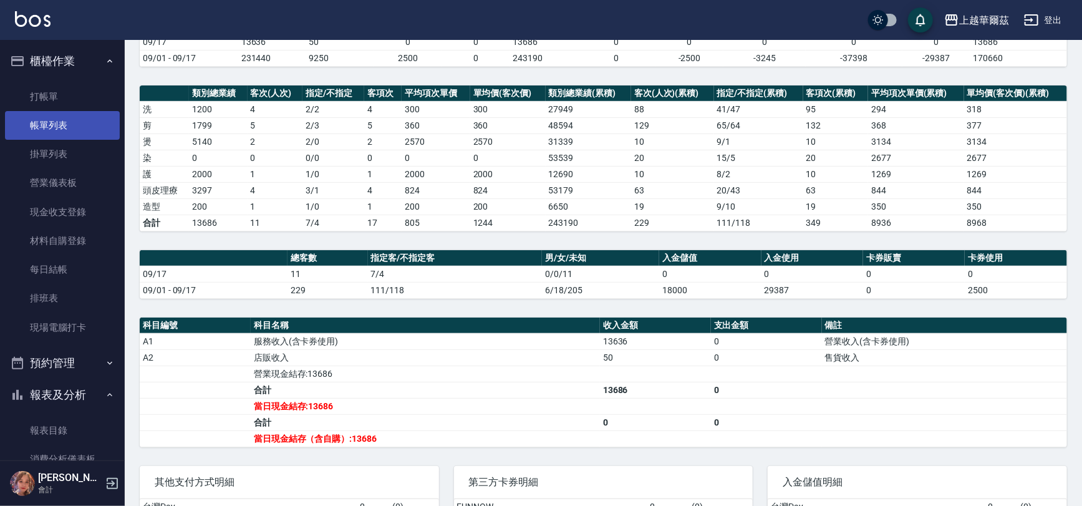
click at [44, 127] on link "帳單列表" at bounding box center [62, 125] width 115 height 29
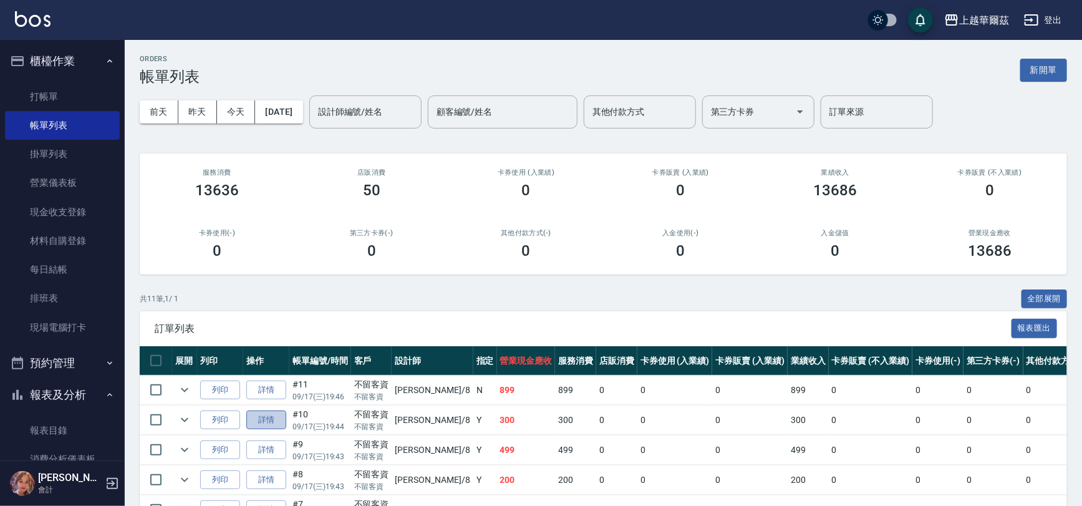
click at [273, 415] on link "詳情" at bounding box center [266, 419] width 40 height 19
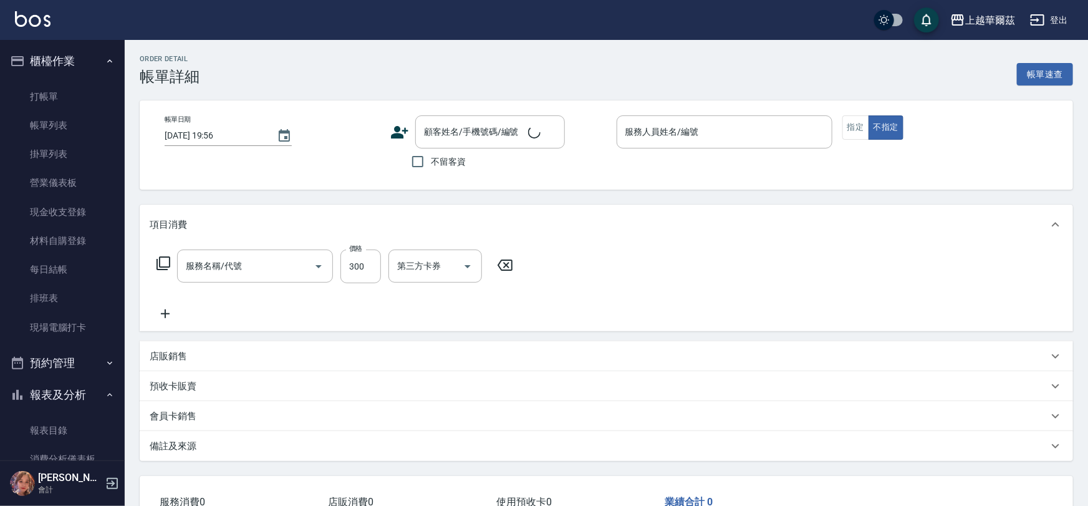
type input "[DATE] 19:44"
checkbox input "true"
type input "[PERSON_NAME]-8"
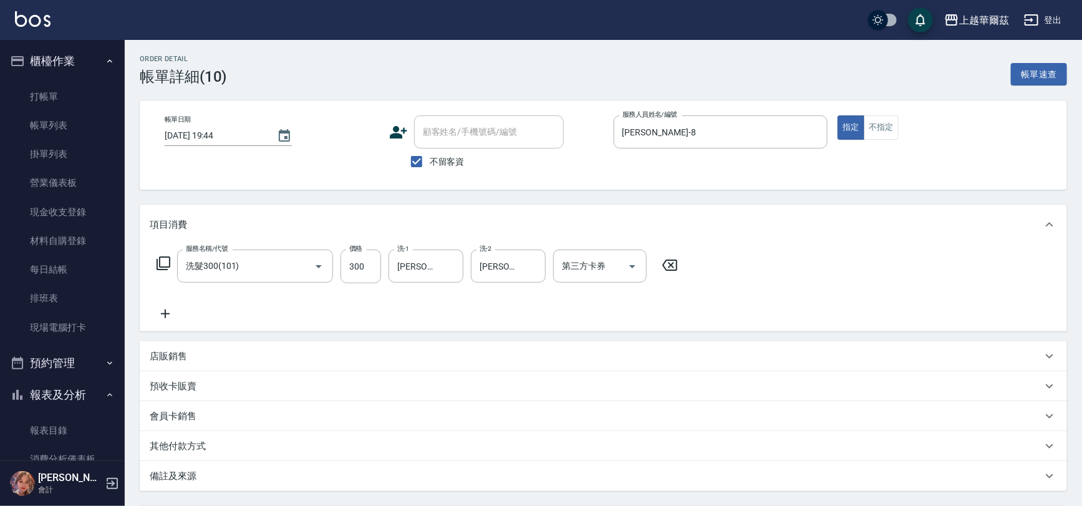
type input "洗髮300(101)"
click at [164, 311] on icon at bounding box center [165, 313] width 31 height 15
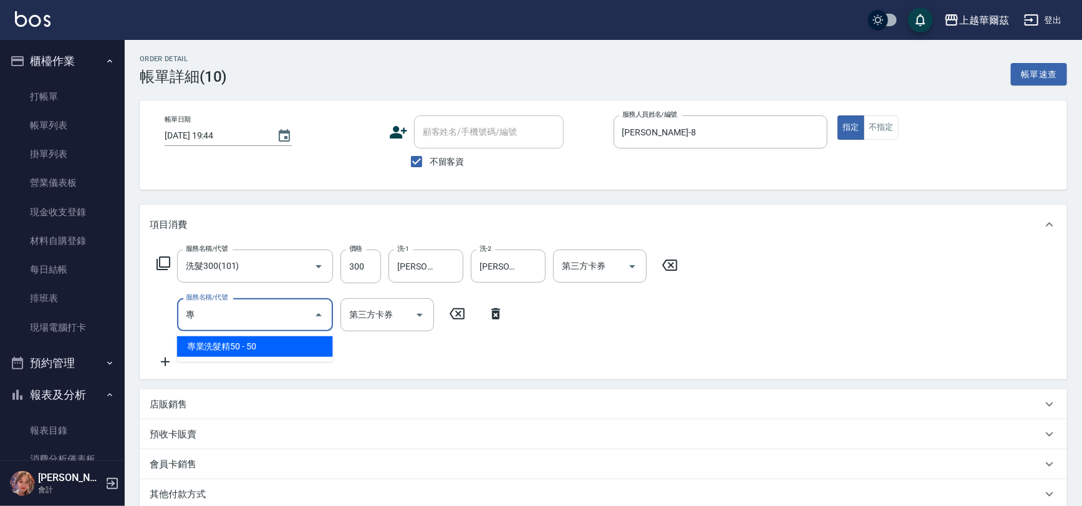
click at [211, 344] on span "專業洗髮精50 - 50" at bounding box center [255, 346] width 156 height 21
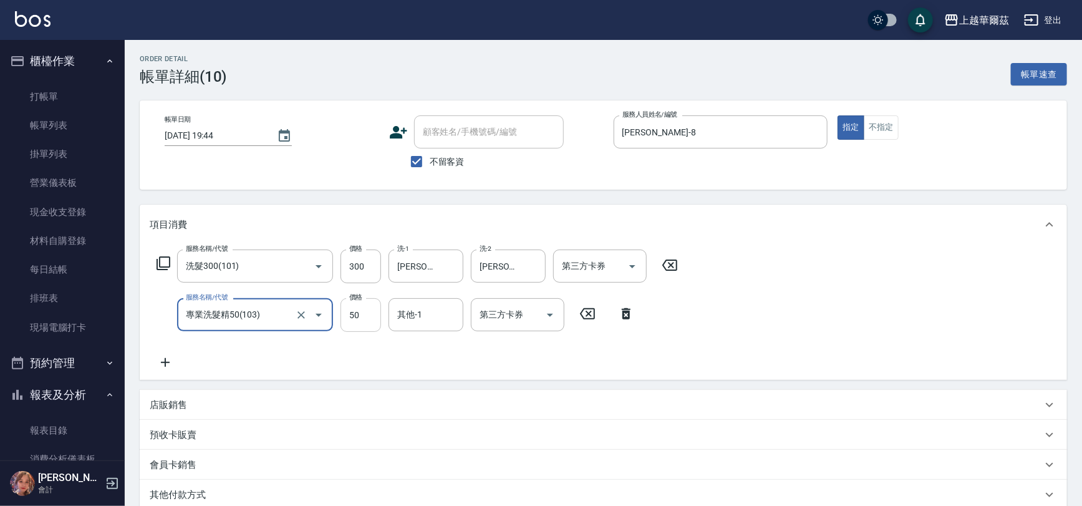
type input "專業洗髮精50(103)"
click at [362, 316] on input "50" at bounding box center [361, 315] width 41 height 34
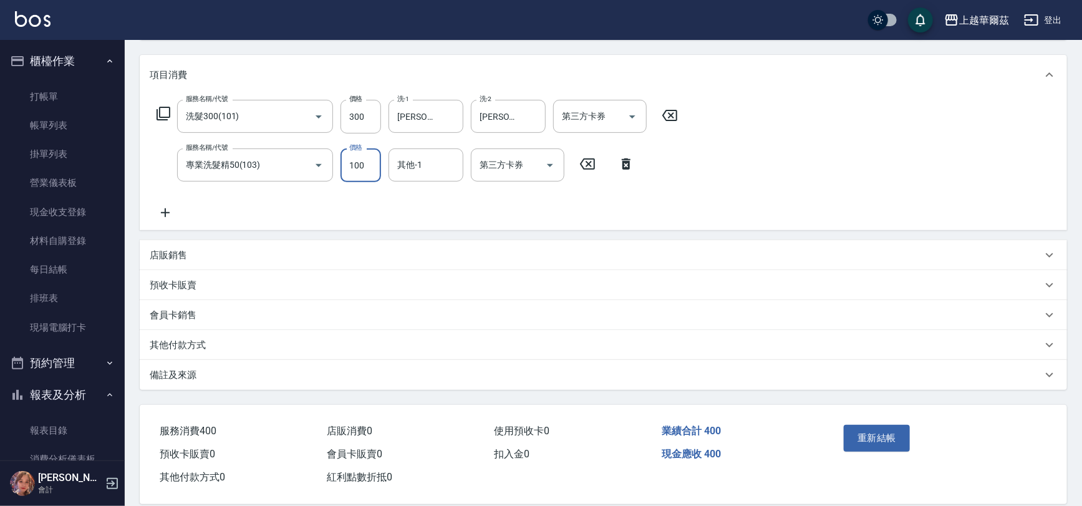
scroll to position [152, 0]
type input "100"
click at [886, 433] on button "重新結帳" at bounding box center [877, 436] width 66 height 26
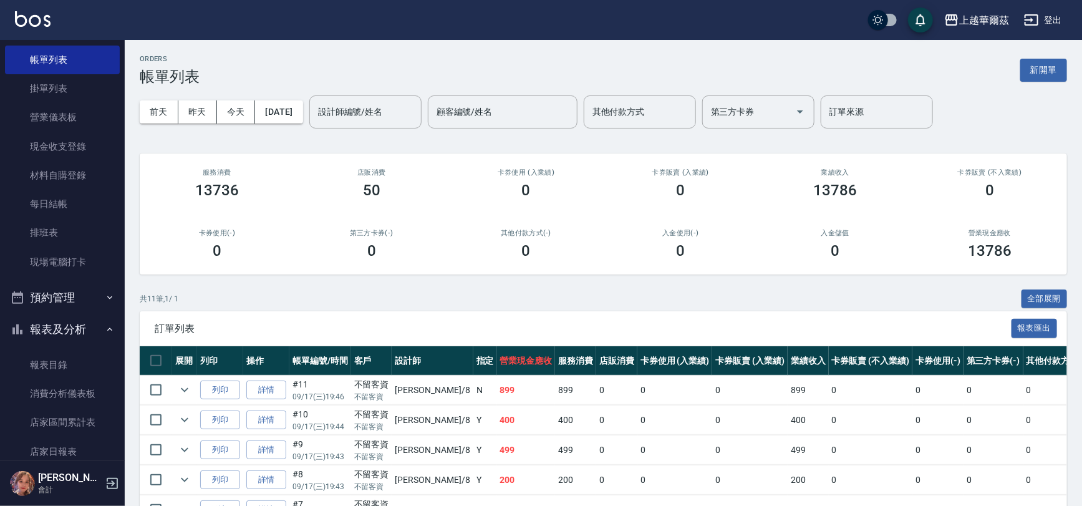
scroll to position [78, 0]
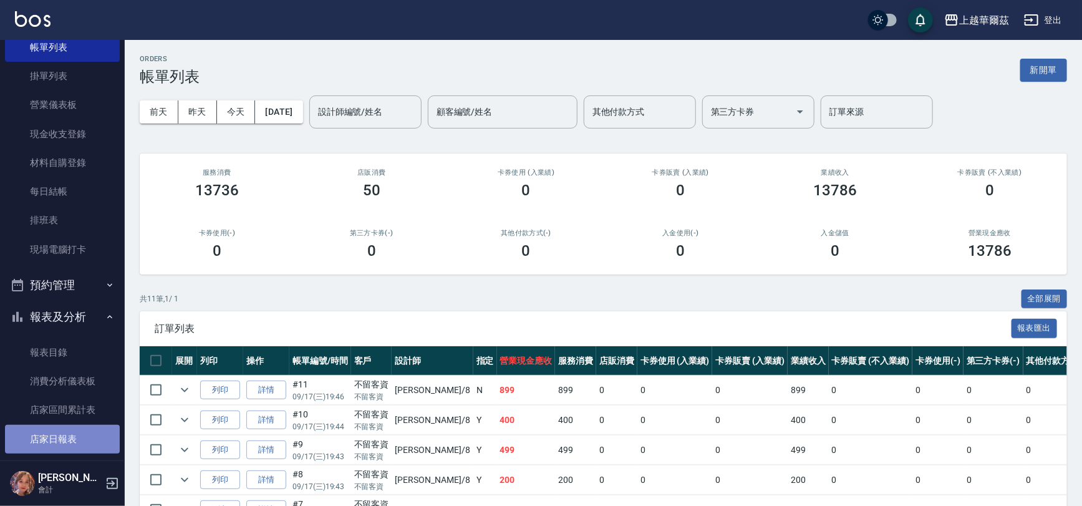
click at [87, 440] on link "店家日報表" at bounding box center [62, 439] width 115 height 29
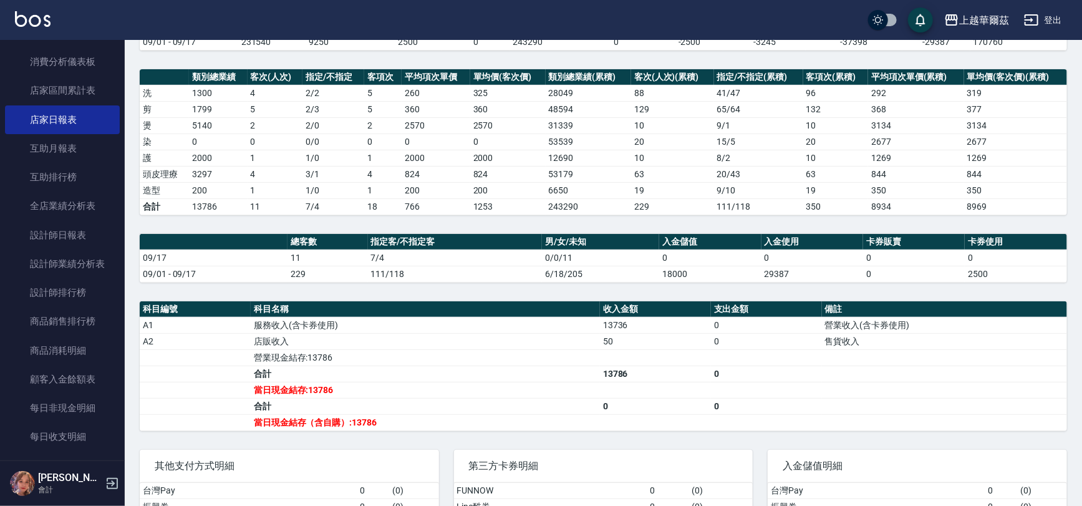
scroll to position [408, 0]
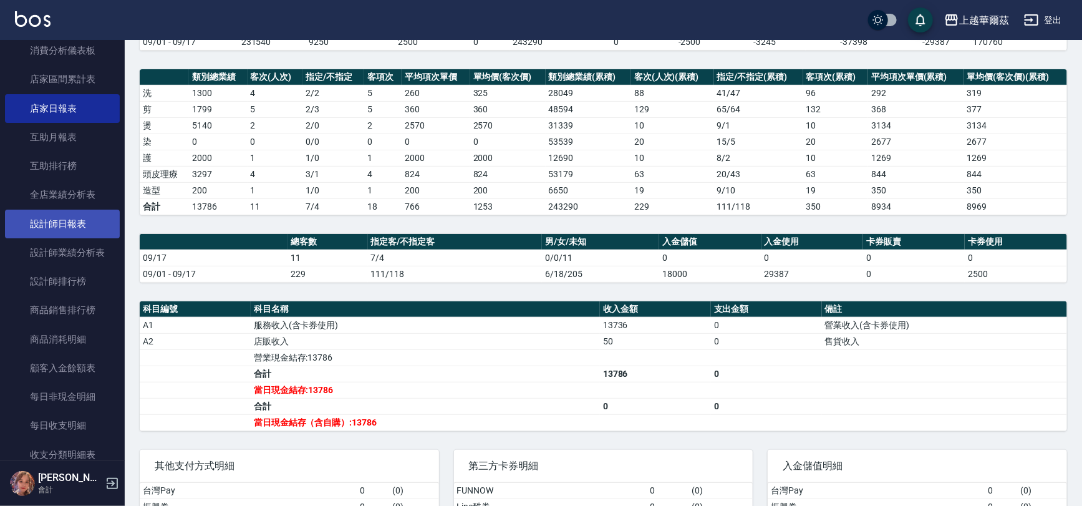
click at [67, 218] on link "設計師日報表" at bounding box center [62, 224] width 115 height 29
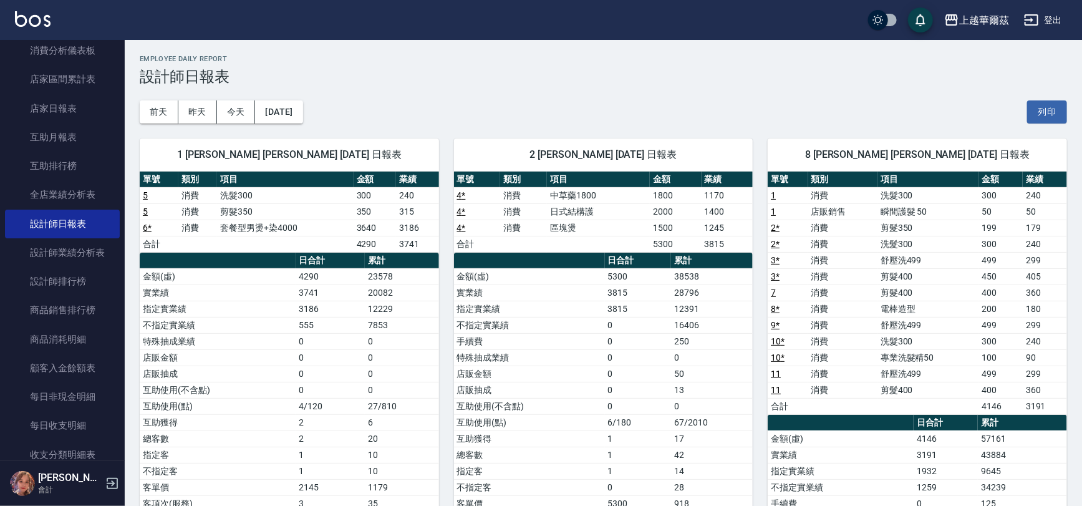
drag, startPoint x: 117, startPoint y: 218, endPoint x: 123, endPoint y: 206, distance: 13.9
click at [123, 206] on nav "櫃檯作業 打帳單 帳單列表 掛單列表 營業儀表板 現金收支登錄 材料自購登錄 每日結帳 排班表 現場電腦打卡 預約管理 預約管理 單日預約紀錄 單週預約紀錄 …" at bounding box center [62, 250] width 125 height 420
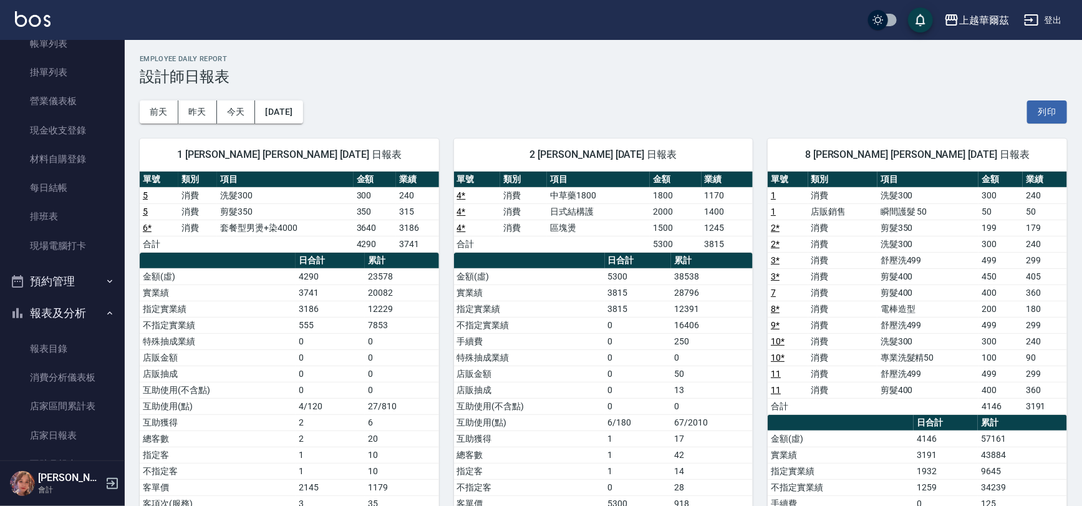
scroll to position [14, 0]
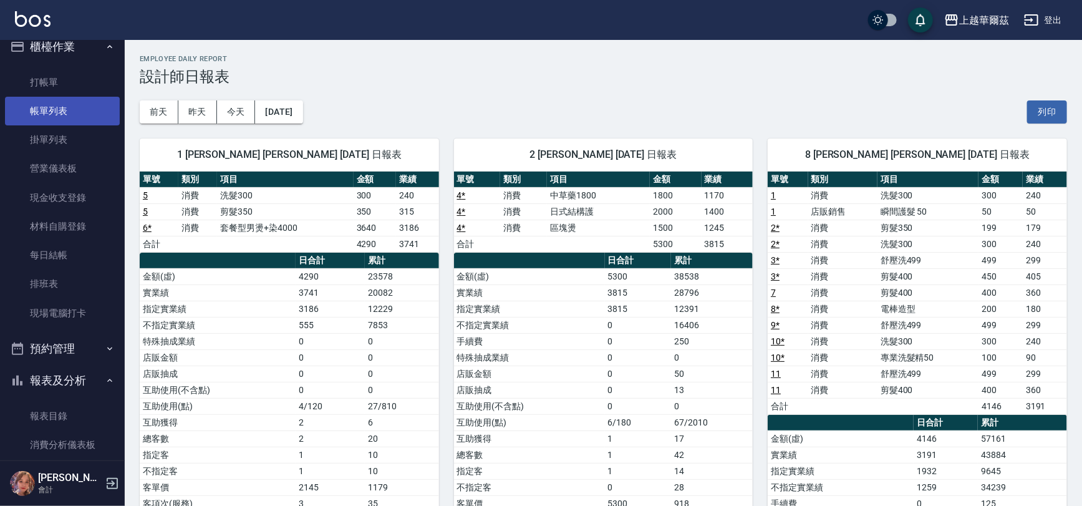
click at [67, 107] on link "帳單列表" at bounding box center [62, 111] width 115 height 29
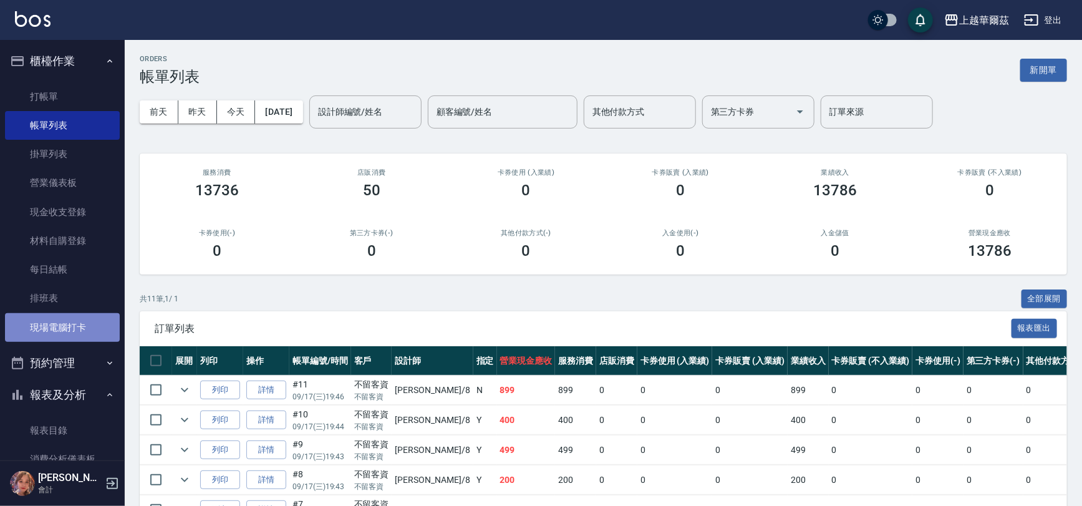
click at [83, 331] on link "現場電腦打卡" at bounding box center [62, 327] width 115 height 29
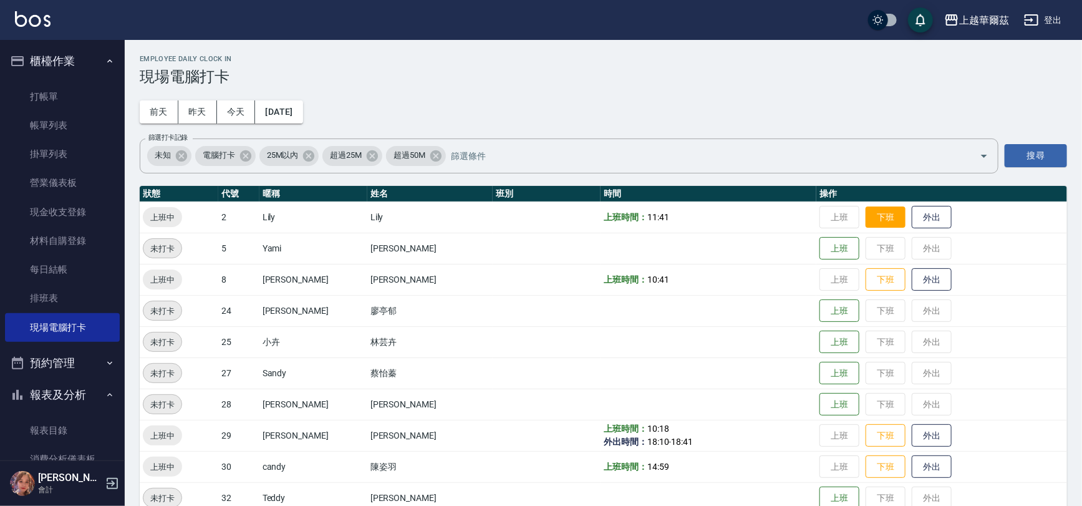
click at [867, 213] on button "下班" at bounding box center [886, 217] width 40 height 22
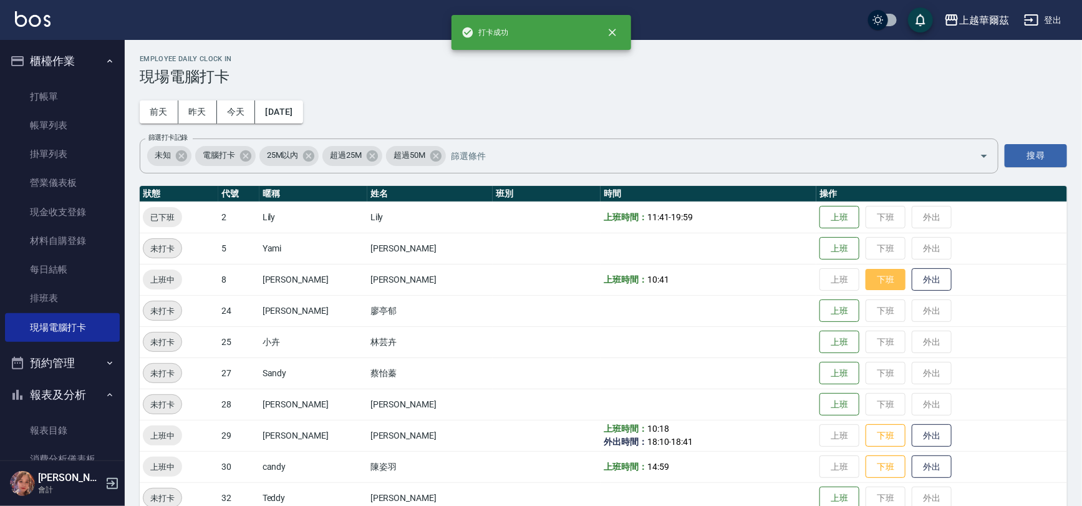
click at [867, 280] on button "下班" at bounding box center [886, 280] width 40 height 22
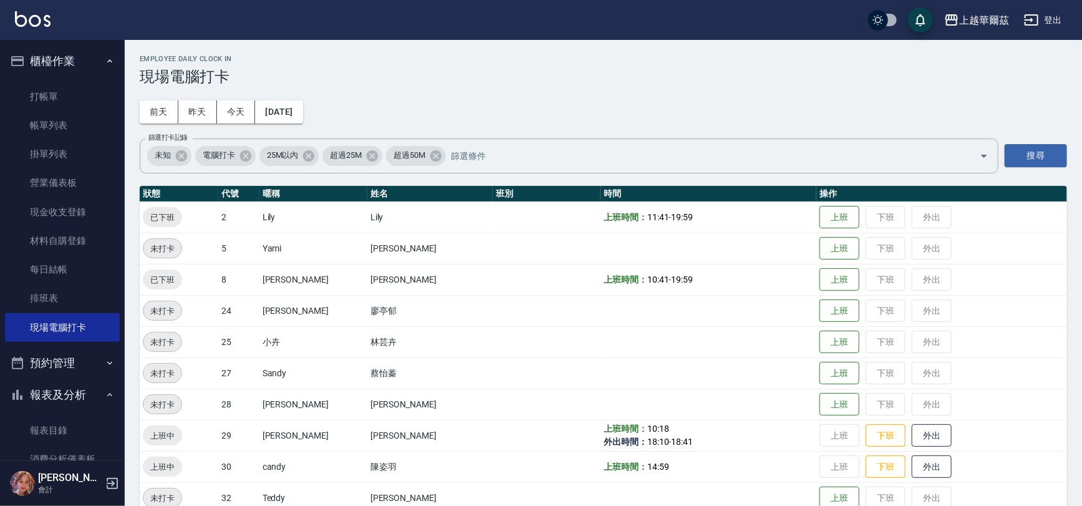
click at [867, 211] on td "上班 下班 外出" at bounding box center [941, 216] width 251 height 31
click at [871, 436] on button "下班" at bounding box center [886, 436] width 40 height 22
click at [867, 470] on button "下班" at bounding box center [886, 467] width 40 height 22
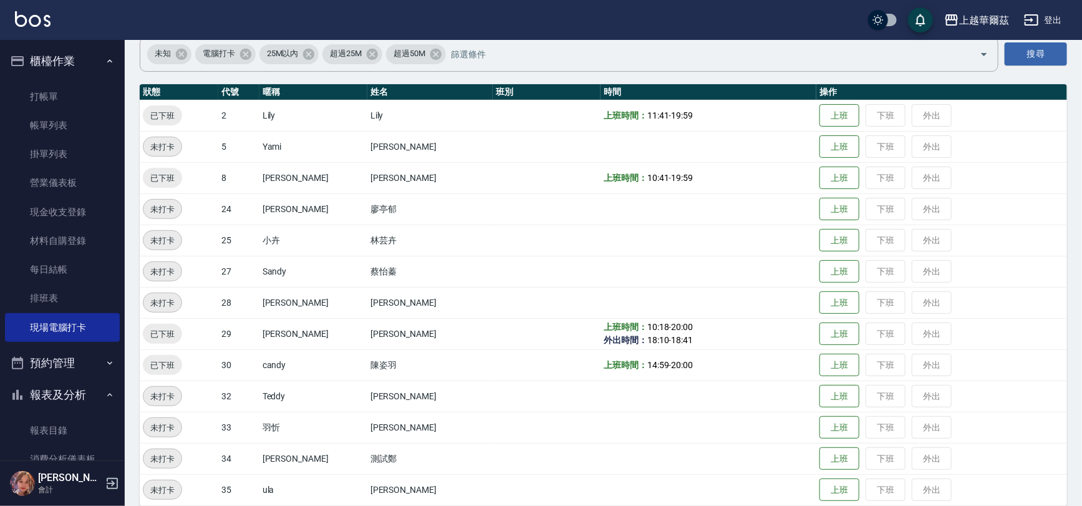
scroll to position [116, 0]
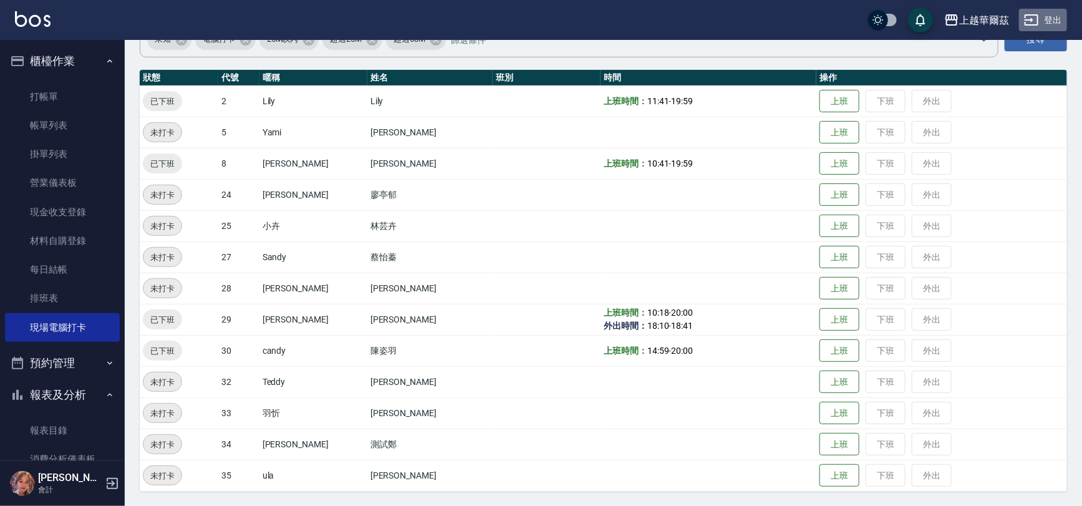
click at [1052, 19] on button "登出" at bounding box center [1043, 20] width 48 height 23
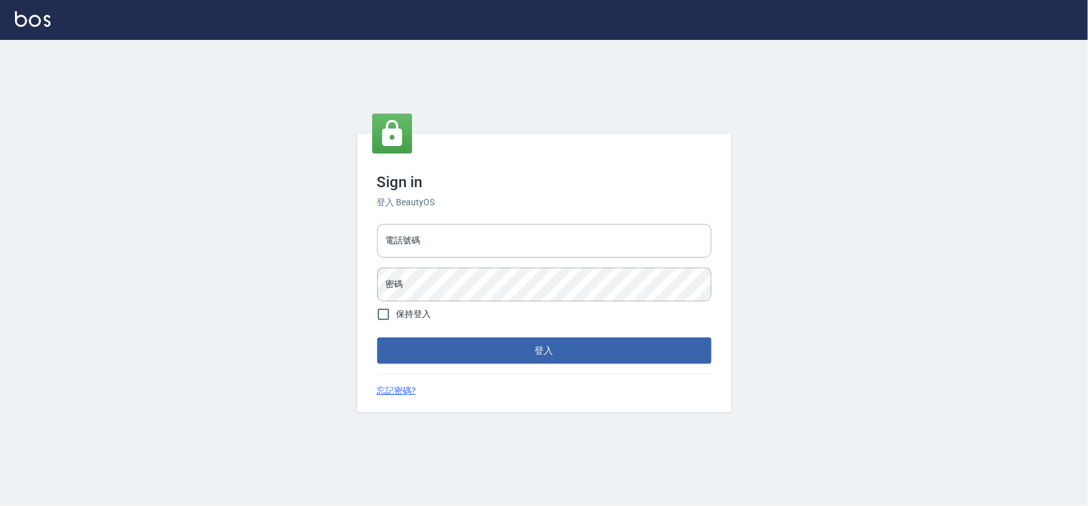
type input "0975575780"
